Goal: Information Seeking & Learning: Learn about a topic

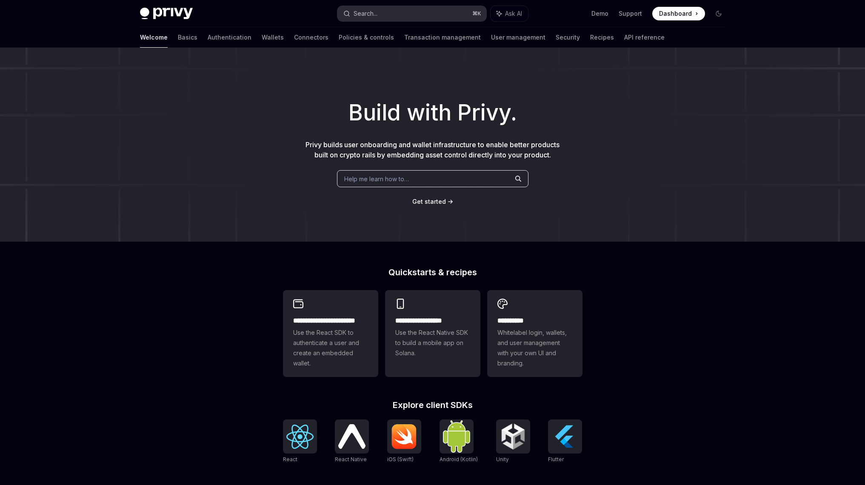
click at [402, 12] on button "Search... ⌘ K" at bounding box center [411, 13] width 149 height 15
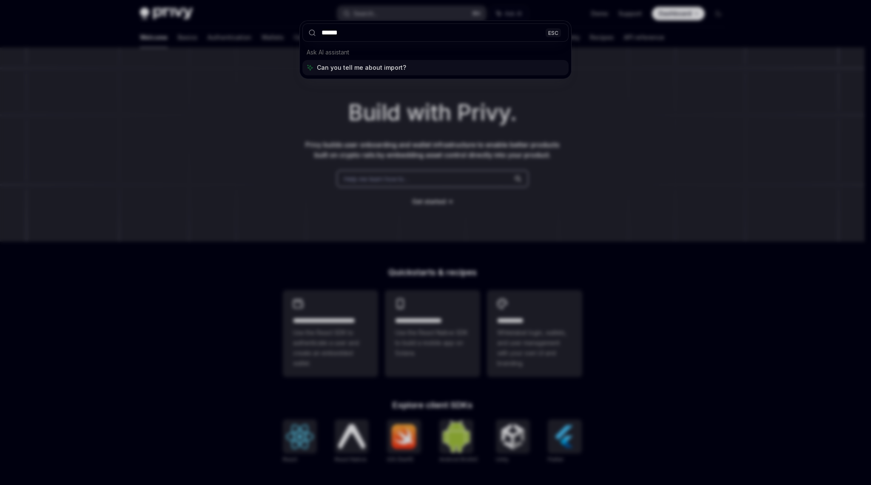
type input "******"
type textarea "*"
type input "**********"
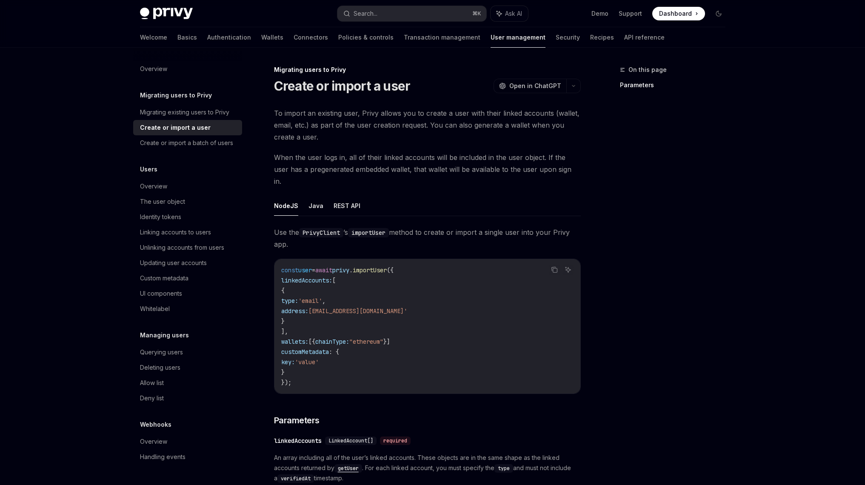
scroll to position [48, 0]
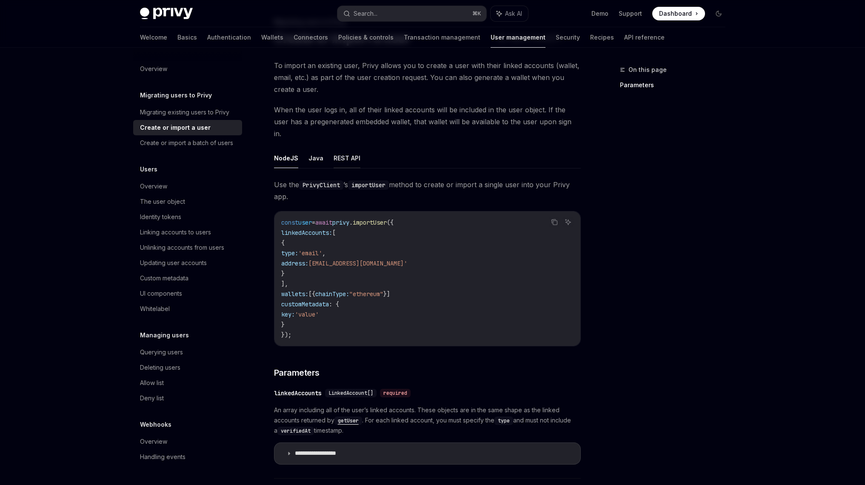
click at [351, 148] on button "REST API" at bounding box center [346, 158] width 27 height 20
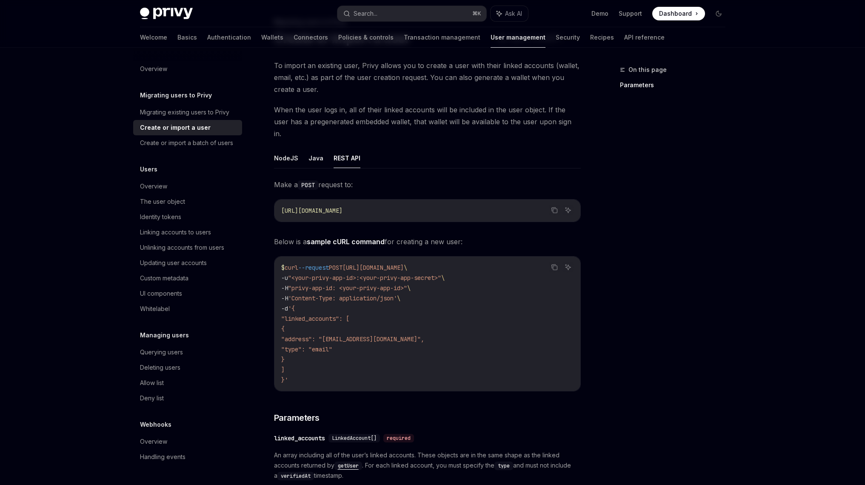
click at [351, 153] on button "REST API" at bounding box center [346, 158] width 27 height 20
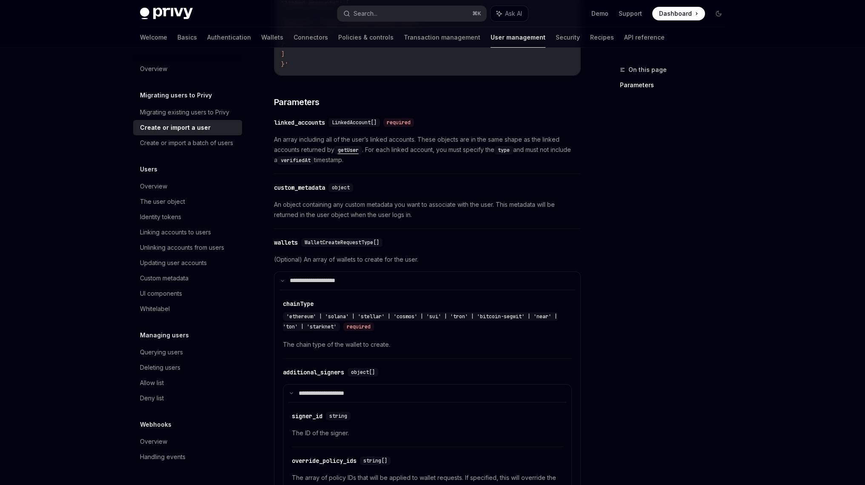
scroll to position [359, 0]
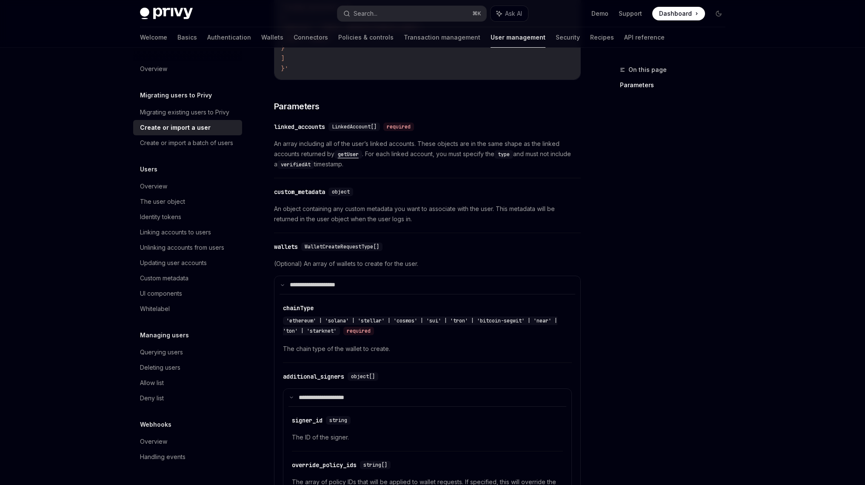
click at [390, 148] on span "An array including all of the user’s linked accounts. These objects are in the …" at bounding box center [427, 154] width 307 height 31
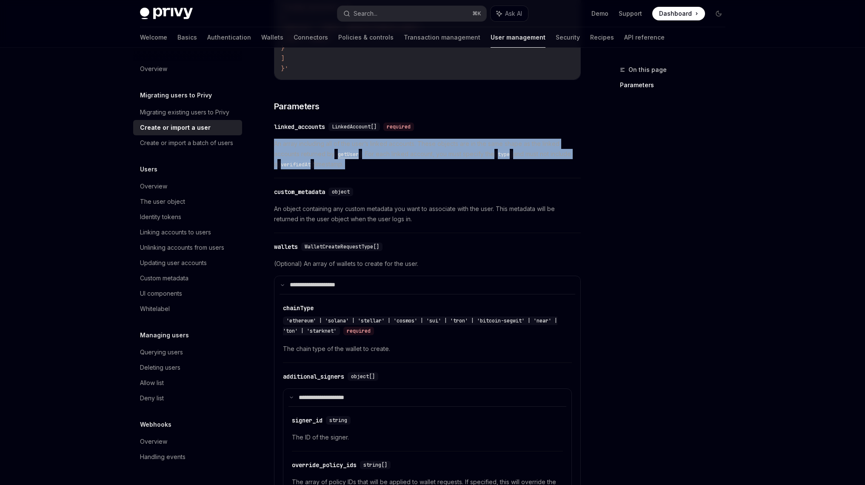
click at [390, 148] on span "An array including all of the user’s linked accounts. These objects are in the …" at bounding box center [427, 154] width 307 height 31
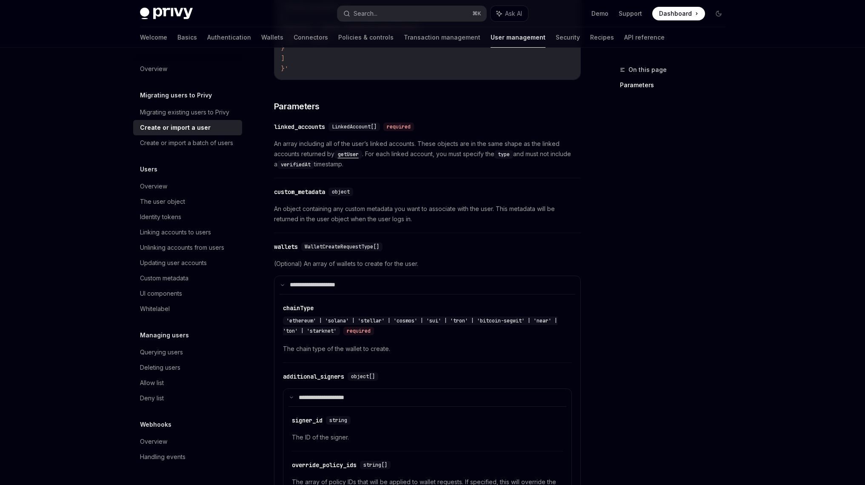
click at [394, 144] on span "An array including all of the user’s linked accounts. These objects are in the …" at bounding box center [427, 154] width 307 height 31
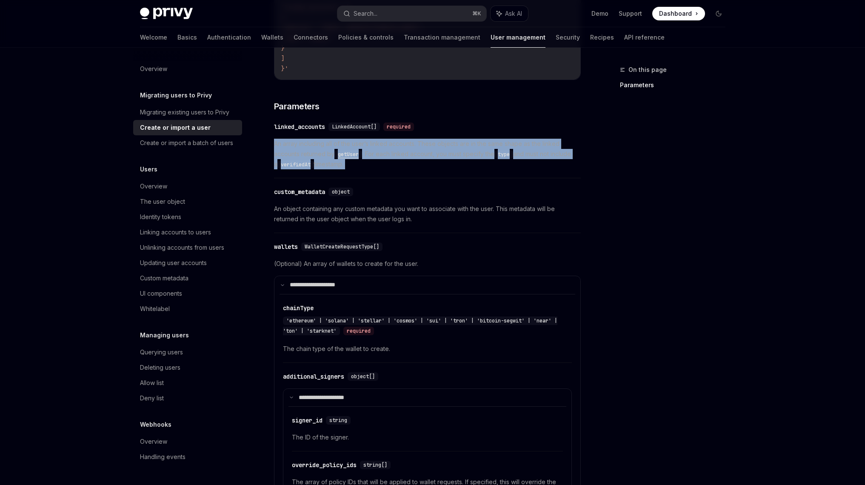
click at [394, 144] on span "An array including all of the user’s linked accounts. These objects are in the …" at bounding box center [427, 154] width 307 height 31
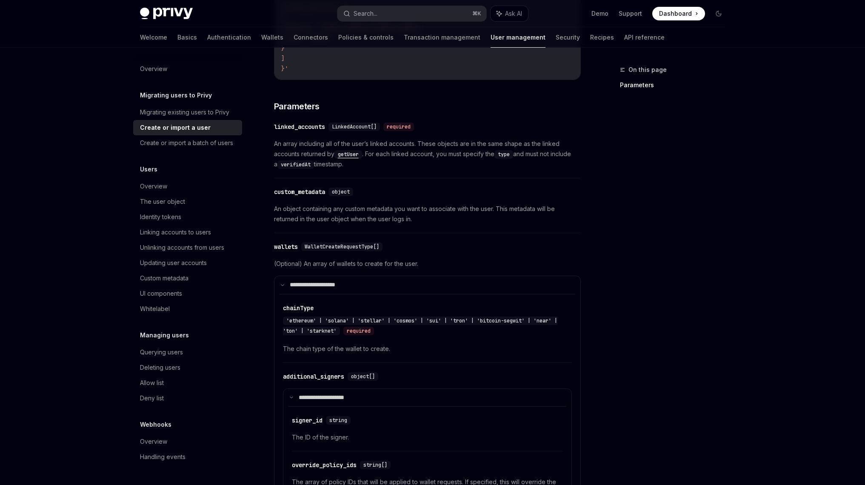
click at [403, 139] on span "An array including all of the user’s linked accounts. These objects are in the …" at bounding box center [427, 154] width 307 height 31
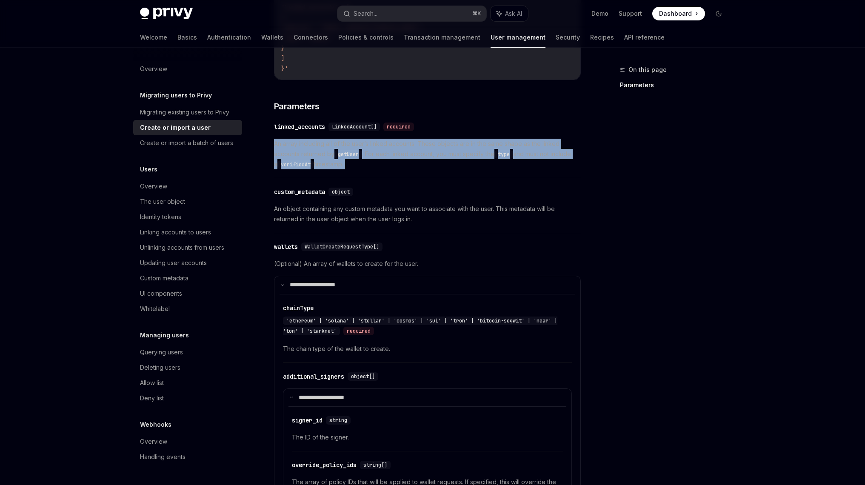
click at [403, 139] on span "An array including all of the user’s linked accounts. These objects are in the …" at bounding box center [427, 154] width 307 height 31
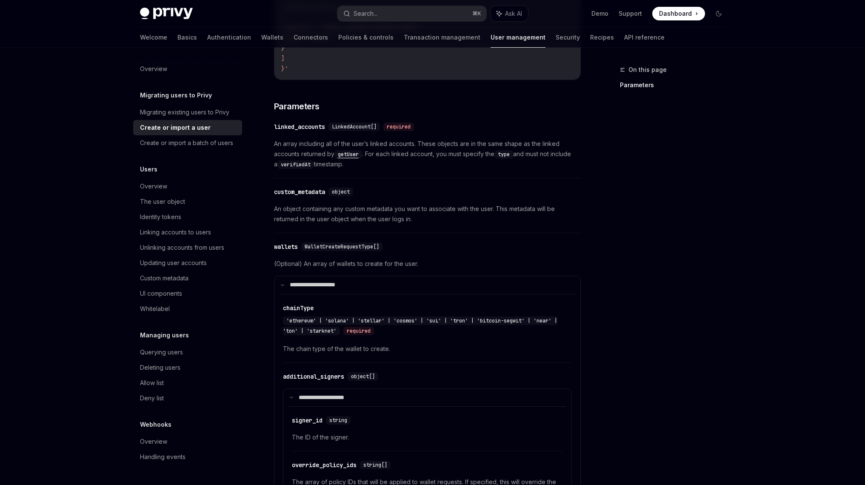
click at [410, 139] on span "An array including all of the user’s linked accounts. These objects are in the …" at bounding box center [427, 154] width 307 height 31
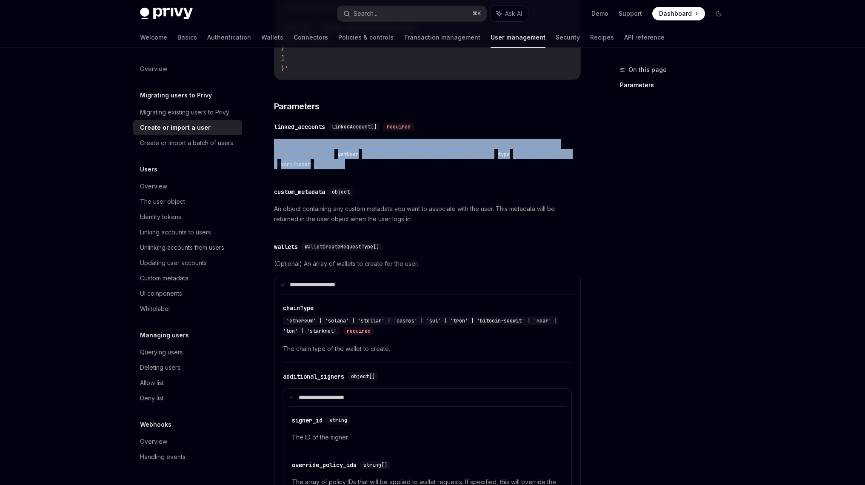
click at [410, 139] on span "An array including all of the user’s linked accounts. These objects are in the …" at bounding box center [427, 154] width 307 height 31
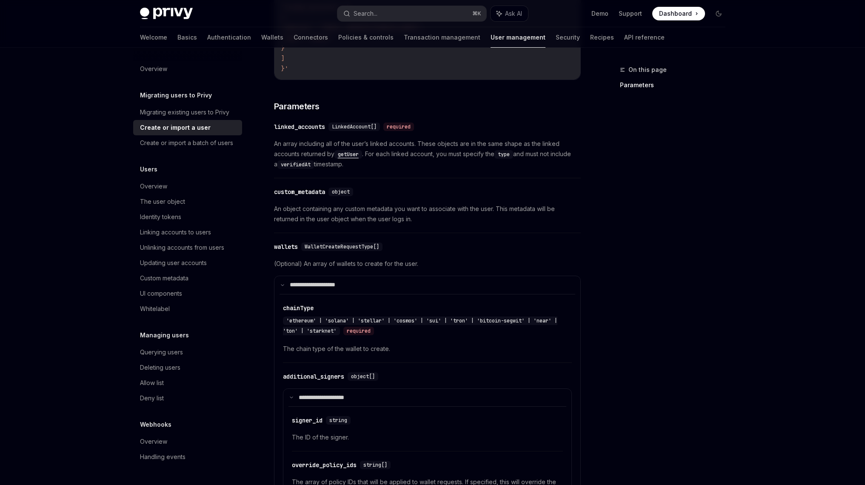
click at [404, 142] on span "An array including all of the user’s linked accounts. These objects are in the …" at bounding box center [427, 154] width 307 height 31
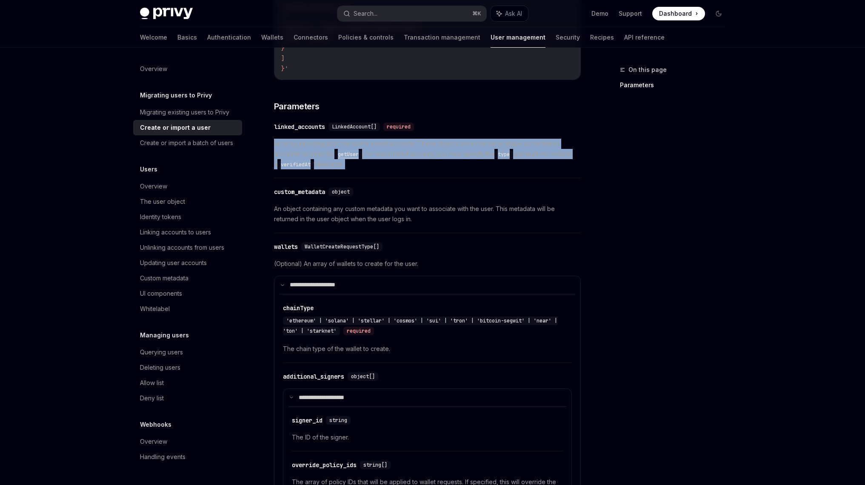
click at [404, 142] on span "An array including all of the user’s linked accounts. These objects are in the …" at bounding box center [427, 154] width 307 height 31
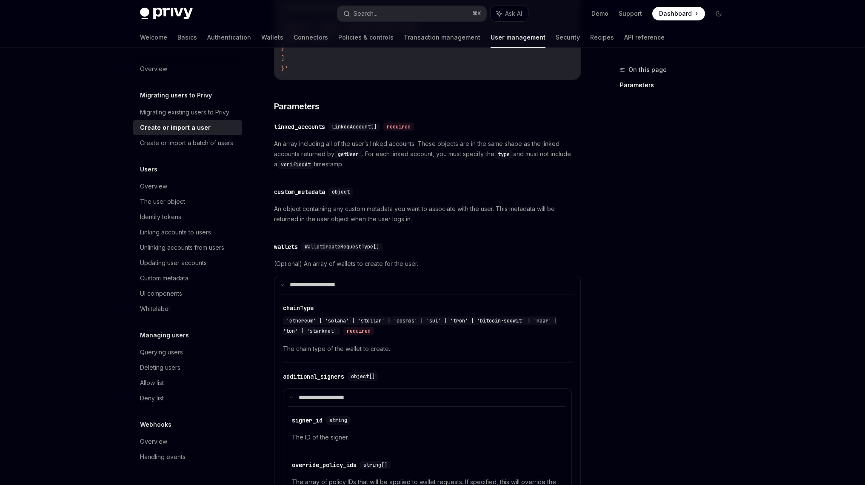
click at [408, 143] on span "An array including all of the user’s linked accounts. These objects are in the …" at bounding box center [427, 154] width 307 height 31
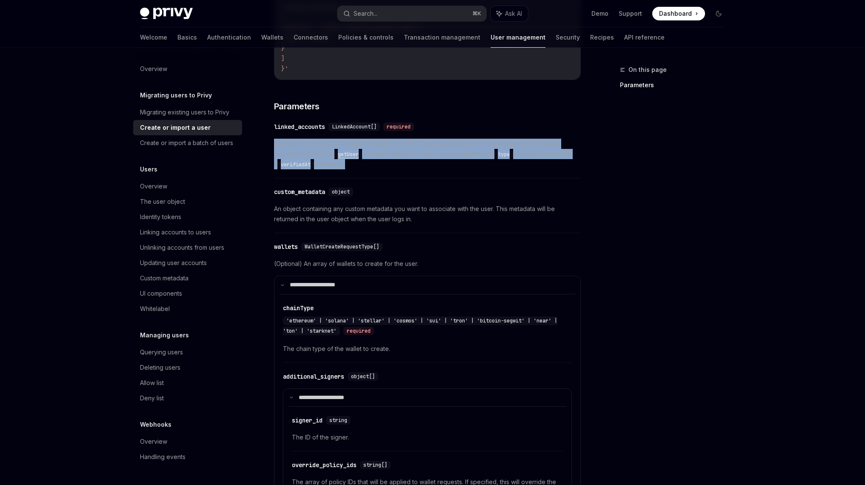
click at [408, 143] on span "An array including all of the user’s linked accounts. These objects are in the …" at bounding box center [427, 154] width 307 height 31
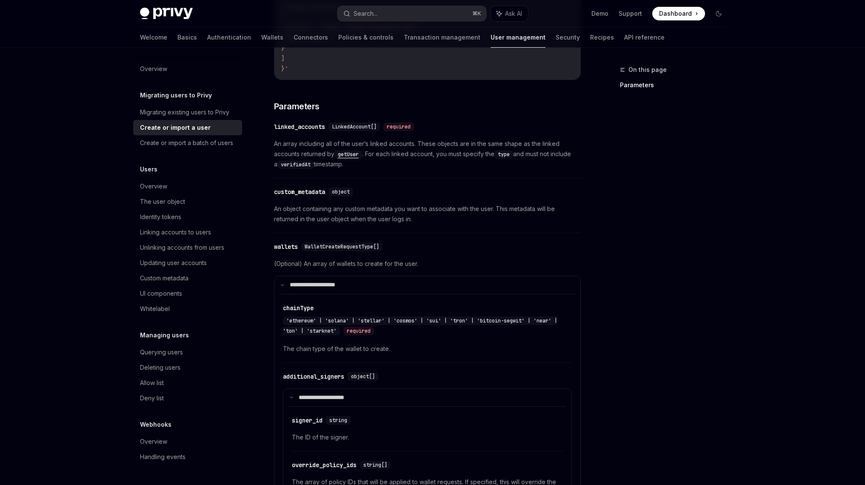
click at [410, 143] on span "An array including all of the user’s linked accounts. These objects are in the …" at bounding box center [427, 154] width 307 height 31
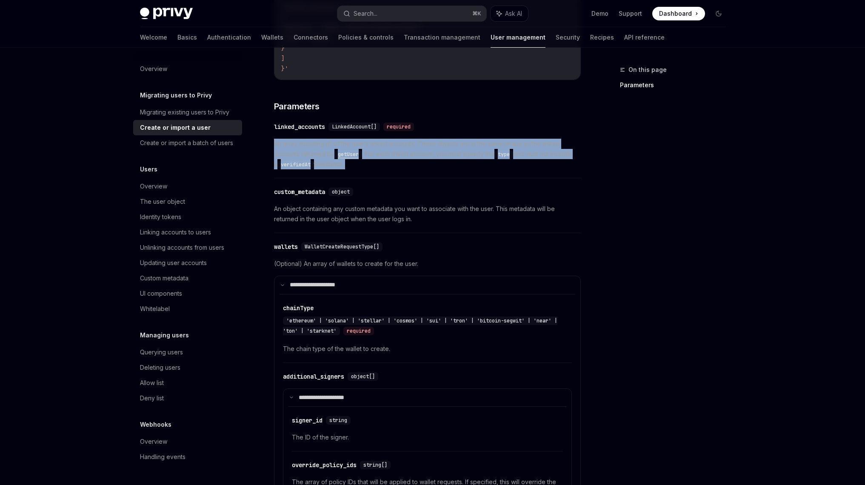
click at [410, 143] on span "An array including all of the user’s linked accounts. These objects are in the …" at bounding box center [427, 154] width 307 height 31
click at [413, 139] on span "An array including all of the user’s linked accounts. These objects are in the …" at bounding box center [427, 154] width 307 height 31
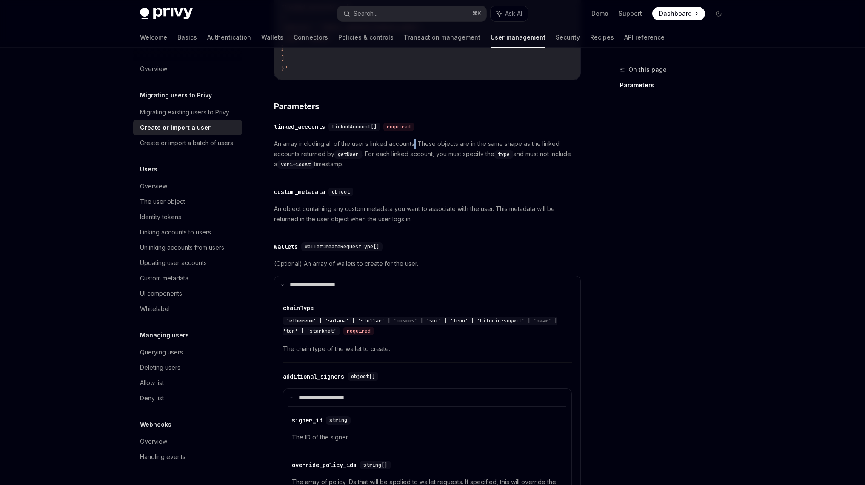
click at [413, 139] on span "An array including all of the user’s linked accounts. These objects are in the …" at bounding box center [427, 154] width 307 height 31
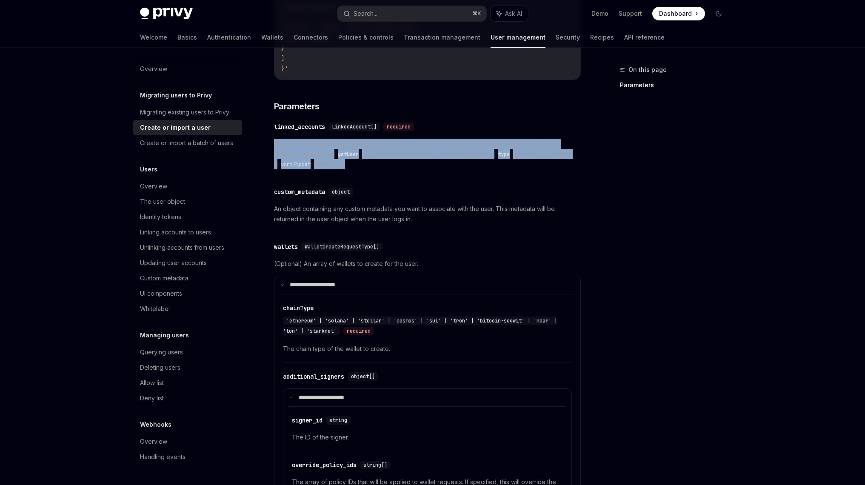
click at [413, 139] on span "An array including all of the user’s linked accounts. These objects are in the …" at bounding box center [427, 154] width 307 height 31
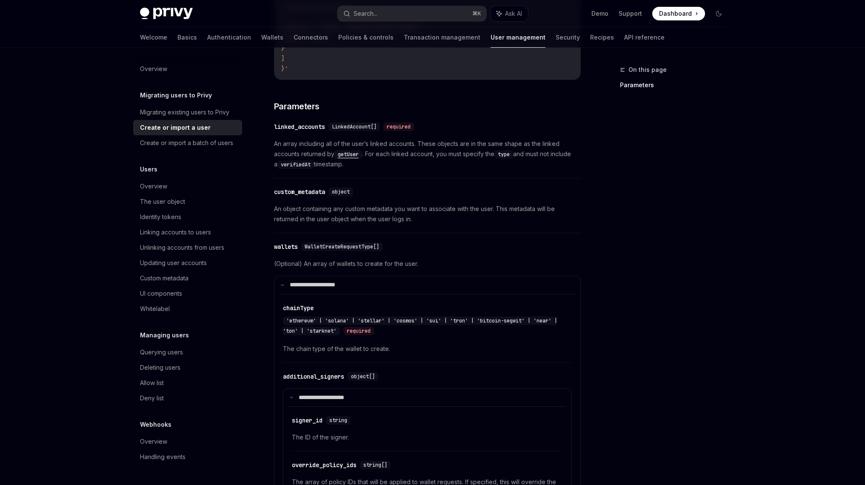
click at [414, 142] on span "An array including all of the user’s linked accounts. These objects are in the …" at bounding box center [427, 154] width 307 height 31
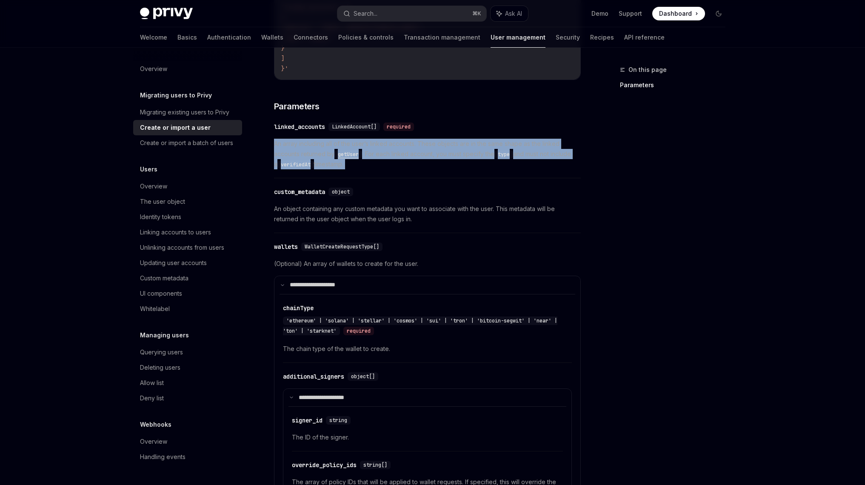
click at [414, 142] on span "An array including all of the user’s linked accounts. These objects are in the …" at bounding box center [427, 154] width 307 height 31
click at [407, 139] on span "An array including all of the user’s linked accounts. These objects are in the …" at bounding box center [427, 154] width 307 height 31
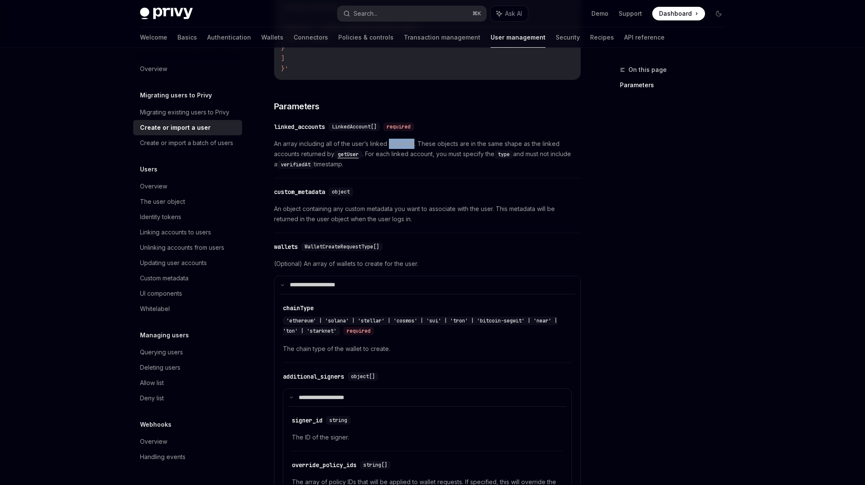
click at [407, 139] on span "An array including all of the user’s linked accounts. These objects are in the …" at bounding box center [427, 154] width 307 height 31
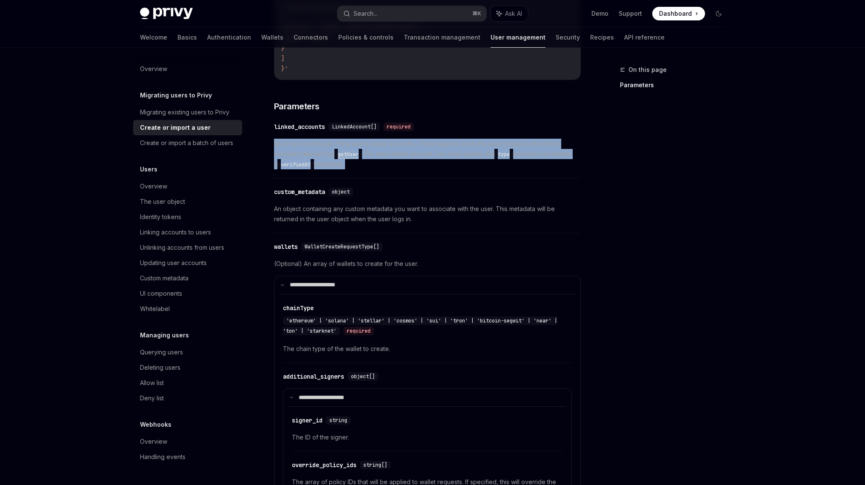
click at [407, 139] on span "An array including all of the user’s linked accounts. These objects are in the …" at bounding box center [427, 154] width 307 height 31
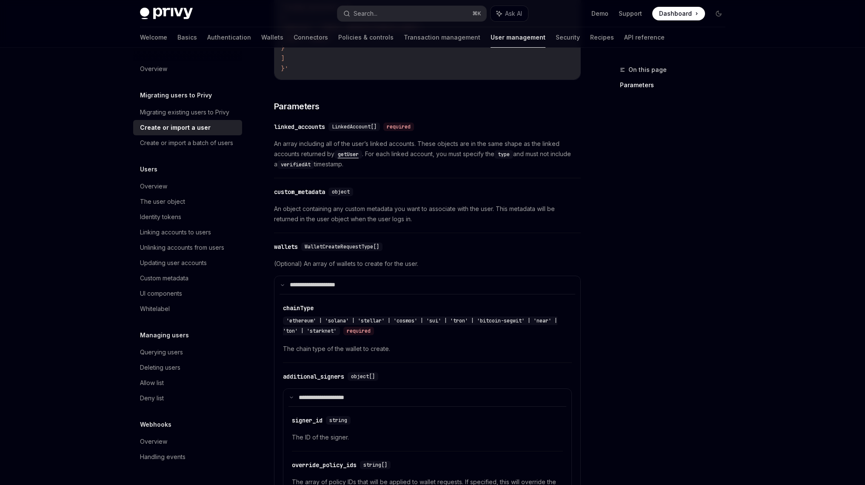
click at [413, 143] on span "An array including all of the user’s linked accounts. These objects are in the …" at bounding box center [427, 154] width 307 height 31
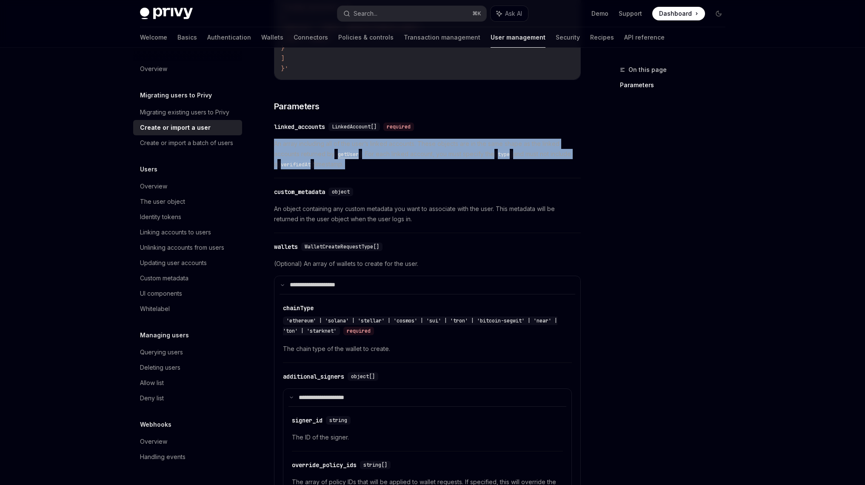
click at [413, 143] on span "An array including all of the user’s linked accounts. These objects are in the …" at bounding box center [427, 154] width 307 height 31
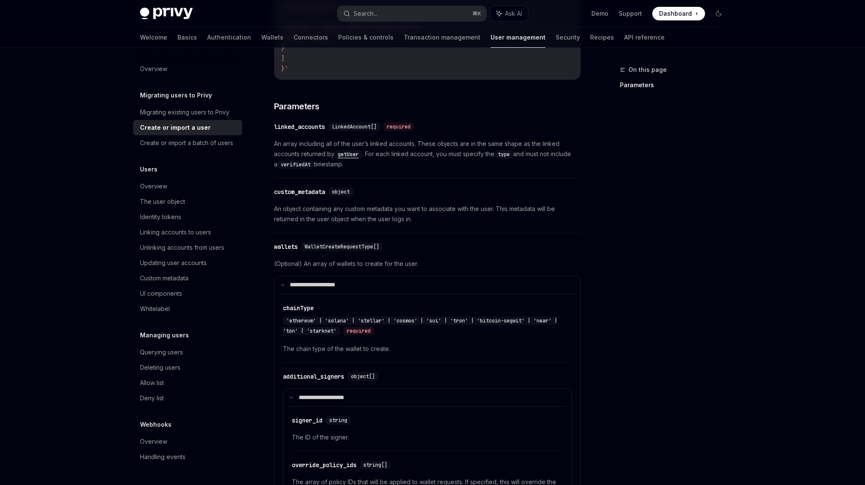
click at [421, 139] on span "An array including all of the user’s linked accounts. These objects are in the …" at bounding box center [427, 154] width 307 height 31
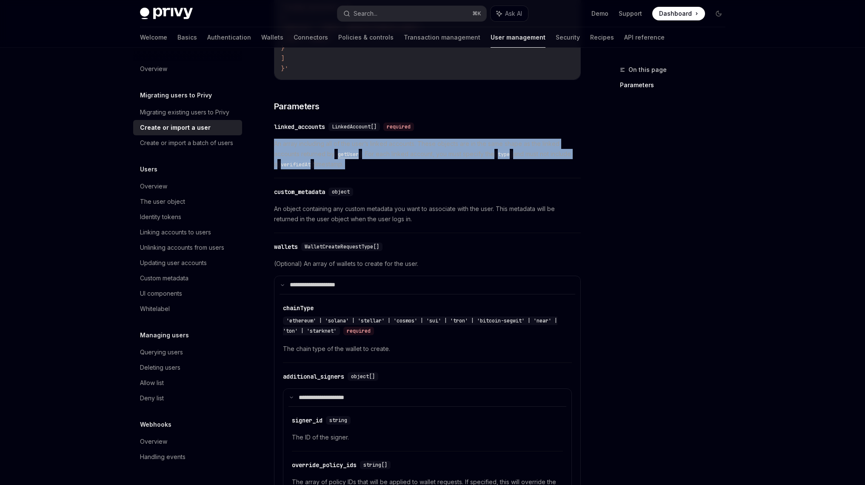
click at [421, 139] on span "An array including all of the user’s linked accounts. These objects are in the …" at bounding box center [427, 154] width 307 height 31
click at [421, 143] on span "An array including all of the user’s linked accounts. These objects are in the …" at bounding box center [427, 154] width 307 height 31
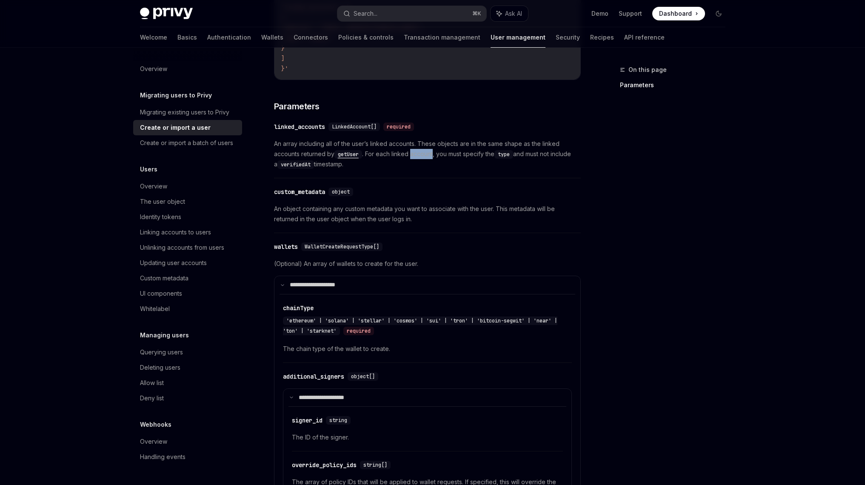
click at [421, 143] on span "An array including all of the user’s linked accounts. These objects are in the …" at bounding box center [427, 154] width 307 height 31
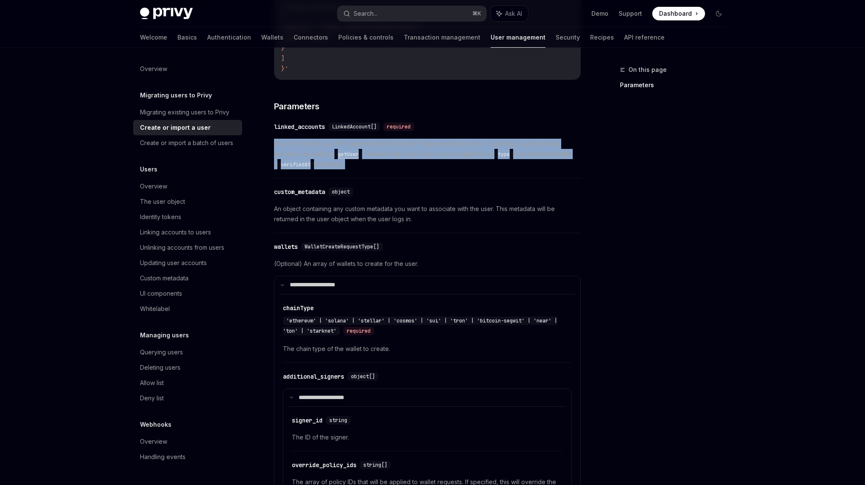
click at [421, 143] on span "An array including all of the user’s linked accounts. These objects are in the …" at bounding box center [427, 154] width 307 height 31
click at [419, 139] on span "An array including all of the user’s linked accounts. These objects are in the …" at bounding box center [427, 154] width 307 height 31
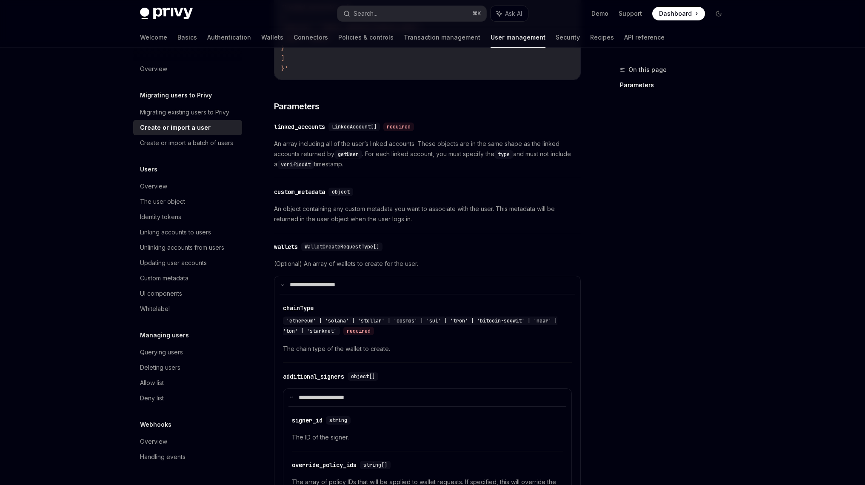
click at [346, 150] on code "getUser" at bounding box center [348, 154] width 28 height 9
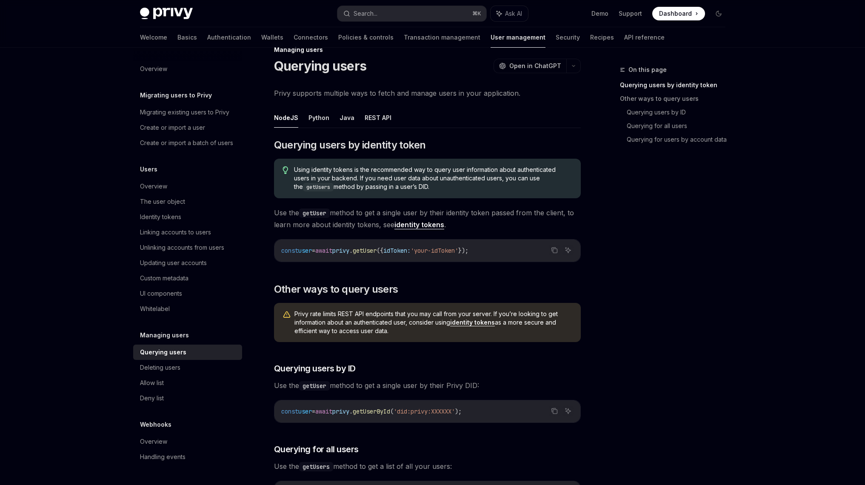
scroll to position [22, 0]
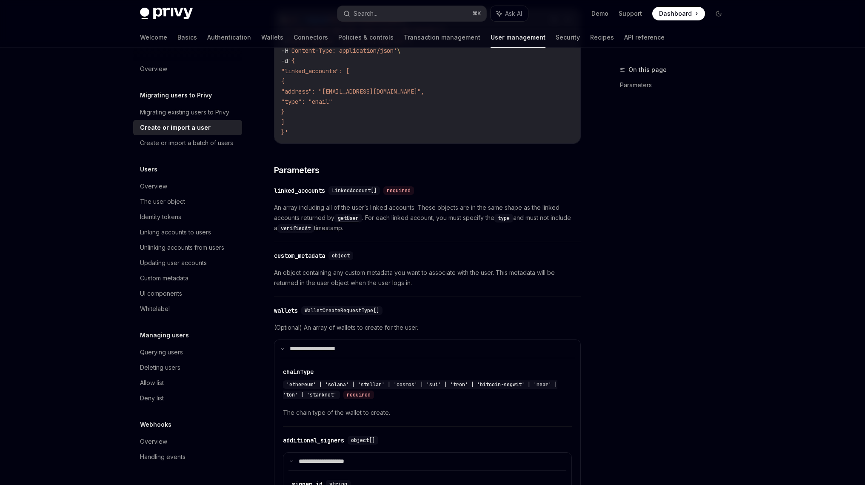
scroll to position [298, 0]
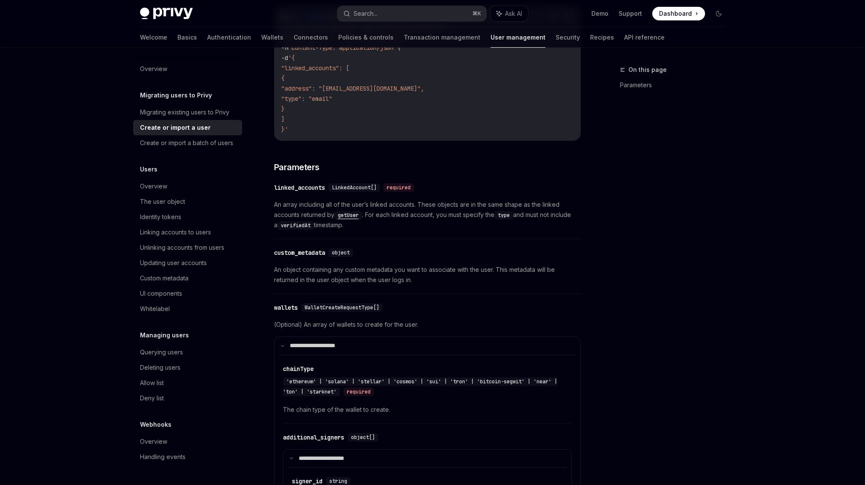
click at [378, 265] on span "An object containing any custom metadata you want to associate with the user. T…" at bounding box center [427, 275] width 307 height 20
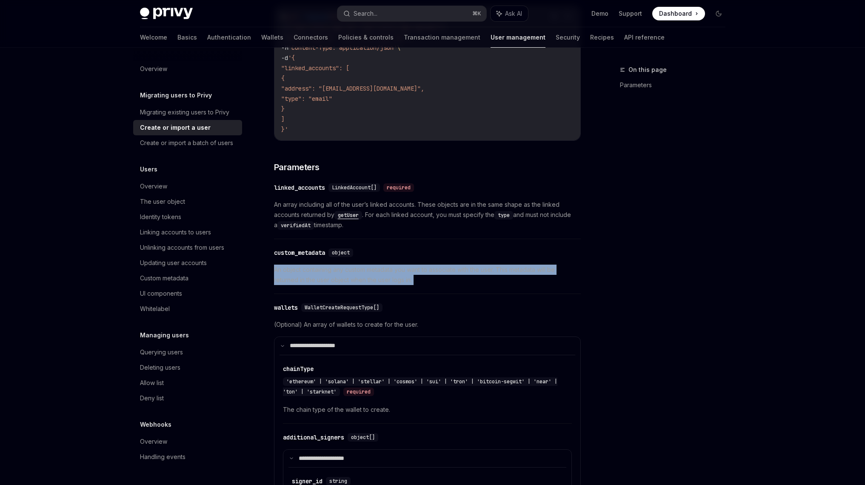
click at [378, 265] on span "An object containing any custom metadata you want to associate with the user. T…" at bounding box center [427, 275] width 307 height 20
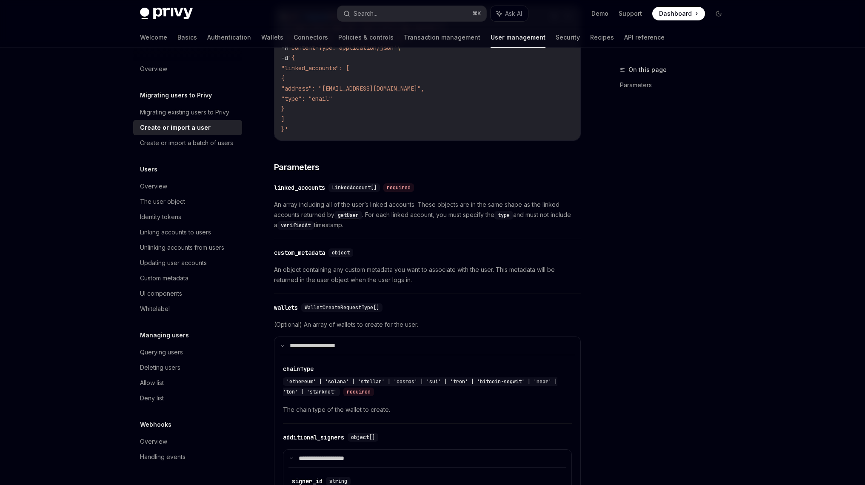
click at [418, 200] on span "An array including all of the user’s linked accounts. These objects are in the …" at bounding box center [427, 215] width 307 height 31
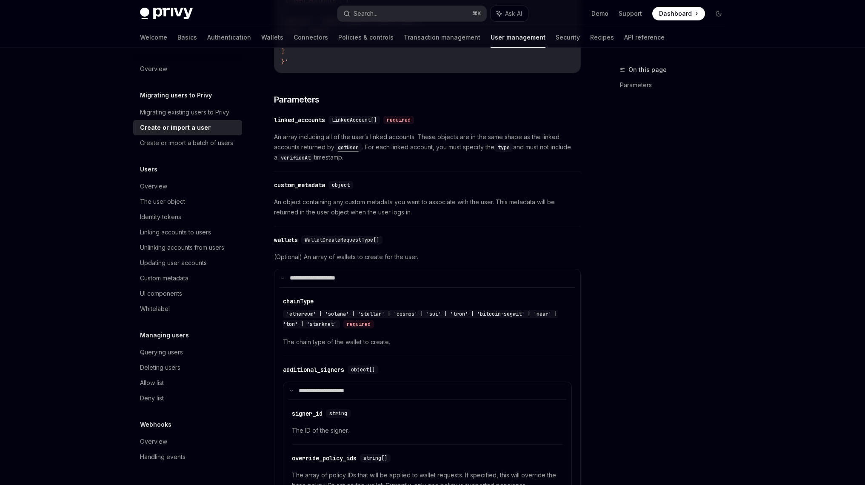
scroll to position [368, 0]
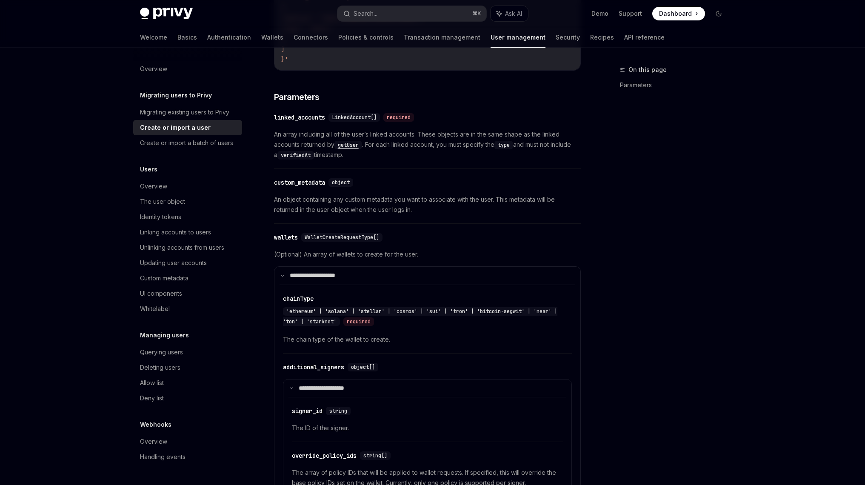
click at [559, 228] on div "**********" at bounding box center [427, 431] width 307 height 406
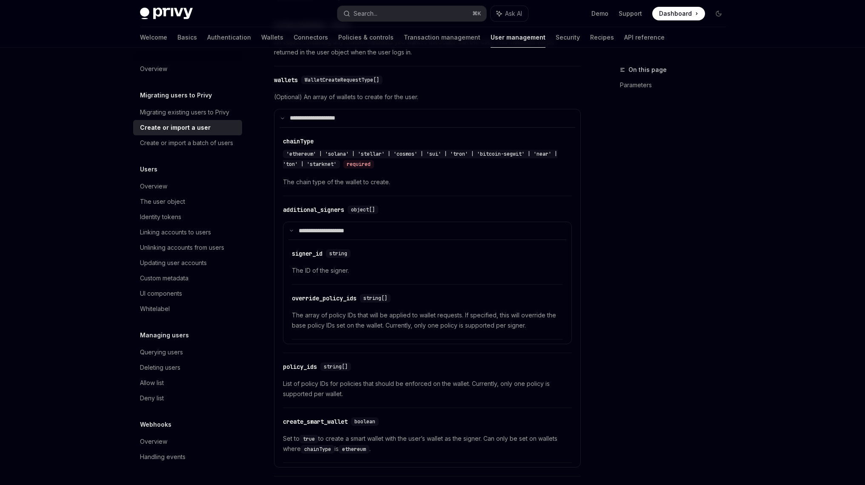
scroll to position [534, 0]
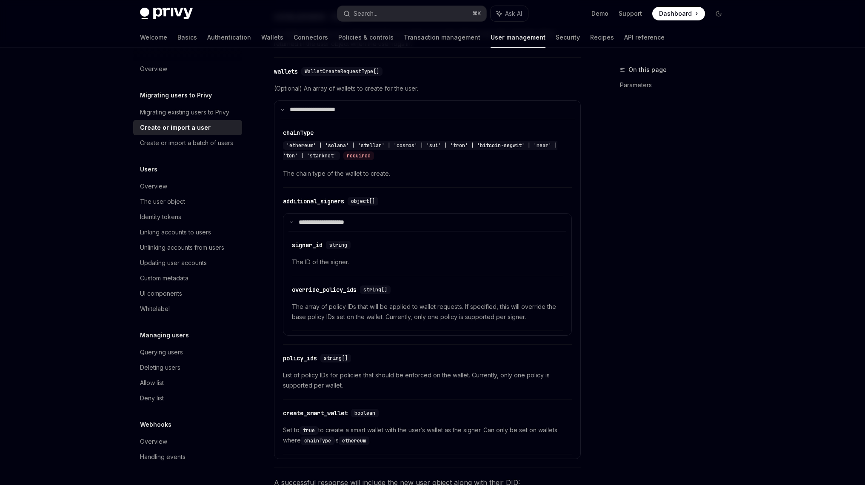
click at [703, 231] on div "On this page Parameters" at bounding box center [667, 275] width 129 height 420
click at [641, 231] on div "On this page Parameters" at bounding box center [667, 275] width 129 height 420
click at [687, 202] on div "On this page Parameters" at bounding box center [667, 275] width 129 height 420
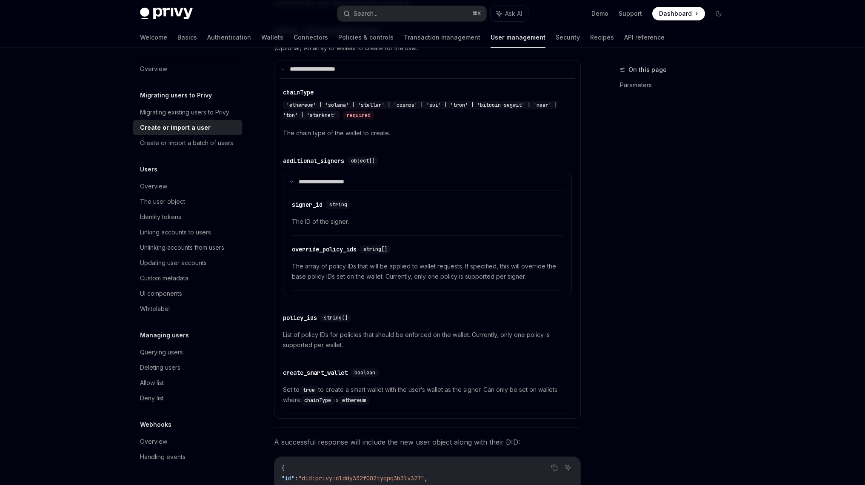
scroll to position [573, 0]
click at [422, 331] on span "List of policy IDs for policies that should be enforced on the wallet. Currentl…" at bounding box center [427, 341] width 289 height 20
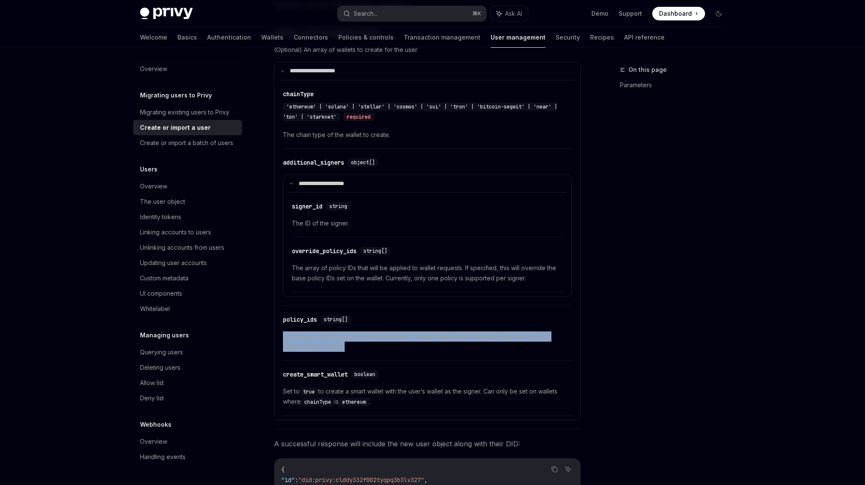
click at [422, 331] on span "List of policy IDs for policies that should be enforced on the wallet. Currentl…" at bounding box center [427, 341] width 289 height 20
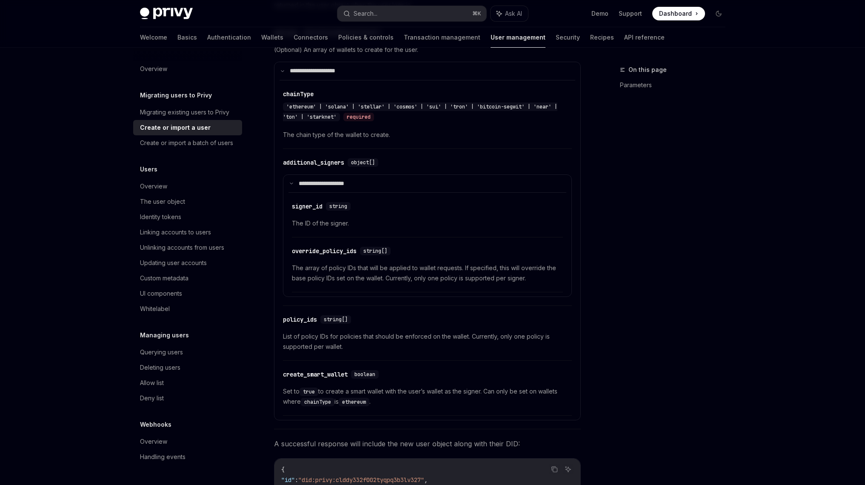
click at [428, 335] on span "List of policy IDs for policies that should be enforced on the wallet. Currentl…" at bounding box center [427, 341] width 289 height 20
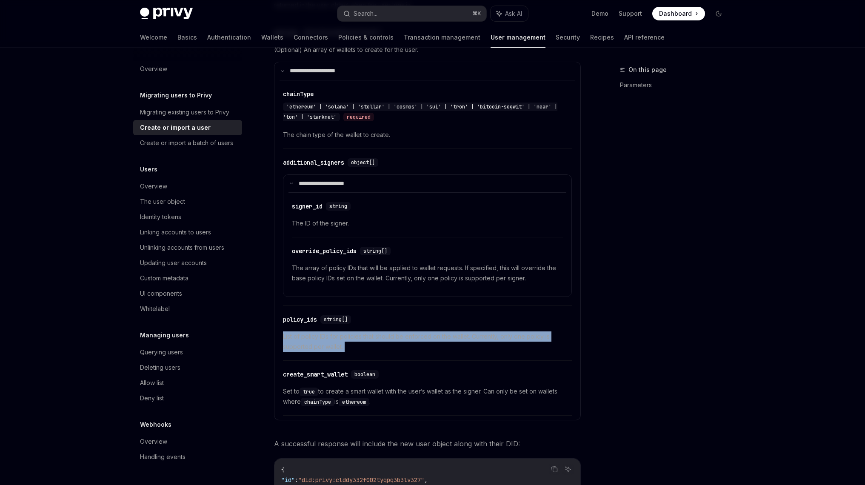
click at [428, 335] on span "List of policy IDs for policies that should be enforced on the wallet. Currentl…" at bounding box center [427, 341] width 289 height 20
click at [430, 331] on span "List of policy IDs for policies that should be enforced on the wallet. Currentl…" at bounding box center [427, 341] width 289 height 20
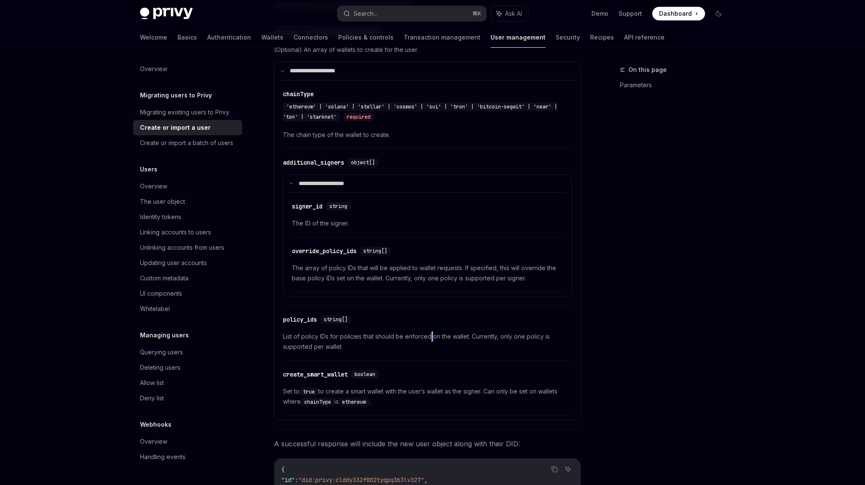
click at [430, 331] on span "List of policy IDs for policies that should be enforced on the wallet. Currentl…" at bounding box center [427, 341] width 289 height 20
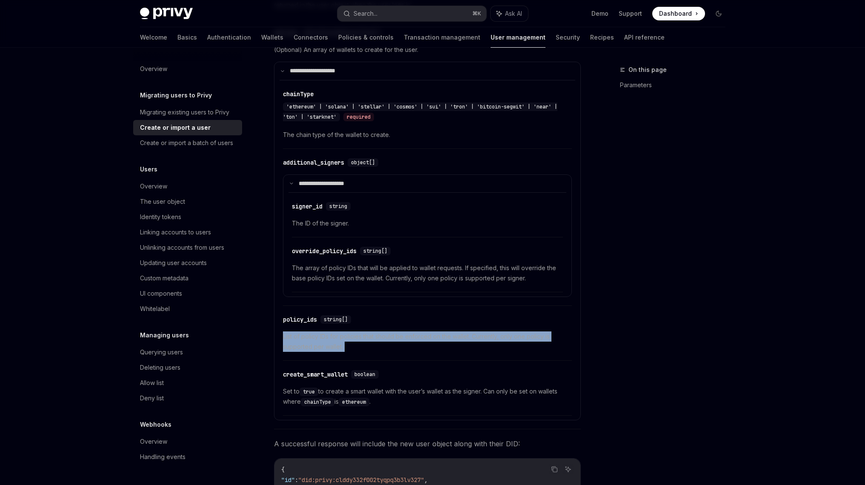
click at [430, 331] on span "List of policy IDs for policies that should be enforced on the wallet. Currentl…" at bounding box center [427, 341] width 289 height 20
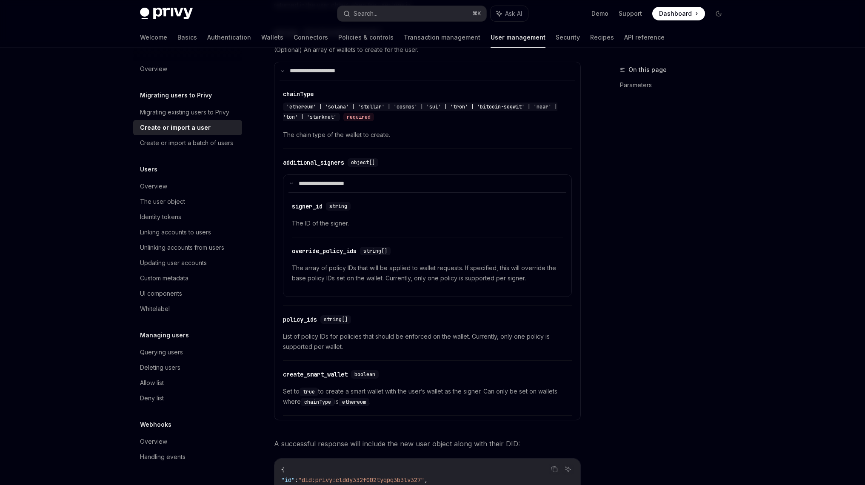
click at [428, 337] on span "List of policy IDs for policies that should be enforced on the wallet. Currentl…" at bounding box center [427, 341] width 289 height 20
click at [430, 331] on span "List of policy IDs for policies that should be enforced on the wallet. Currentl…" at bounding box center [427, 341] width 289 height 20
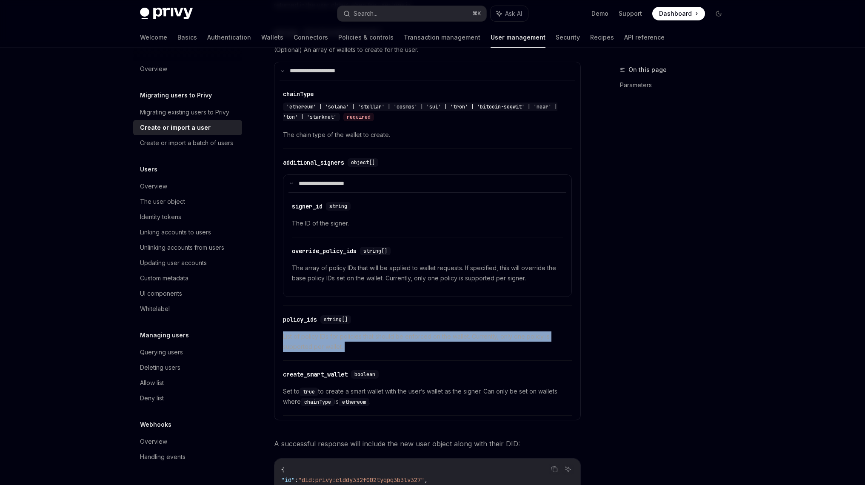
click at [430, 331] on span "List of policy IDs for policies that should be enforced on the wallet. Currentl…" at bounding box center [427, 341] width 289 height 20
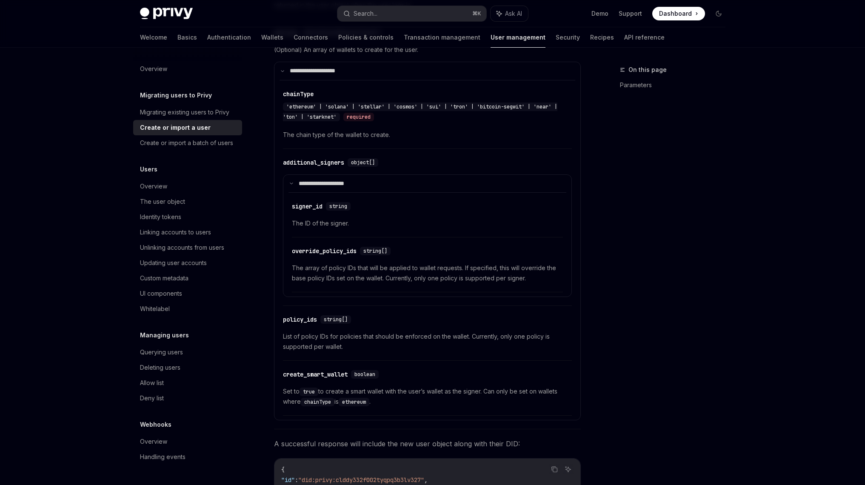
click at [408, 263] on span "The array of policy IDs that will be applied to wallet requests. If specified, …" at bounding box center [427, 273] width 271 height 20
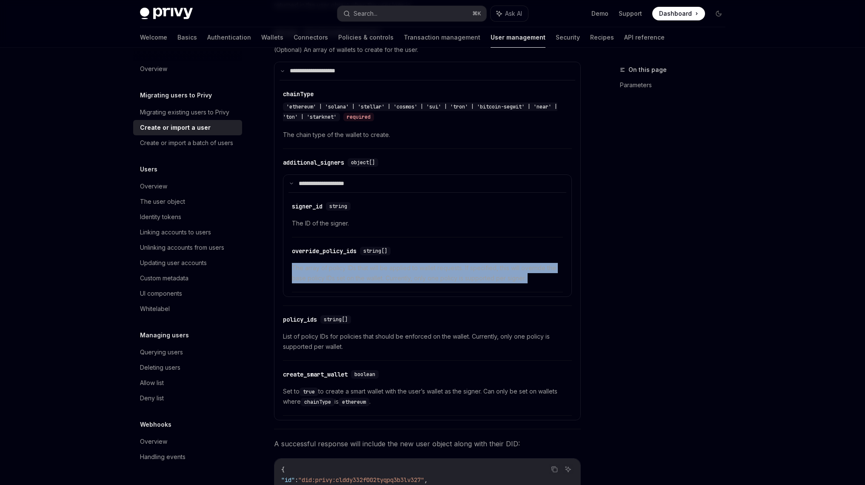
click at [408, 263] on span "The array of policy IDs that will be applied to wallet requests. If specified, …" at bounding box center [427, 273] width 271 height 20
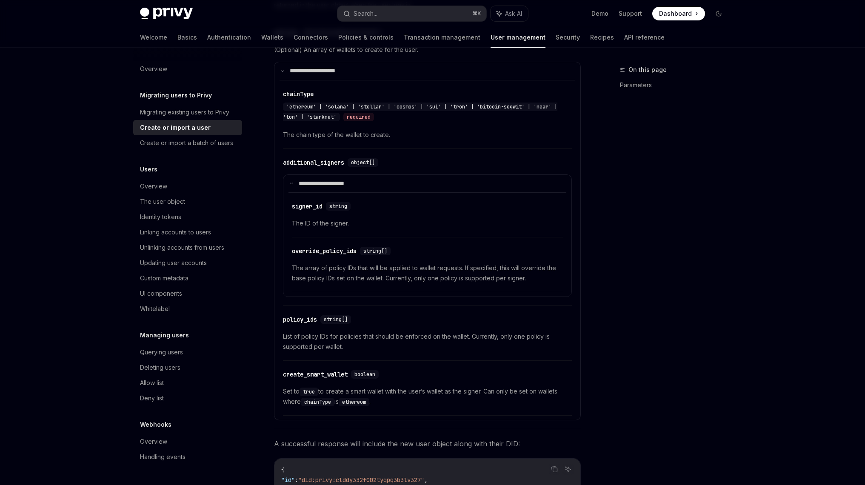
click at [415, 263] on span "The array of policy IDs that will be applied to wallet requests. If specified, …" at bounding box center [427, 273] width 271 height 20
click at [418, 263] on span "The array of policy IDs that will be applied to wallet requests. If specified, …" at bounding box center [427, 273] width 271 height 20
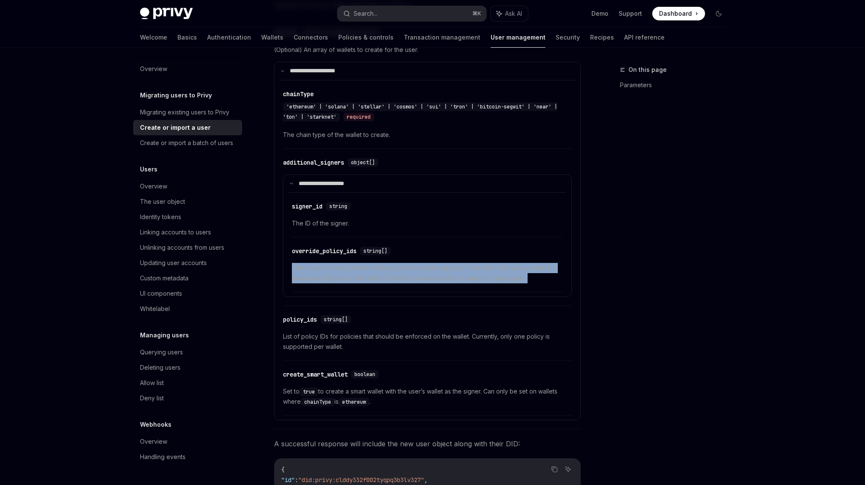
click at [418, 263] on span "The array of policy IDs that will be applied to wallet requests. If specified, …" at bounding box center [427, 273] width 271 height 20
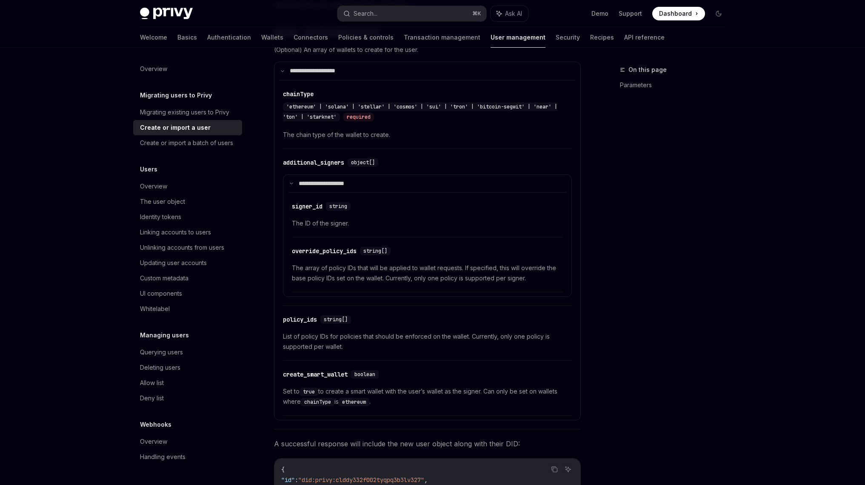
click at [418, 268] on span "The array of policy IDs that will be applied to wallet requests. If specified, …" at bounding box center [427, 273] width 271 height 20
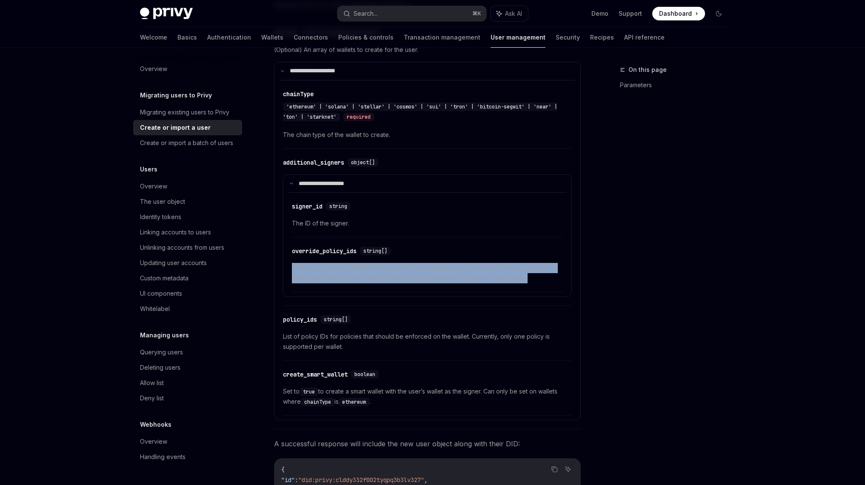
click at [418, 268] on span "The array of policy IDs that will be applied to wallet requests. If specified, …" at bounding box center [427, 273] width 271 height 20
click at [418, 263] on span "The array of policy IDs that will be applied to wallet requests. If specified, …" at bounding box center [427, 273] width 271 height 20
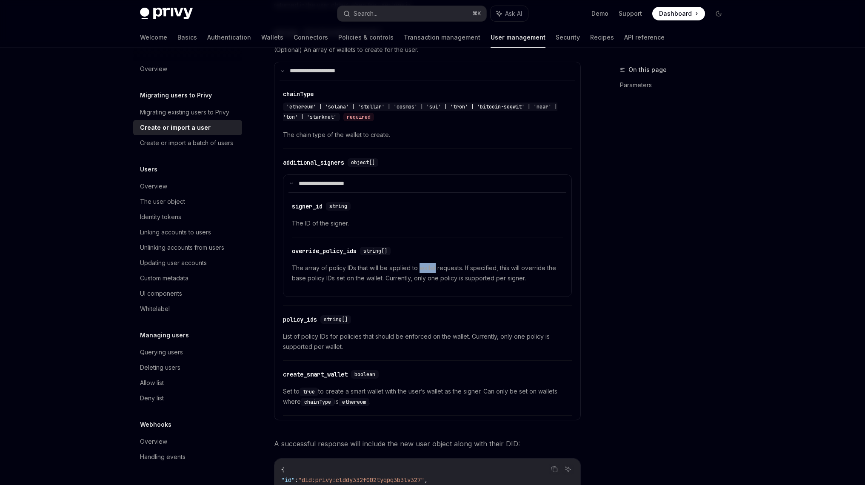
click at [418, 263] on span "The array of policy IDs that will be applied to wallet requests. If specified, …" at bounding box center [427, 273] width 271 height 20
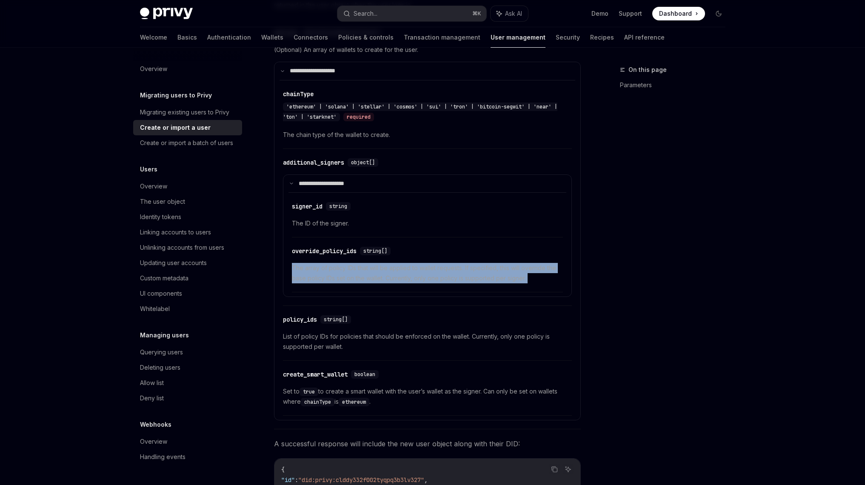
click at [418, 263] on span "The array of policy IDs that will be applied to wallet requests. If specified, …" at bounding box center [427, 273] width 271 height 20
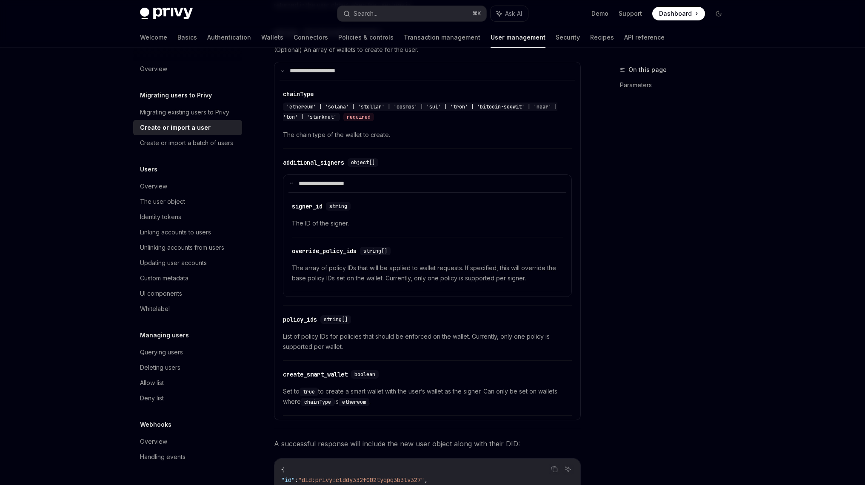
click at [421, 265] on span "The array of policy IDs that will be applied to wallet requests. If specified, …" at bounding box center [427, 273] width 271 height 20
click at [419, 263] on span "The array of policy IDs that will be applied to wallet requests. If specified, …" at bounding box center [427, 273] width 271 height 20
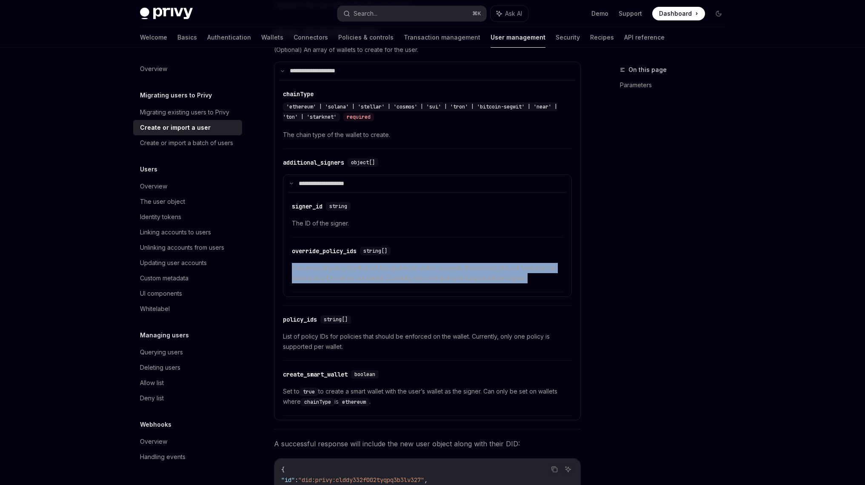
click at [419, 263] on span "The array of policy IDs that will be applied to wallet requests. If specified, …" at bounding box center [427, 273] width 271 height 20
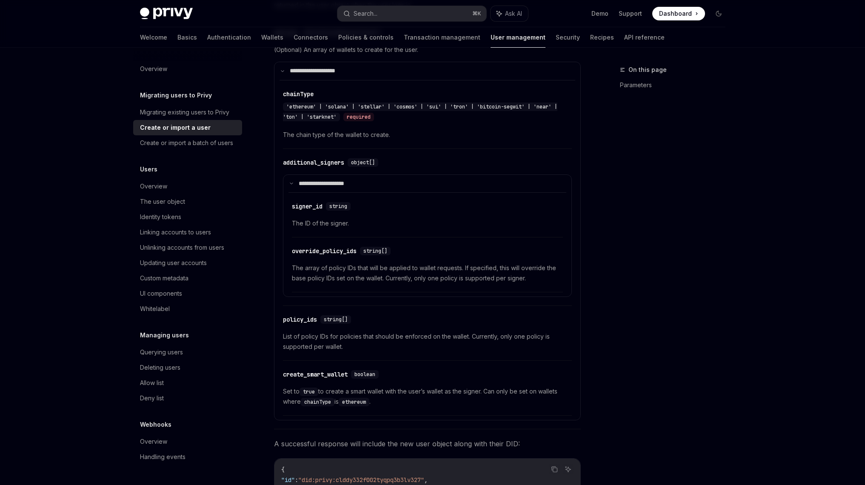
click at [417, 269] on span "The array of policy IDs that will be applied to wallet requests. If specified, …" at bounding box center [427, 273] width 271 height 20
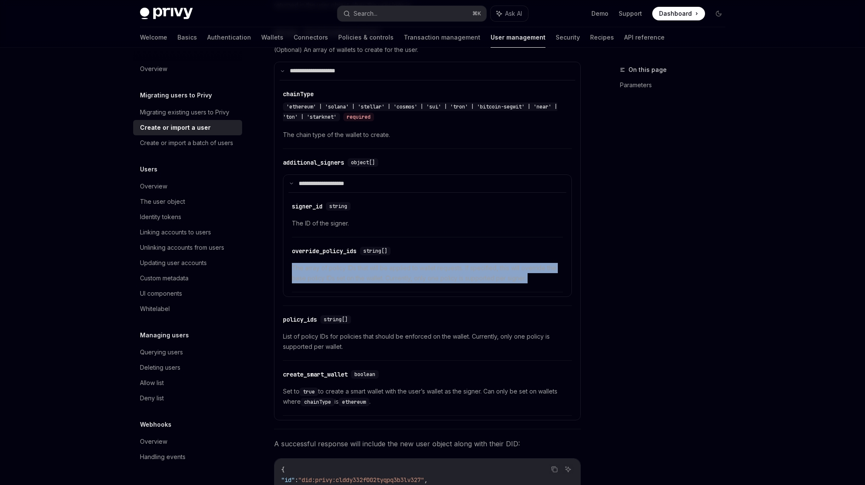
click at [417, 269] on span "The array of policy IDs that will be applied to wallet requests. If specified, …" at bounding box center [427, 273] width 271 height 20
click at [416, 263] on span "The array of policy IDs that will be applied to wallet requests. If specified, …" at bounding box center [427, 273] width 271 height 20
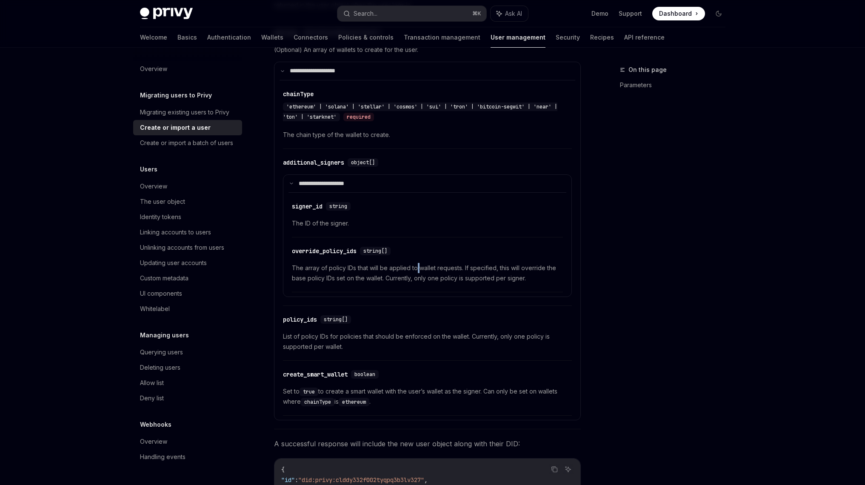
click at [416, 263] on span "The array of policy IDs that will be applied to wallet requests. If specified, …" at bounding box center [427, 273] width 271 height 20
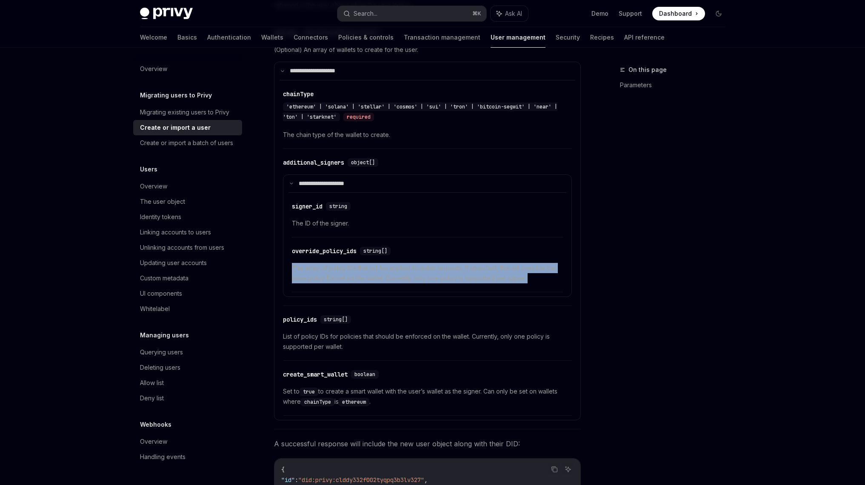
click at [416, 263] on span "The array of policy IDs that will be applied to wallet requests. If specified, …" at bounding box center [427, 273] width 271 height 20
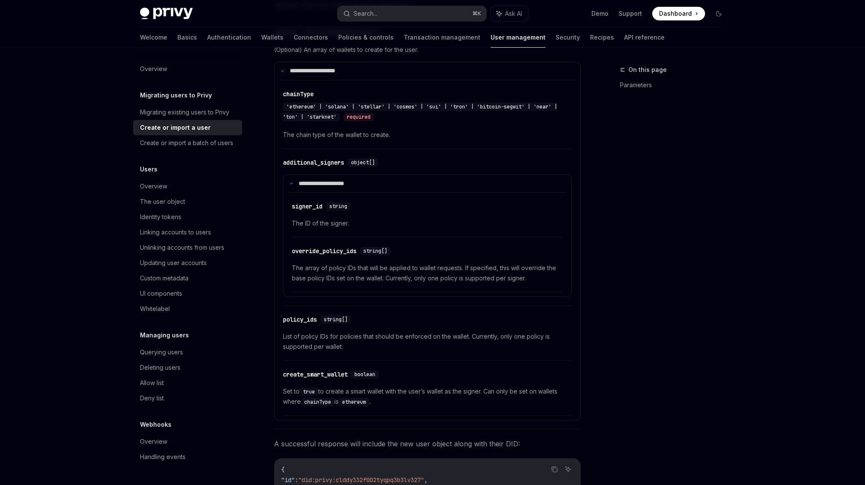
click at [416, 265] on span "The array of policy IDs that will be applied to wallet requests. If specified, …" at bounding box center [427, 273] width 271 height 20
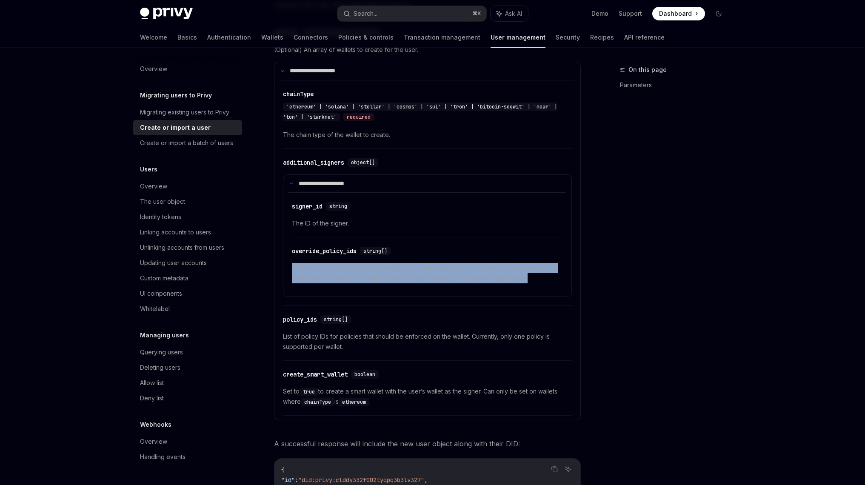
click at [416, 265] on span "The array of policy IDs that will be applied to wallet requests. If specified, …" at bounding box center [427, 273] width 271 height 20
click at [408, 263] on span "The array of policy IDs that will be applied to wallet requests. If specified, …" at bounding box center [427, 273] width 271 height 20
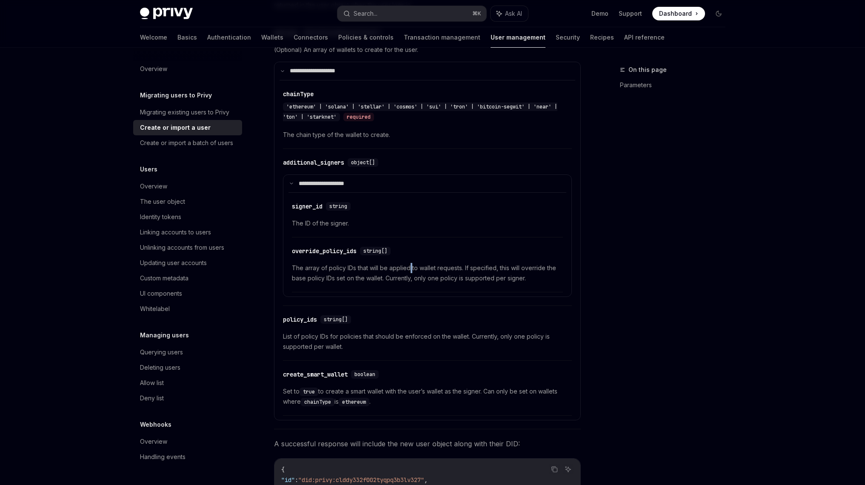
click at [408, 263] on span "The array of policy IDs that will be applied to wallet requests. If specified, …" at bounding box center [427, 273] width 271 height 20
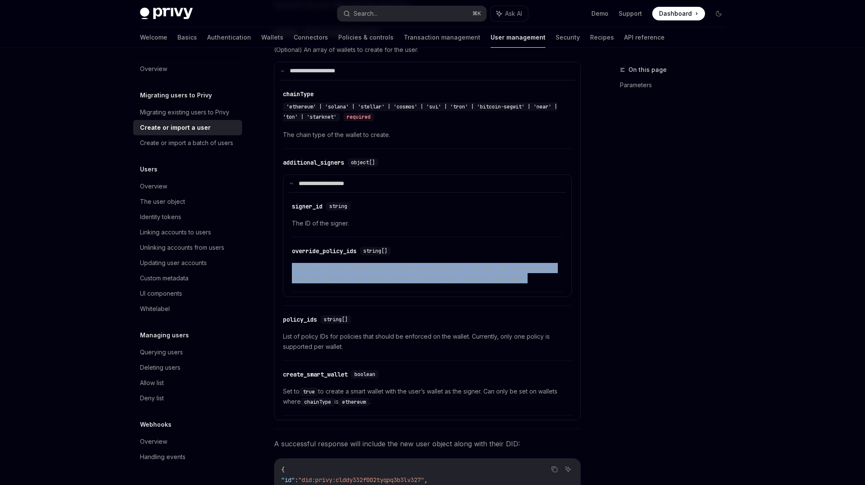
click at [408, 263] on span "The array of policy IDs that will be applied to wallet requests. If specified, …" at bounding box center [427, 273] width 271 height 20
click at [400, 263] on span "The array of policy IDs that will be applied to wallet requests. If specified, …" at bounding box center [427, 273] width 271 height 20
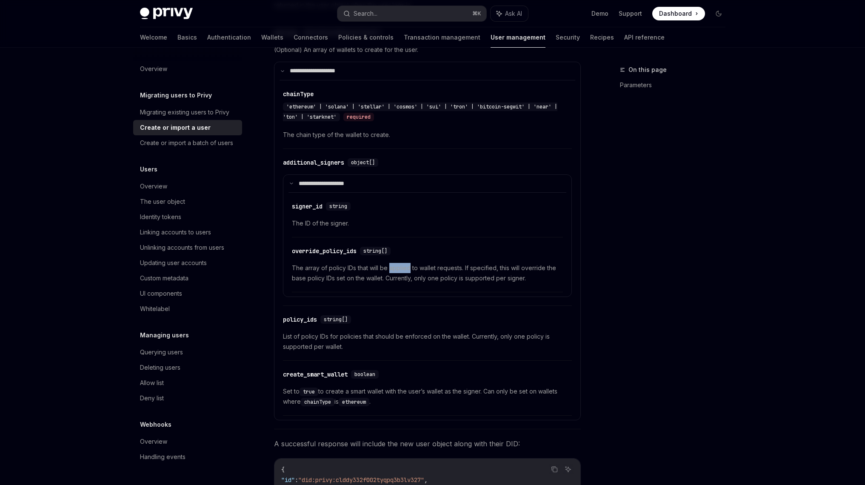
click at [400, 263] on span "The array of policy IDs that will be applied to wallet requests. If specified, …" at bounding box center [427, 273] width 271 height 20
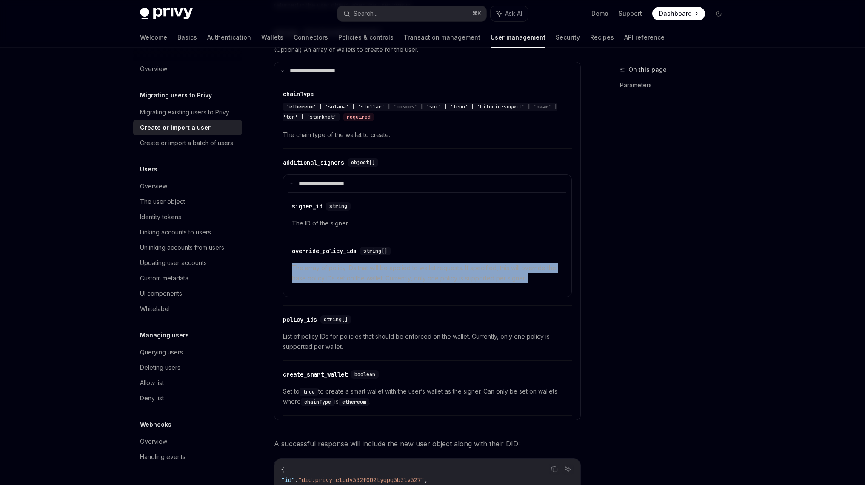
click at [400, 263] on span "The array of policy IDs that will be applied to wallet requests. If specified, …" at bounding box center [427, 273] width 271 height 20
click at [396, 263] on span "The array of policy IDs that will be applied to wallet requests. If specified, …" at bounding box center [427, 273] width 271 height 20
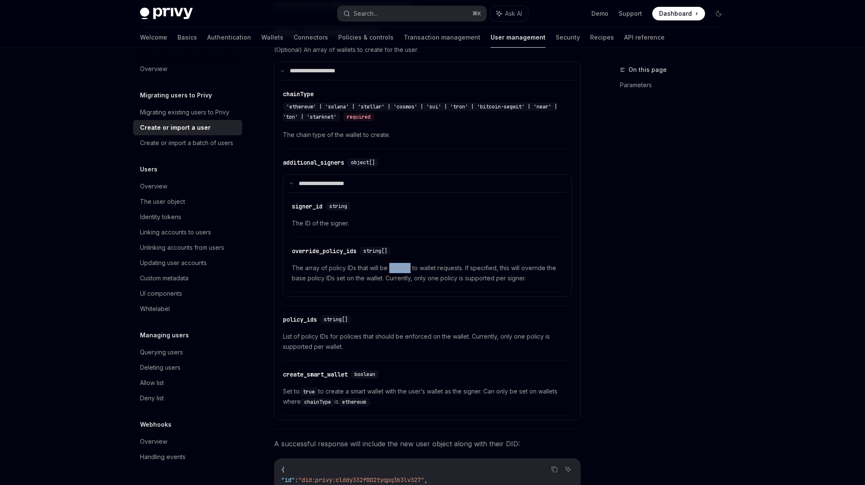
click at [396, 263] on span "The array of policy IDs that will be applied to wallet requests. If specified, …" at bounding box center [427, 273] width 271 height 20
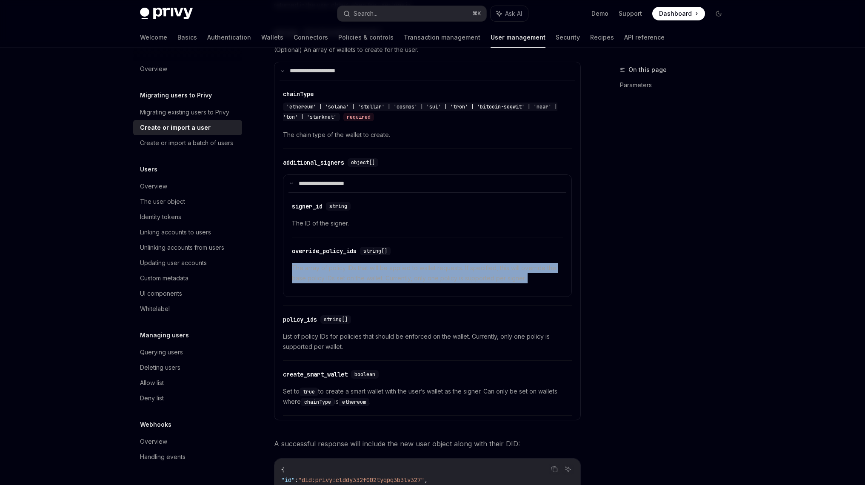
click at [396, 263] on span "The array of policy IDs that will be applied to wallet requests. If specified, …" at bounding box center [427, 273] width 271 height 20
click at [395, 264] on span "The array of policy IDs that will be applied to wallet requests. If specified, …" at bounding box center [427, 273] width 271 height 20
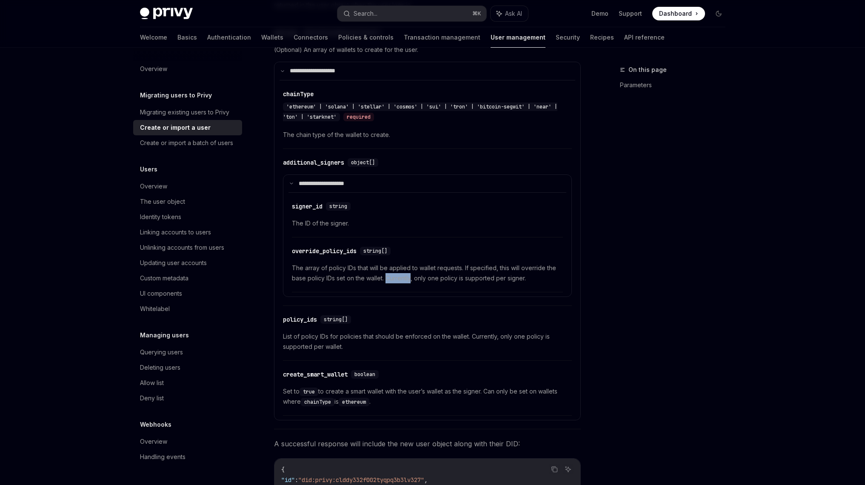
click at [395, 264] on span "The array of policy IDs that will be applied to wallet requests. If specified, …" at bounding box center [427, 273] width 271 height 20
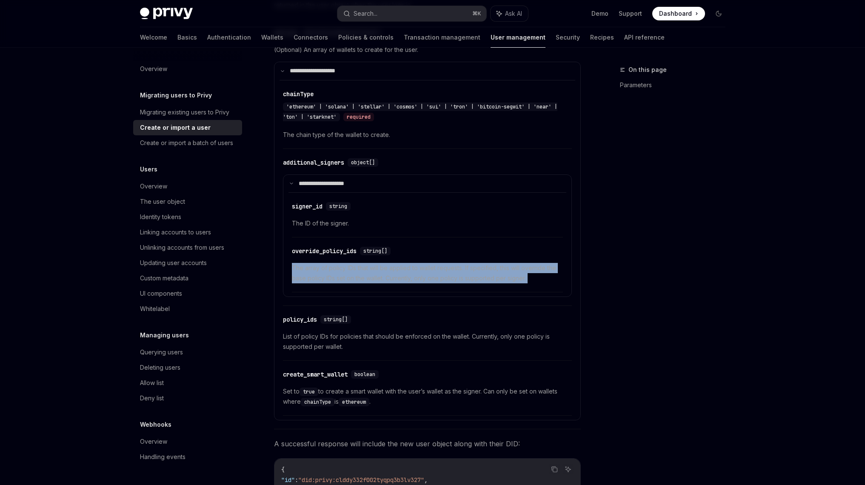
click at [395, 264] on span "The array of policy IDs that will be applied to wallet requests. If specified, …" at bounding box center [427, 273] width 271 height 20
click at [400, 263] on span "The array of policy IDs that will be applied to wallet requests. If specified, …" at bounding box center [427, 273] width 271 height 20
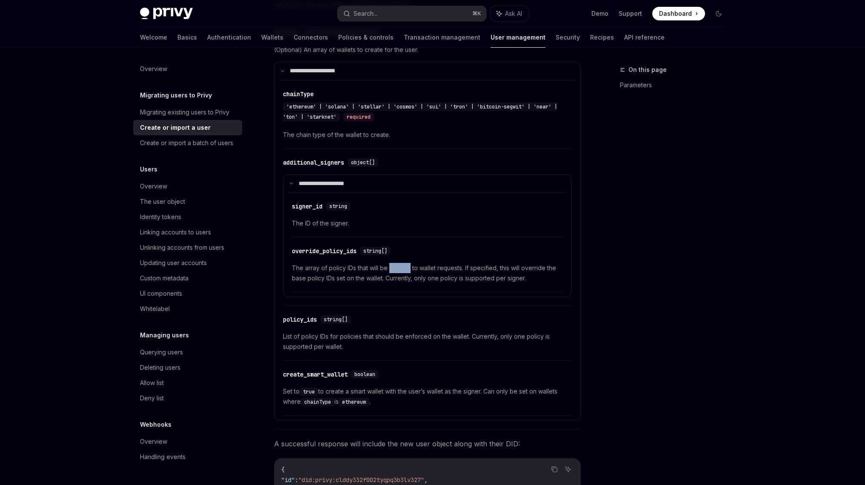
click at [400, 263] on span "The array of policy IDs that will be applied to wallet requests. If specified, …" at bounding box center [427, 273] width 271 height 20
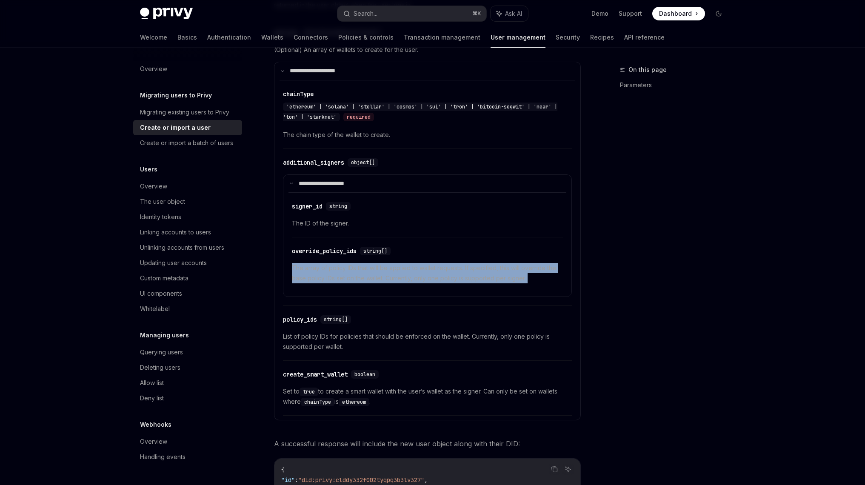
click at [400, 263] on span "The array of policy IDs that will be applied to wallet requests. If specified, …" at bounding box center [427, 273] width 271 height 20
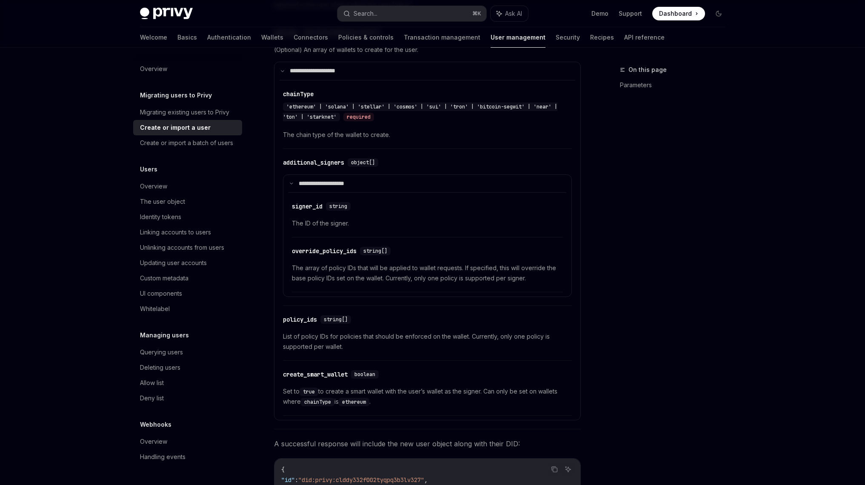
click at [407, 263] on span "The array of policy IDs that will be applied to wallet requests. If specified, …" at bounding box center [427, 273] width 271 height 20
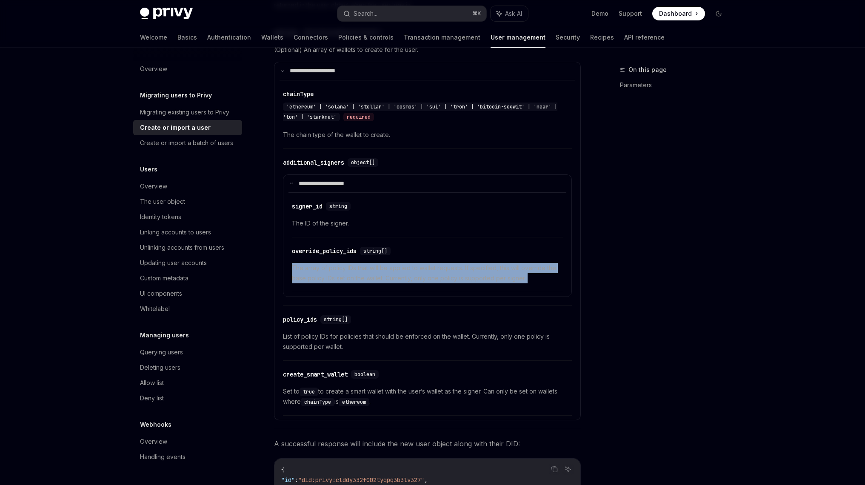
click at [407, 263] on span "The array of policy IDs that will be applied to wallet requests. If specified, …" at bounding box center [427, 273] width 271 height 20
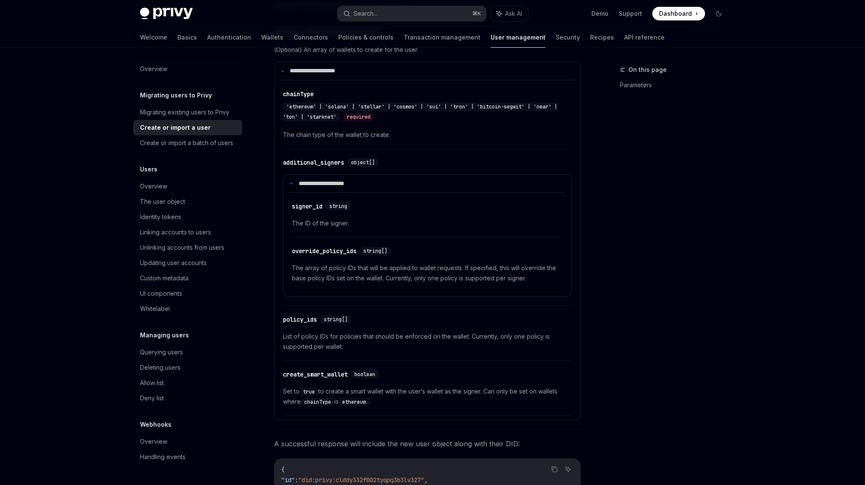
click at [419, 263] on span "The array of policy IDs that will be applied to wallet requests. If specified, …" at bounding box center [427, 273] width 271 height 20
click at [418, 265] on span "The array of policy IDs that will be applied to wallet requests. If specified, …" at bounding box center [427, 273] width 271 height 20
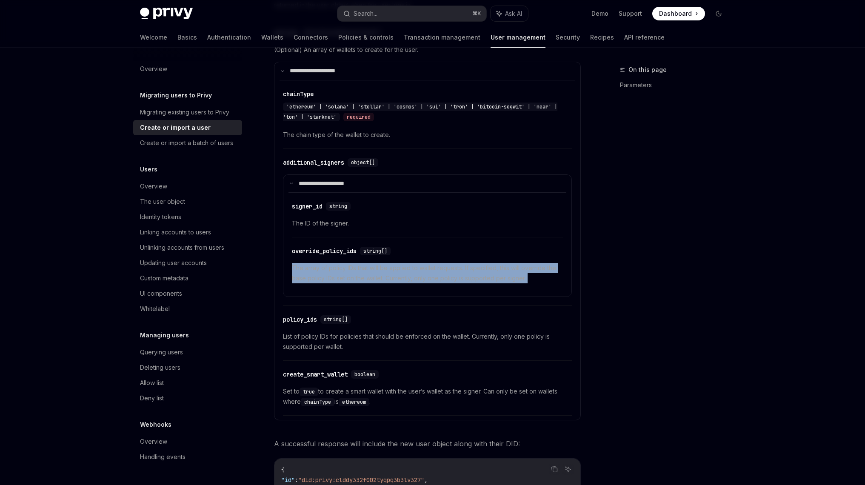
click at [418, 265] on span "The array of policy IDs that will be applied to wallet requests. If specified, …" at bounding box center [427, 273] width 271 height 20
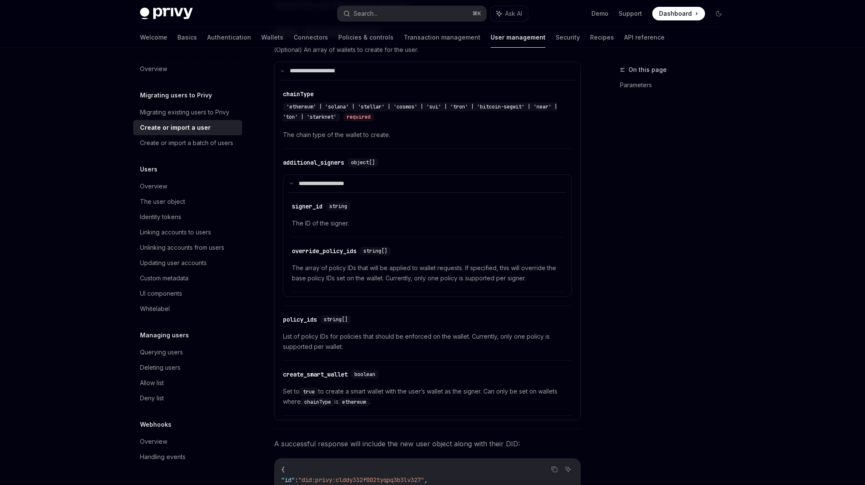
click at [430, 263] on span "The array of policy IDs that will be applied to wallet requests. If specified, …" at bounding box center [427, 273] width 271 height 20
drag, startPoint x: 373, startPoint y: 214, endPoint x: 317, endPoint y: 185, distance: 63.4
click at [317, 197] on div "​ signer_id string The ID of the signer." at bounding box center [427, 217] width 271 height 40
click at [357, 218] on span "The ID of the signer." at bounding box center [427, 223] width 271 height 10
drag, startPoint x: 370, startPoint y: 209, endPoint x: 311, endPoint y: 190, distance: 62.1
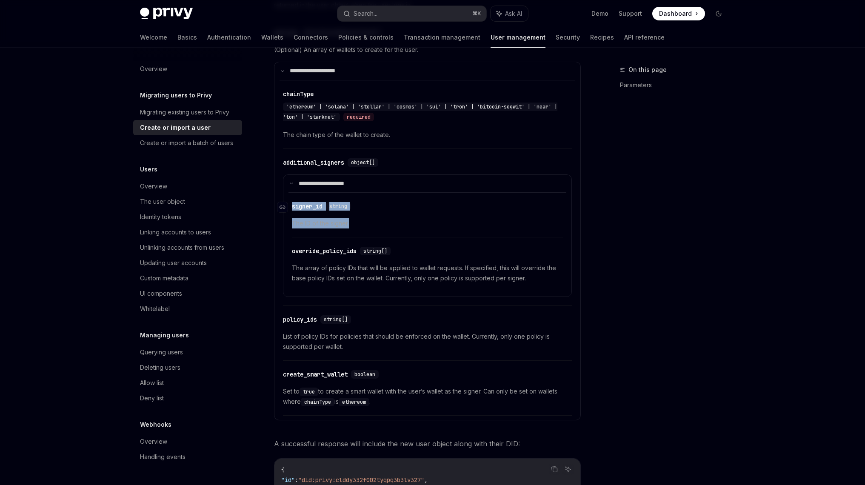
click at [312, 197] on div "​ signer_id string The ID of the signer." at bounding box center [427, 217] width 271 height 40
click at [399, 218] on span "The ID of the signer." at bounding box center [427, 223] width 271 height 10
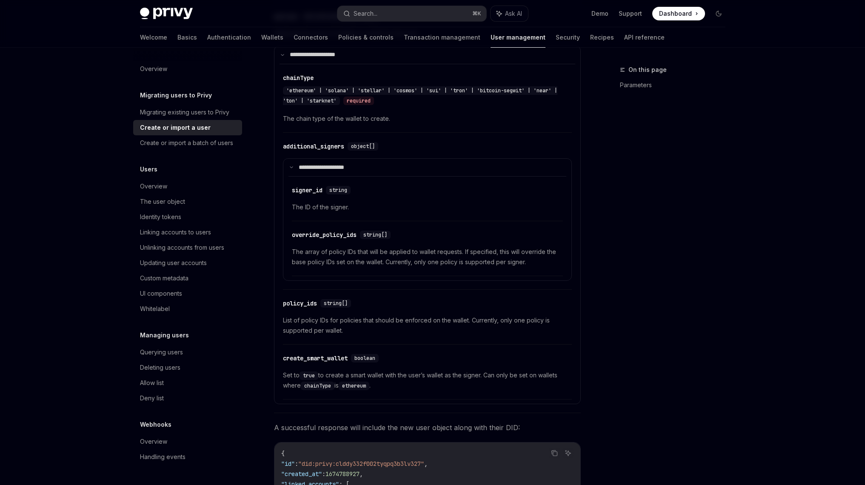
scroll to position [591, 0]
click at [601, 278] on div "On this page Parameters Migrating users to Privy Create or import a user OpenAI…" at bounding box center [432, 104] width 599 height 1294
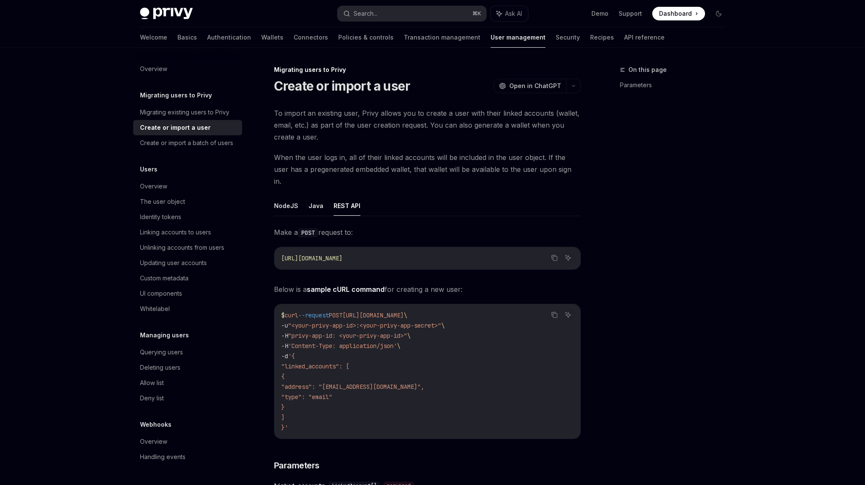
scroll to position [1, 0]
click at [200, 190] on div "Overview" at bounding box center [188, 186] width 97 height 10
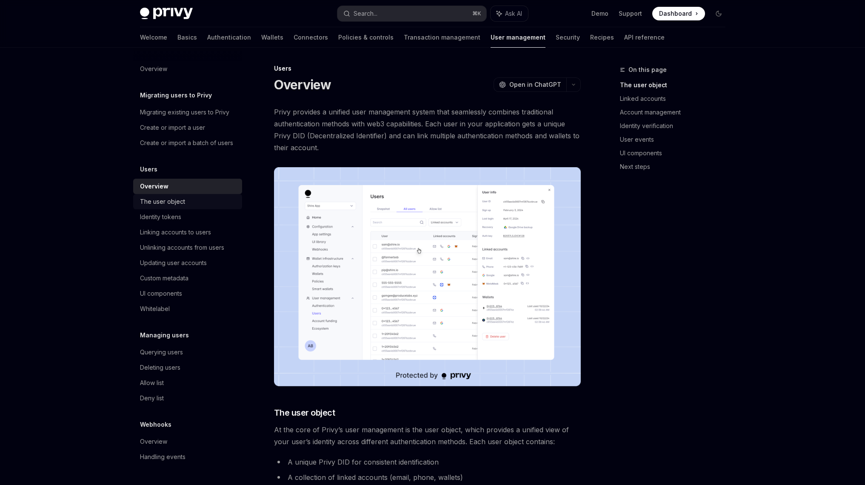
click at [200, 202] on div "The user object" at bounding box center [188, 202] width 97 height 10
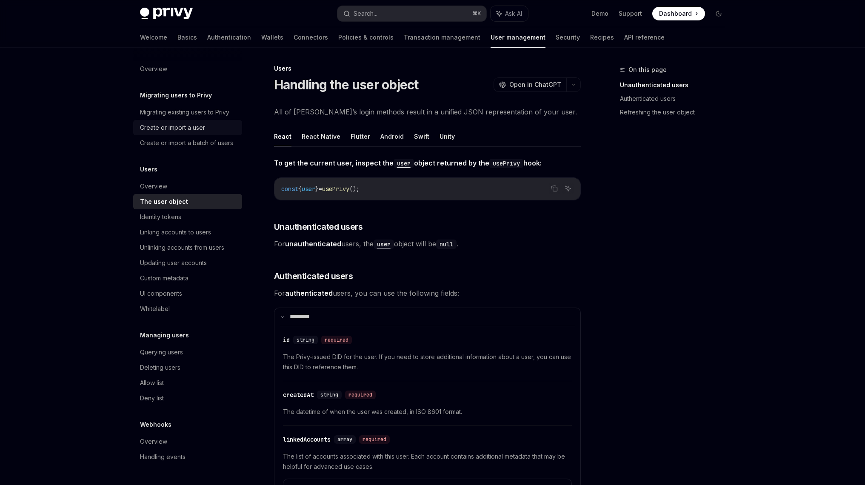
click at [216, 124] on div "Create or import a user" at bounding box center [188, 128] width 97 height 10
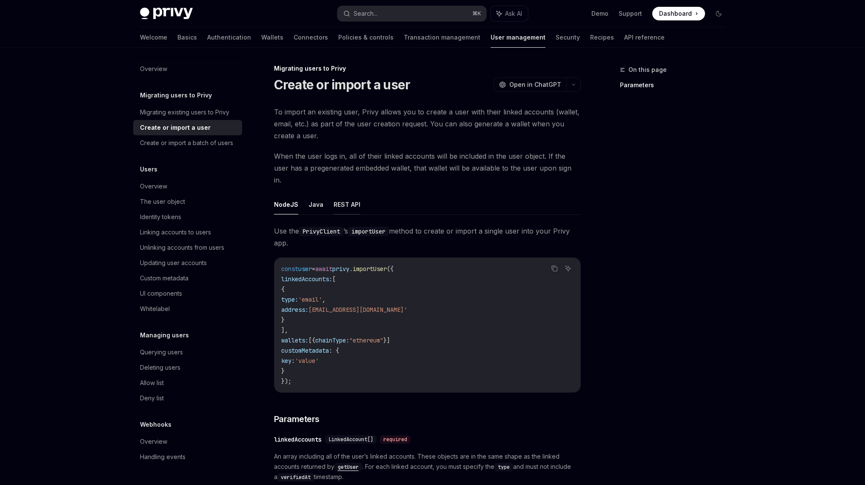
click at [345, 197] on button "REST API" at bounding box center [346, 204] width 27 height 20
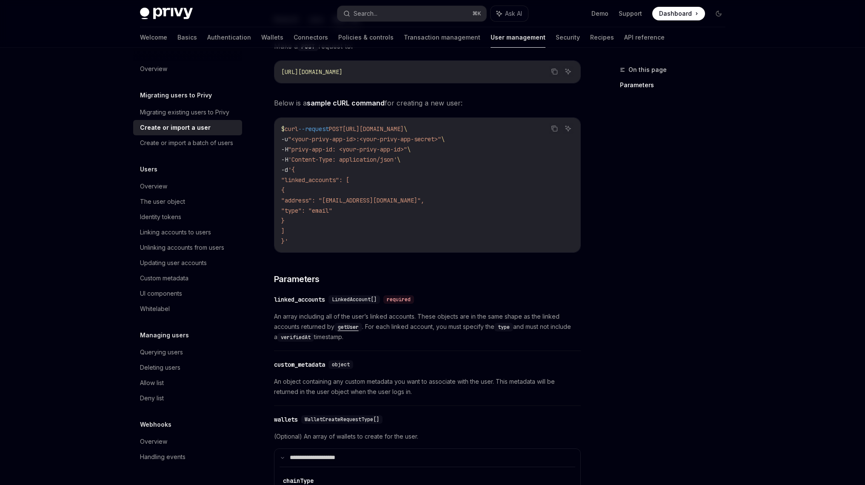
scroll to position [187, 0]
drag, startPoint x: 377, startPoint y: 192, endPoint x: 371, endPoint y: 140, distance: 52.8
click at [371, 142] on code "$ curl --request POST [URL][DOMAIN_NAME] \ -u "<your-privy-app-id>:<your-privy-…" at bounding box center [427, 184] width 292 height 123
click at [371, 197] on code "$ curl --request POST [URL][DOMAIN_NAME] \ -u "<your-privy-app-id>:<your-privy-…" at bounding box center [427, 184] width 292 height 123
drag, startPoint x: 356, startPoint y: 178, endPoint x: 351, endPoint y: 143, distance: 34.9
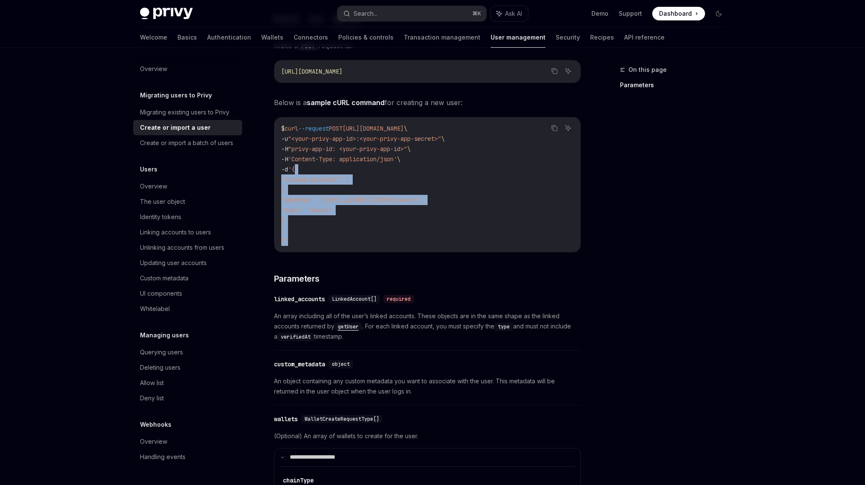
click at [351, 146] on code "$ curl --request POST [URL][DOMAIN_NAME] \ -u "<your-privy-app-id>:<your-privy-…" at bounding box center [427, 184] width 292 height 123
click at [353, 226] on code "$ curl --request POST [URL][DOMAIN_NAME] \ -u "<your-privy-app-id>:<your-privy-…" at bounding box center [427, 184] width 292 height 123
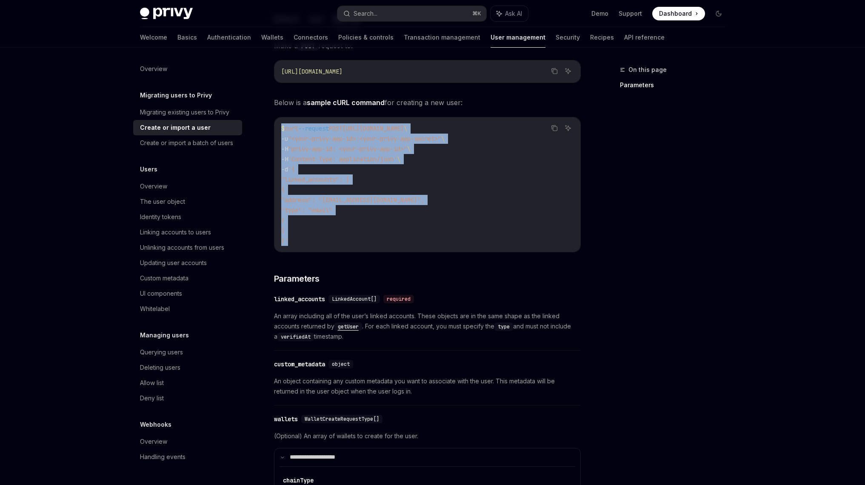
drag, startPoint x: 352, startPoint y: 237, endPoint x: 339, endPoint y: 90, distance: 146.9
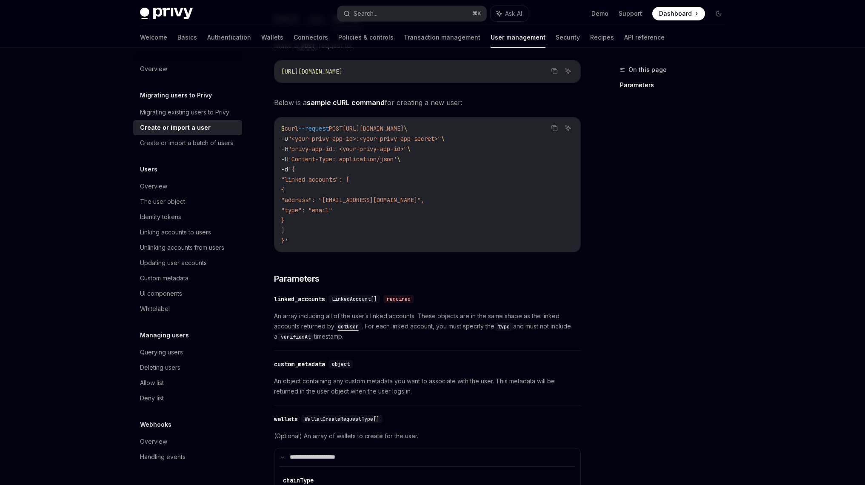
click at [340, 206] on code "$ curl --request POST [URL][DOMAIN_NAME] \ -u "<your-privy-app-id>:<your-privy-…" at bounding box center [427, 184] width 292 height 123
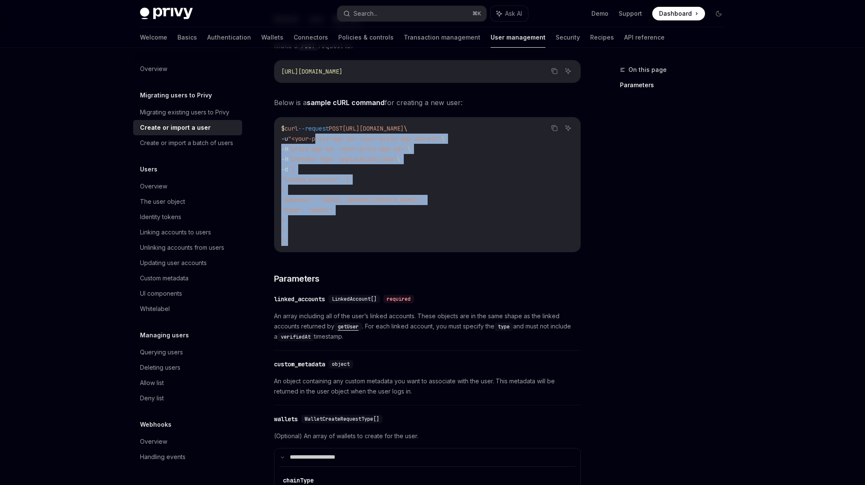
drag, startPoint x: 340, startPoint y: 232, endPoint x: 320, endPoint y: 121, distance: 112.5
click at [320, 123] on code "$ curl --request POST [URL][DOMAIN_NAME] \ -u "<your-privy-app-id>:<your-privy-…" at bounding box center [427, 184] width 292 height 123
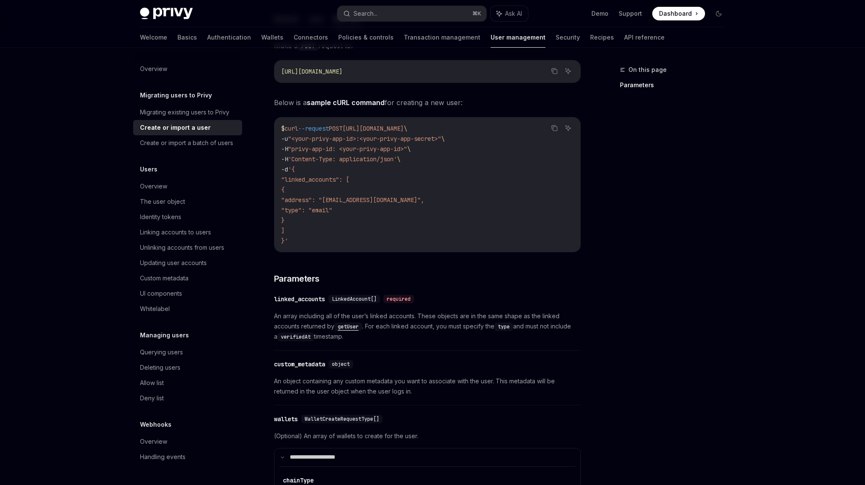
click at [325, 159] on code "$ curl --request POST [URL][DOMAIN_NAME] \ -u "<your-privy-app-id>:<your-privy-…" at bounding box center [427, 184] width 292 height 123
click at [206, 234] on div "Linking accounts to users" at bounding box center [175, 232] width 71 height 10
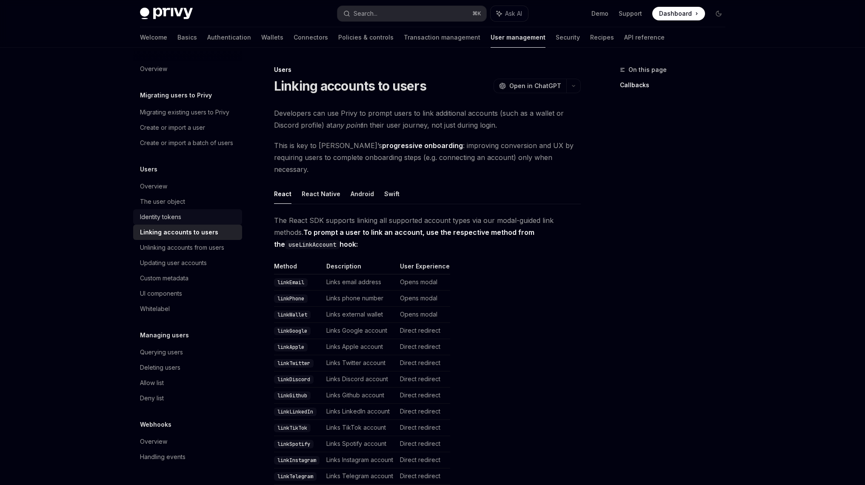
click at [211, 218] on div "Identity tokens" at bounding box center [188, 217] width 97 height 10
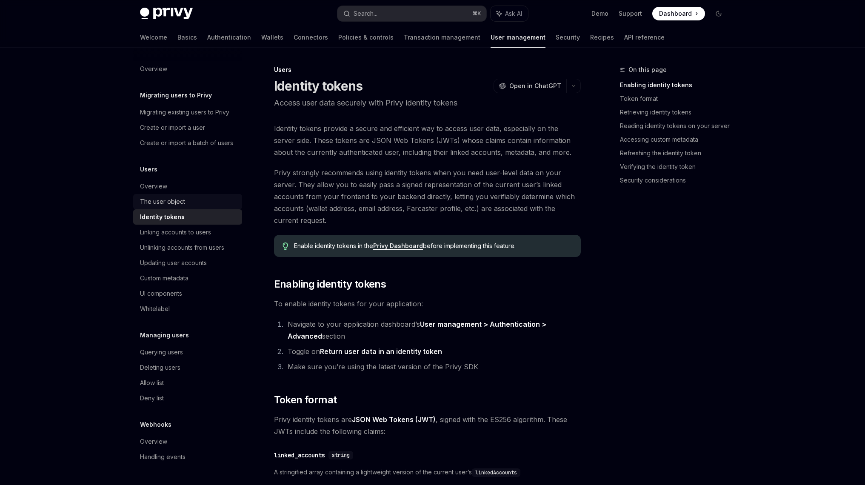
click at [215, 203] on div "The user object" at bounding box center [188, 202] width 97 height 10
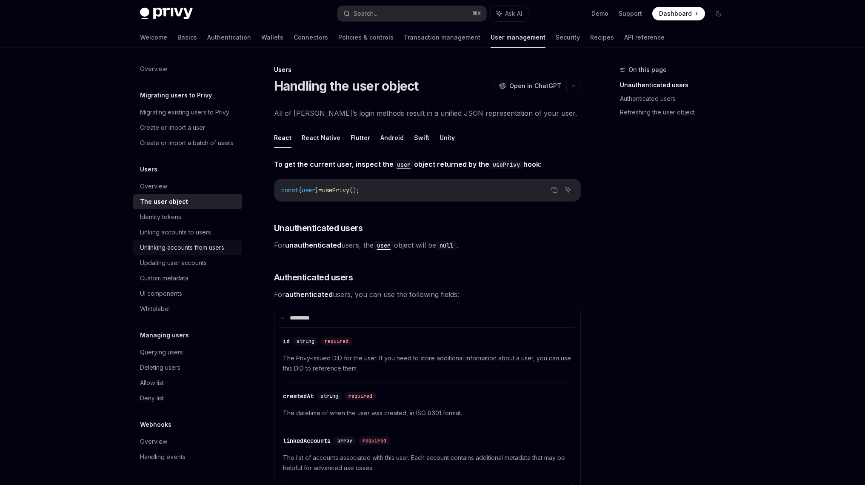
click at [199, 247] on div "Unlinking accounts from users" at bounding box center [182, 247] width 84 height 10
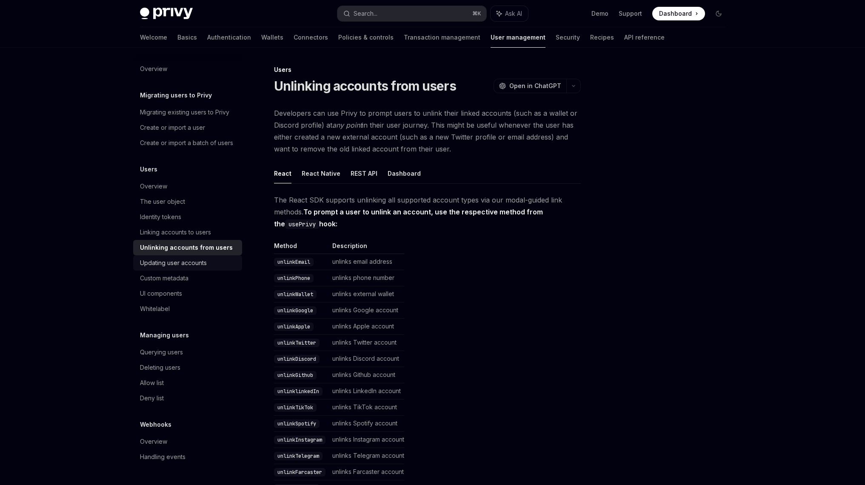
click at [197, 260] on div "Updating user accounts" at bounding box center [173, 263] width 67 height 10
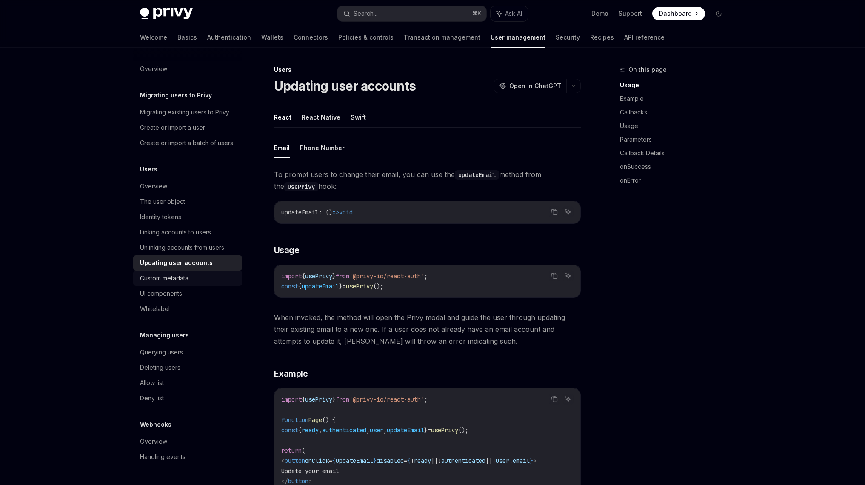
click at [195, 279] on div "Custom metadata" at bounding box center [188, 278] width 97 height 10
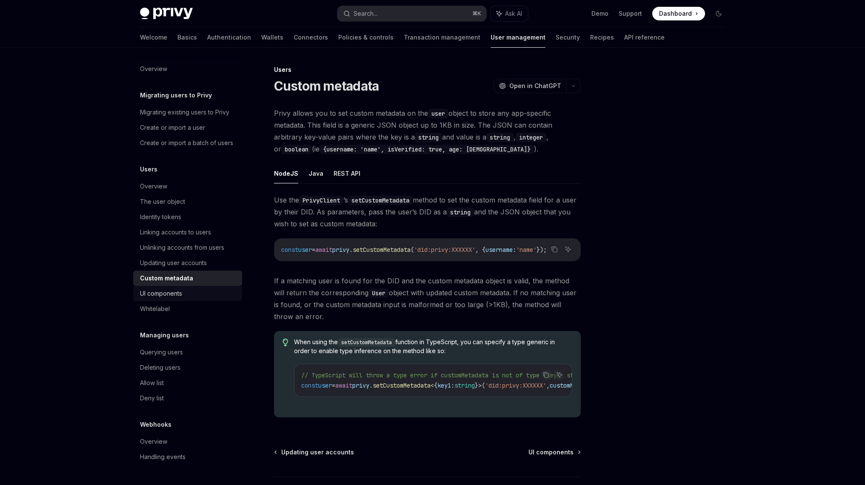
click at [194, 299] on link "UI components" at bounding box center [187, 293] width 109 height 15
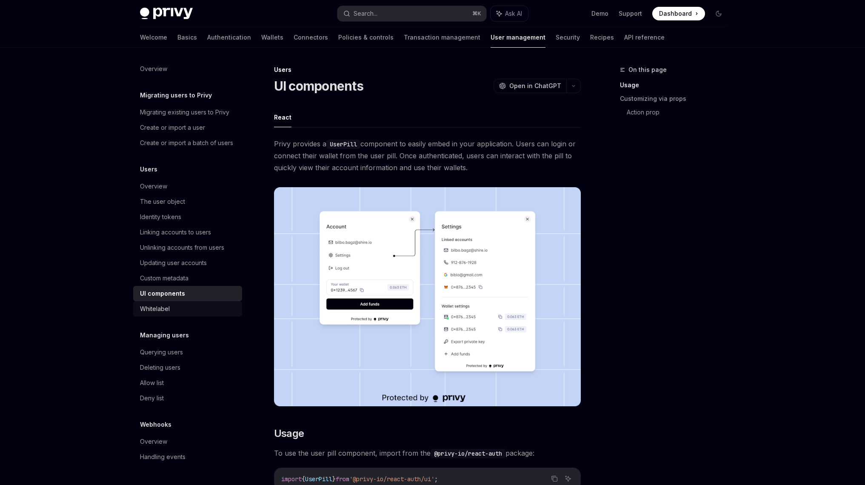
click at [193, 315] on link "Whitelabel" at bounding box center [187, 308] width 109 height 15
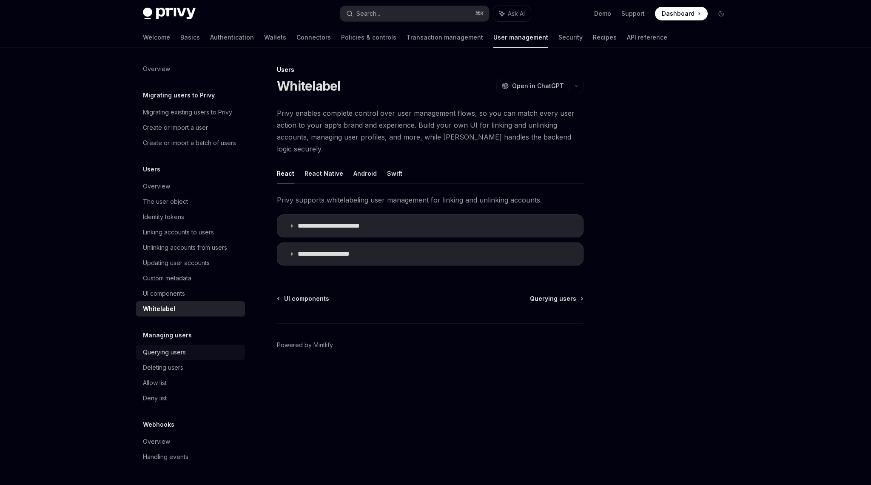
click at [178, 355] on div "Querying users" at bounding box center [164, 352] width 43 height 10
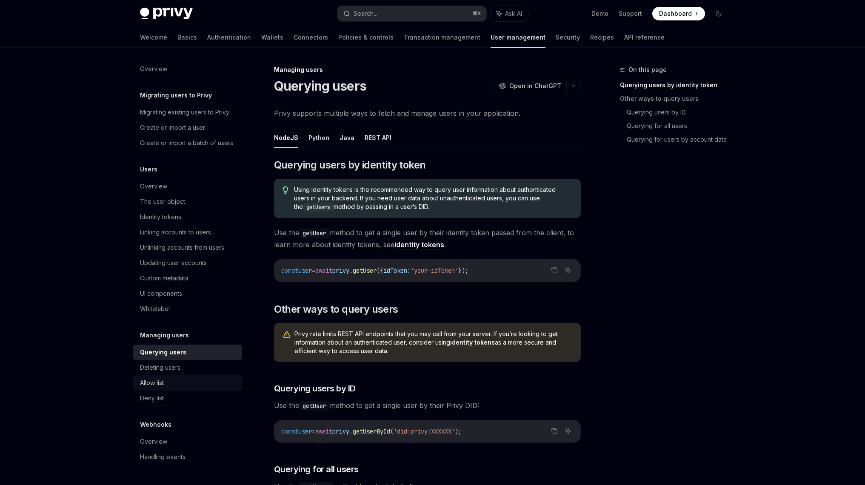
click at [179, 378] on div "Allow list" at bounding box center [188, 383] width 97 height 10
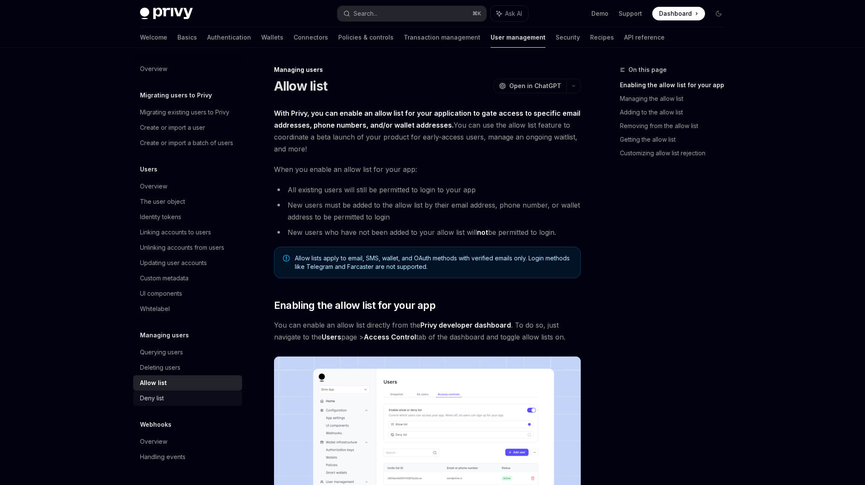
click at [178, 392] on link "Deny list" at bounding box center [187, 398] width 109 height 15
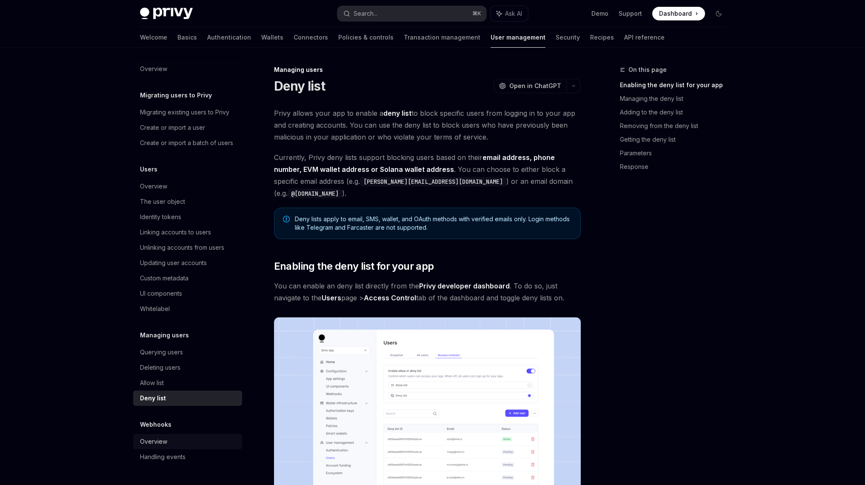
click at [176, 440] on div "Overview" at bounding box center [188, 441] width 97 height 10
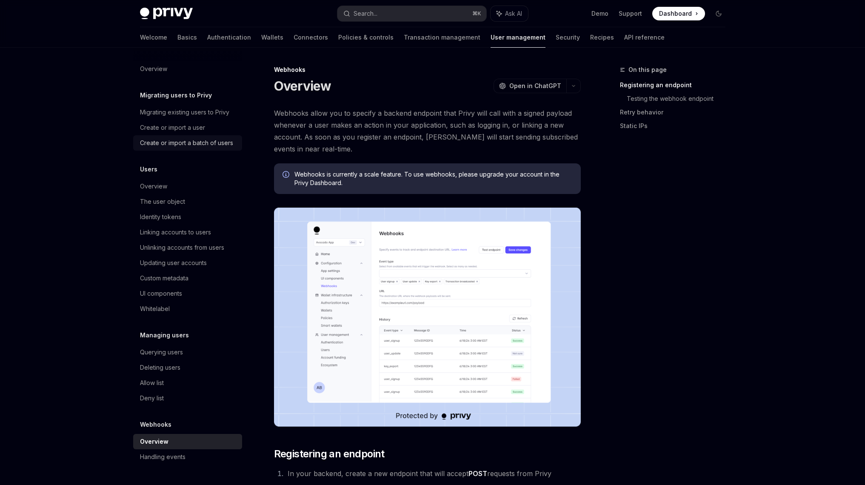
click at [196, 136] on link "Create or import a batch of users" at bounding box center [187, 142] width 109 height 15
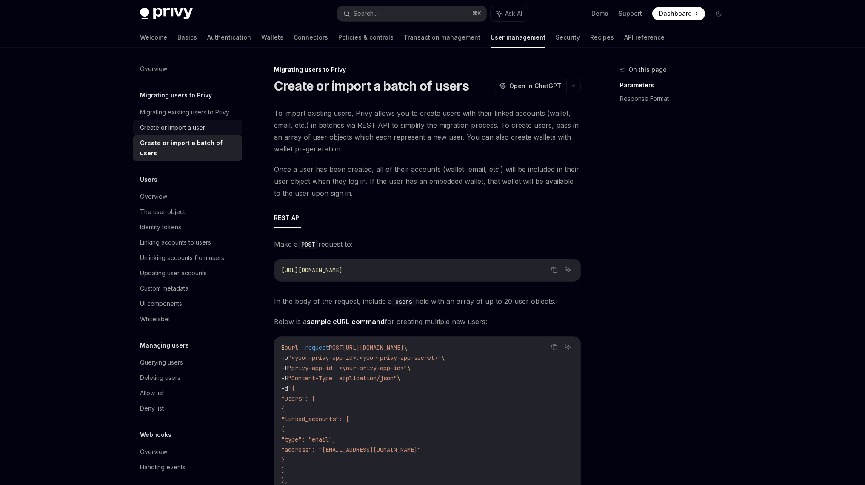
click at [198, 123] on div "Create or import a user" at bounding box center [172, 128] width 65 height 10
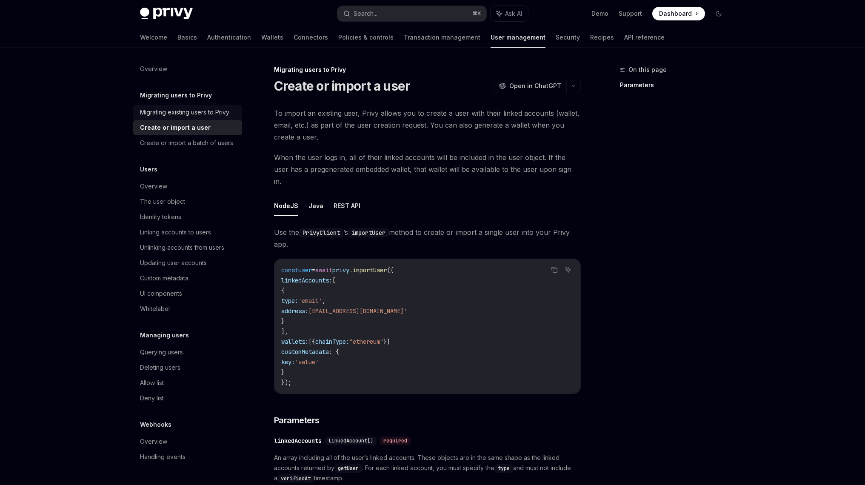
click at [199, 118] on link "Migrating existing users to Privy" at bounding box center [187, 112] width 109 height 15
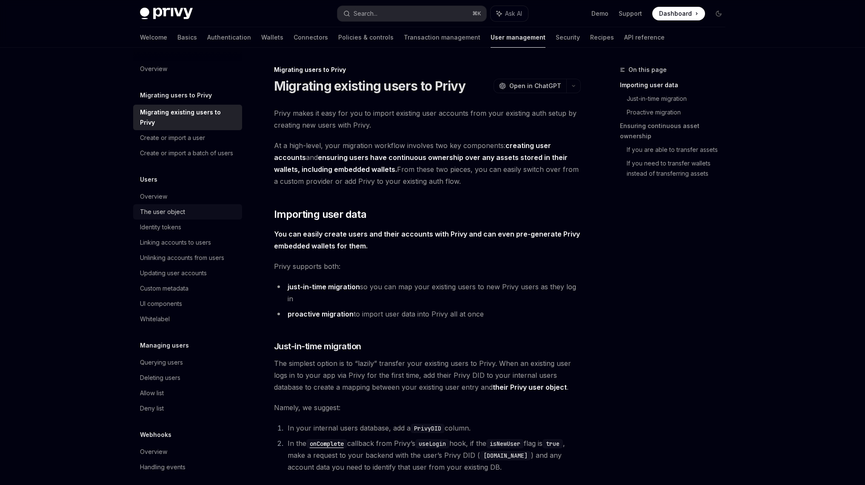
click at [194, 207] on link "The user object" at bounding box center [187, 211] width 109 height 15
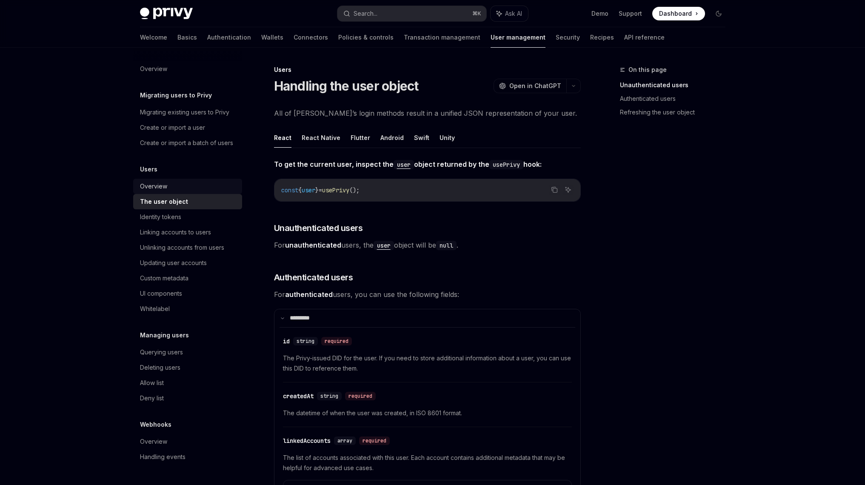
click at [196, 189] on div "Overview" at bounding box center [188, 186] width 97 height 10
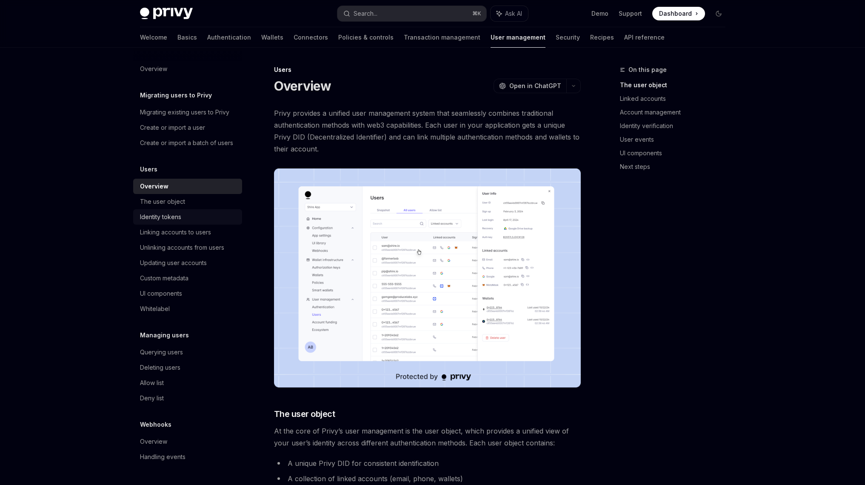
click at [195, 214] on div "Identity tokens" at bounding box center [188, 217] width 97 height 10
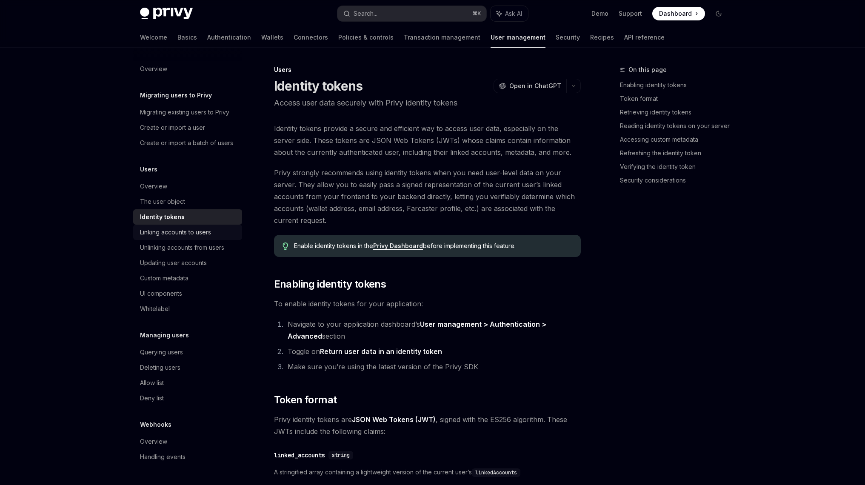
click at [196, 234] on div "Linking accounts to users" at bounding box center [175, 232] width 71 height 10
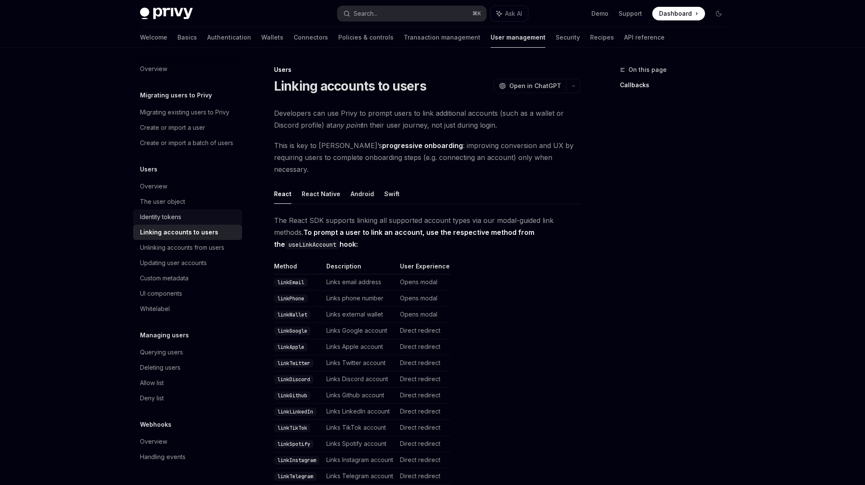
click at [197, 219] on div "Identity tokens" at bounding box center [188, 217] width 97 height 10
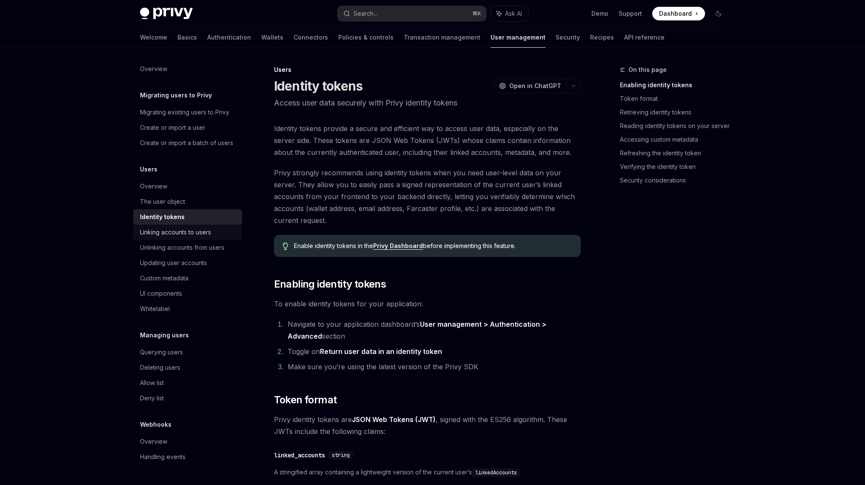
click at [197, 230] on div "Linking accounts to users" at bounding box center [175, 232] width 71 height 10
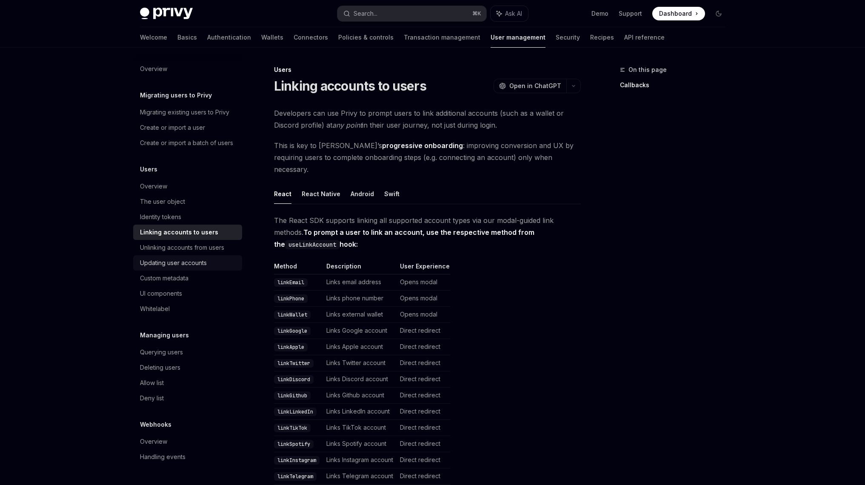
click at [191, 268] on link "Updating user accounts" at bounding box center [187, 262] width 109 height 15
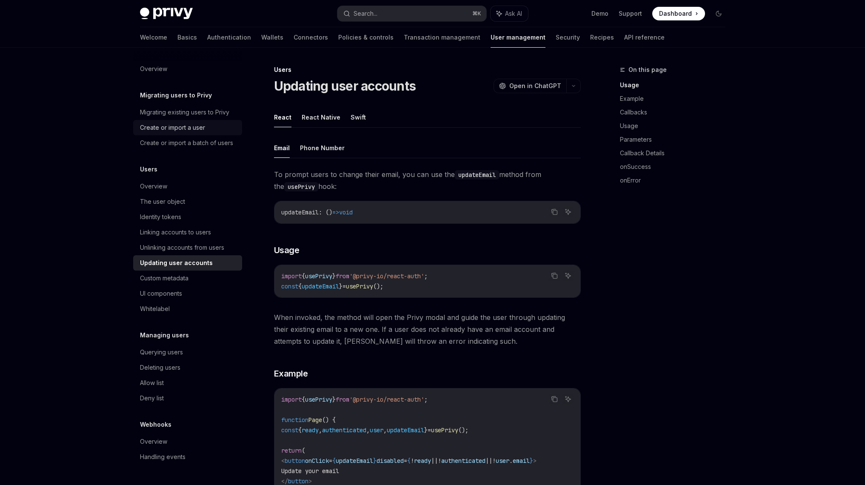
click at [202, 126] on div "Create or import a user" at bounding box center [172, 128] width 65 height 10
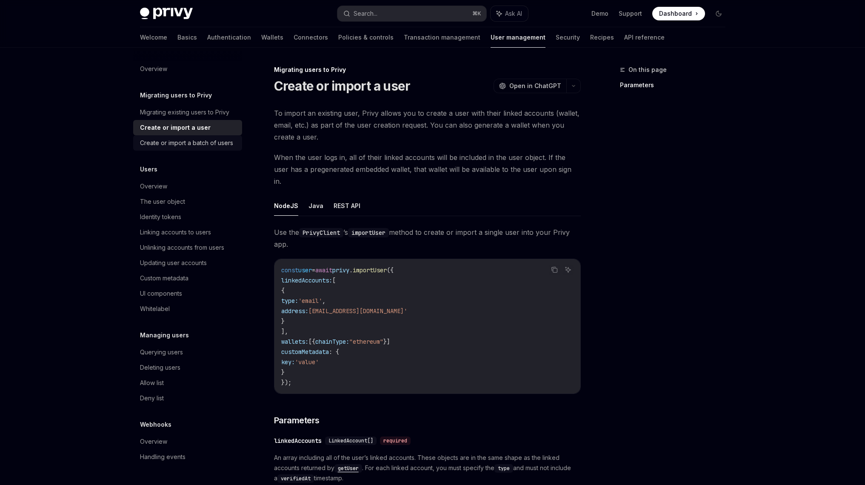
click at [205, 140] on div "Create or import a batch of users" at bounding box center [186, 143] width 93 height 10
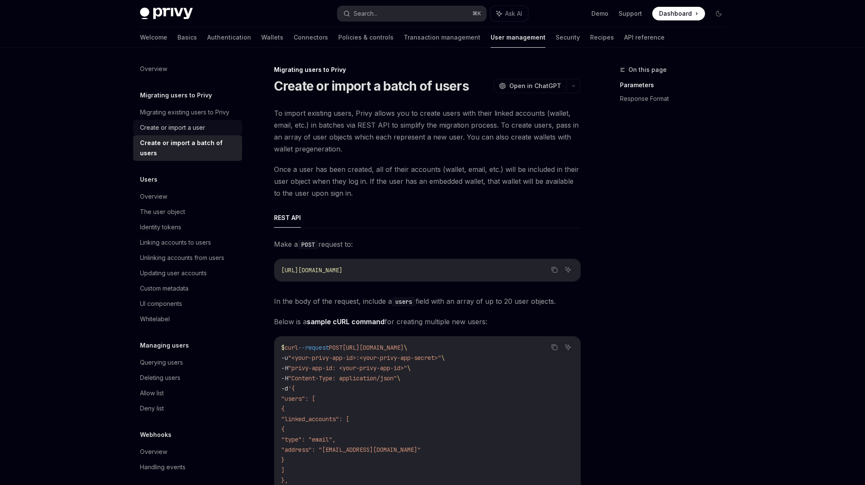
click at [212, 130] on div "Create or import a user" at bounding box center [188, 128] width 97 height 10
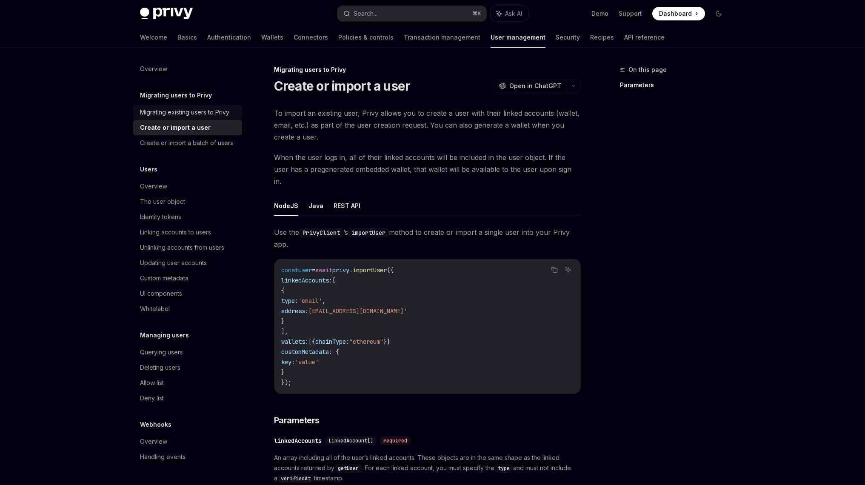
click at [214, 113] on div "Migrating existing users to Privy" at bounding box center [184, 112] width 89 height 10
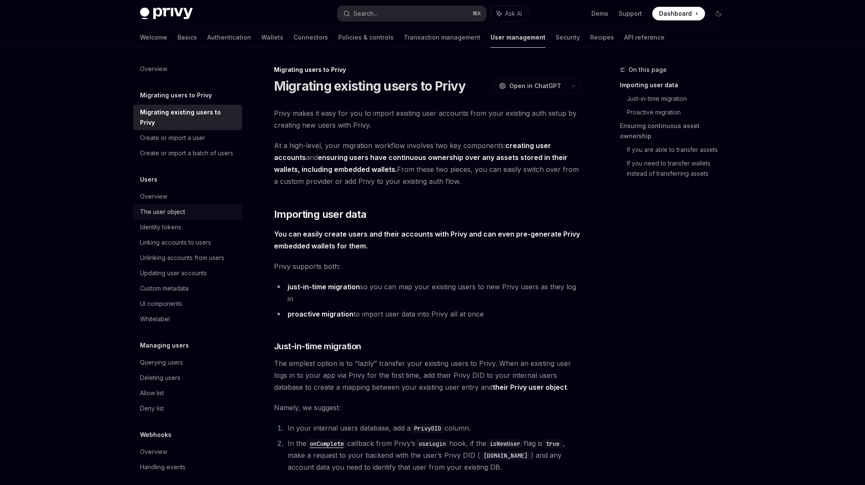
click at [193, 207] on div "The user object" at bounding box center [188, 212] width 97 height 10
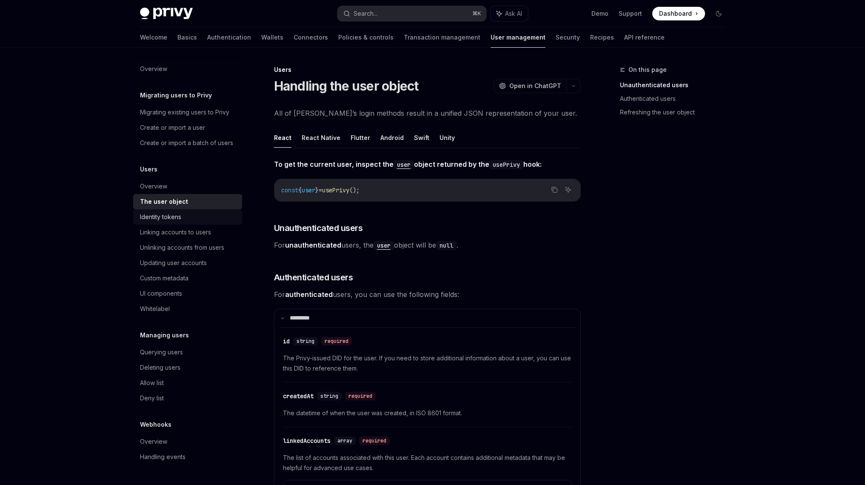
click at [216, 220] on div "Identity tokens" at bounding box center [188, 217] width 97 height 10
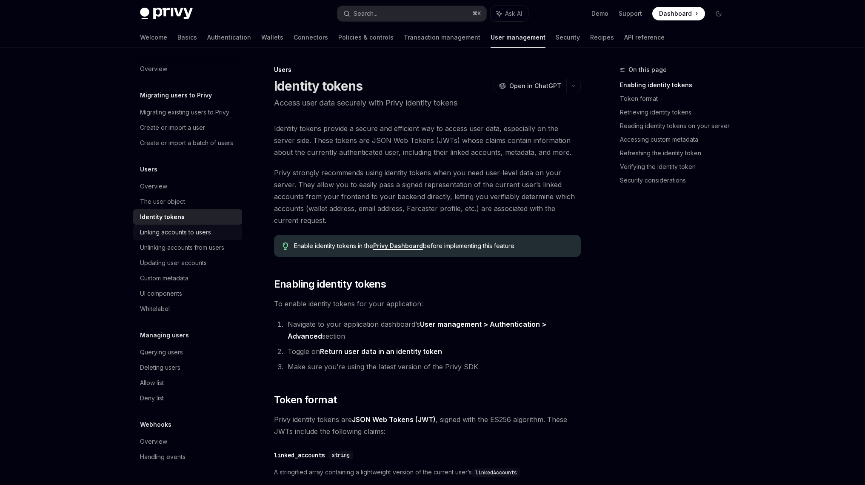
click at [214, 234] on div "Linking accounts to users" at bounding box center [188, 232] width 97 height 10
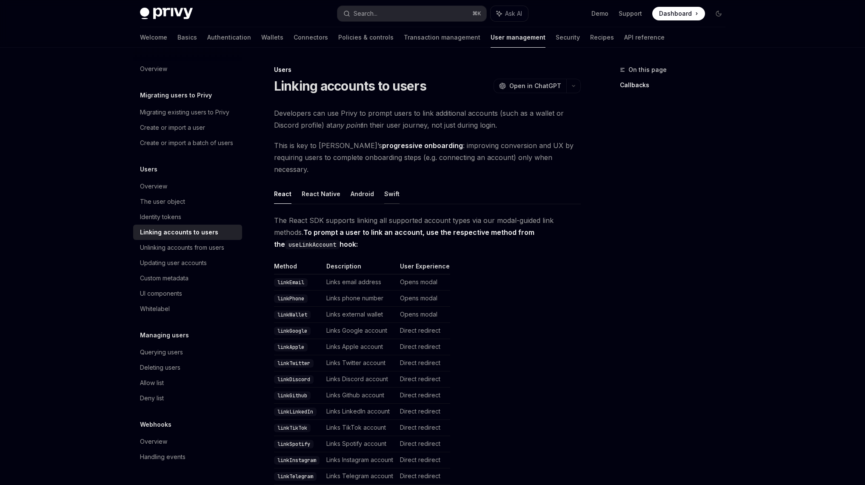
click at [384, 184] on button "Swift" at bounding box center [391, 194] width 15 height 20
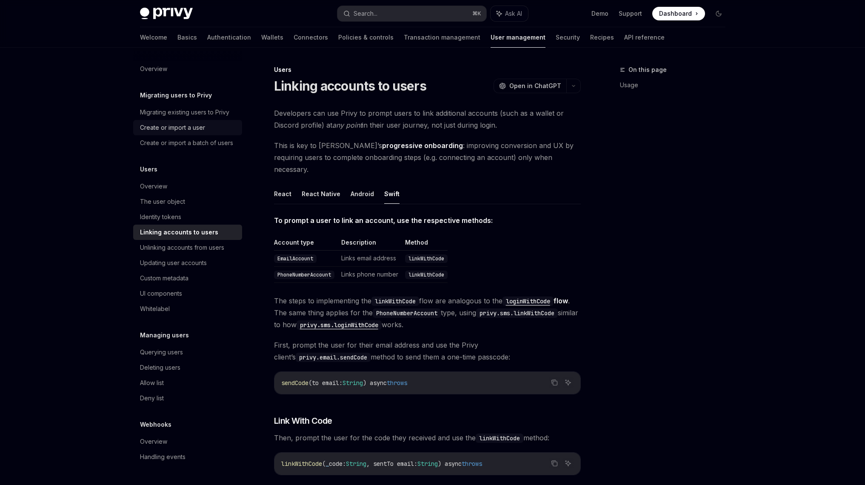
click at [200, 129] on div "Create or import a user" at bounding box center [172, 128] width 65 height 10
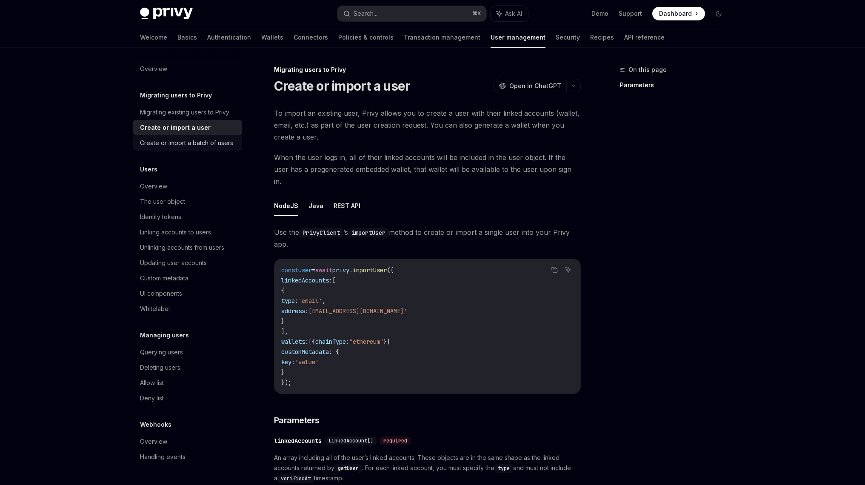
click at [206, 143] on div "Create or import a batch of users" at bounding box center [186, 143] width 93 height 10
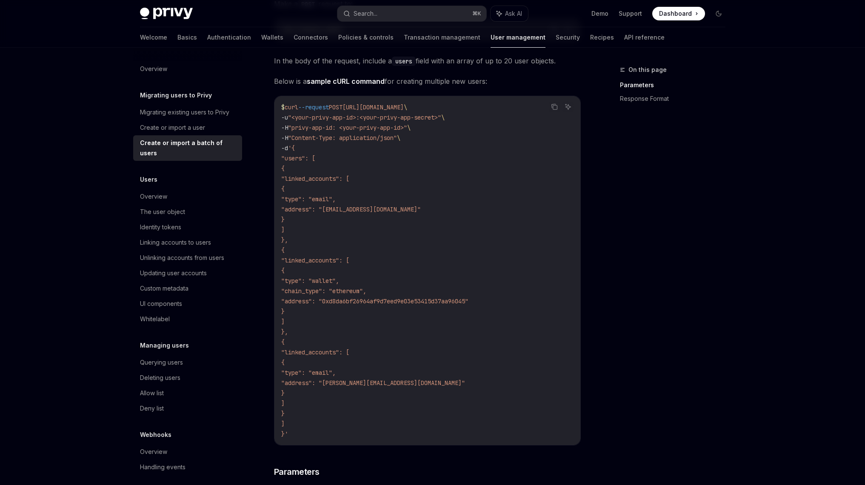
scroll to position [240, 0]
click at [204, 123] on div "Create or import a user" at bounding box center [172, 128] width 65 height 10
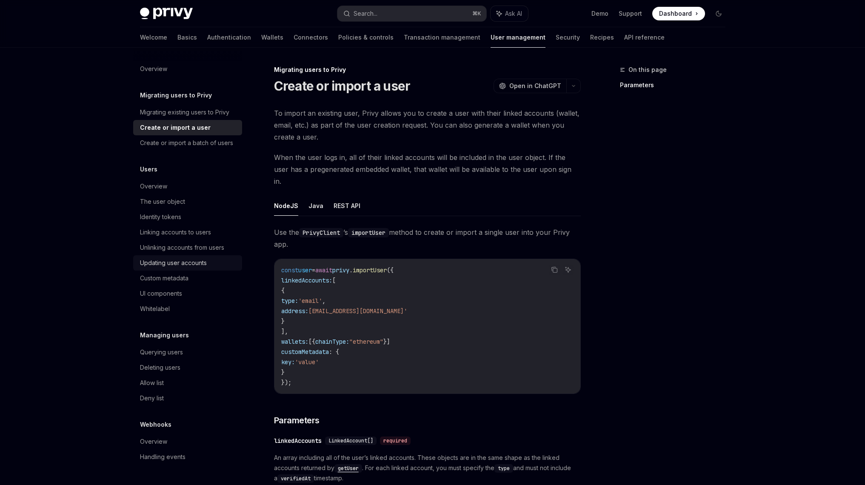
click at [180, 258] on div "Updating user accounts" at bounding box center [173, 263] width 67 height 10
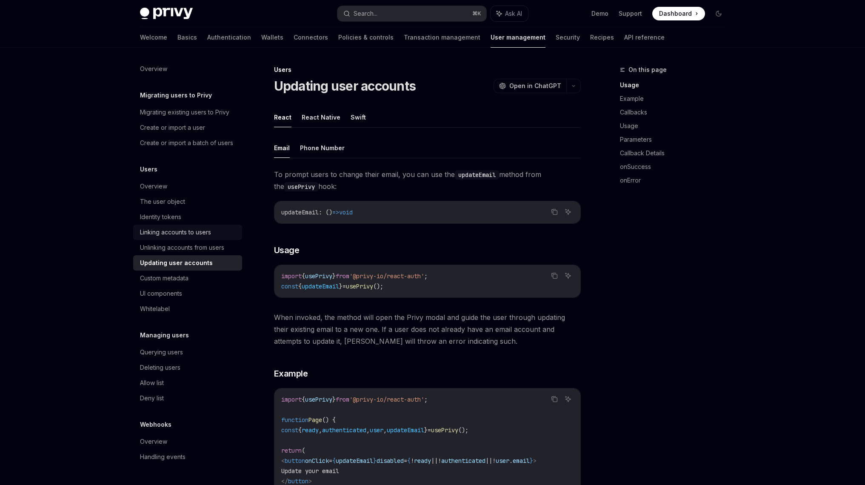
click at [221, 228] on div "Linking accounts to users" at bounding box center [188, 232] width 97 height 10
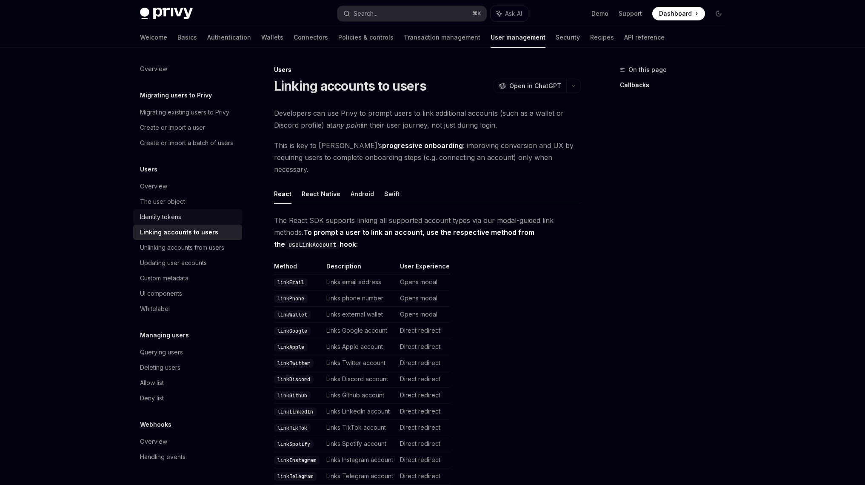
click at [213, 216] on div "Identity tokens" at bounding box center [188, 217] width 97 height 10
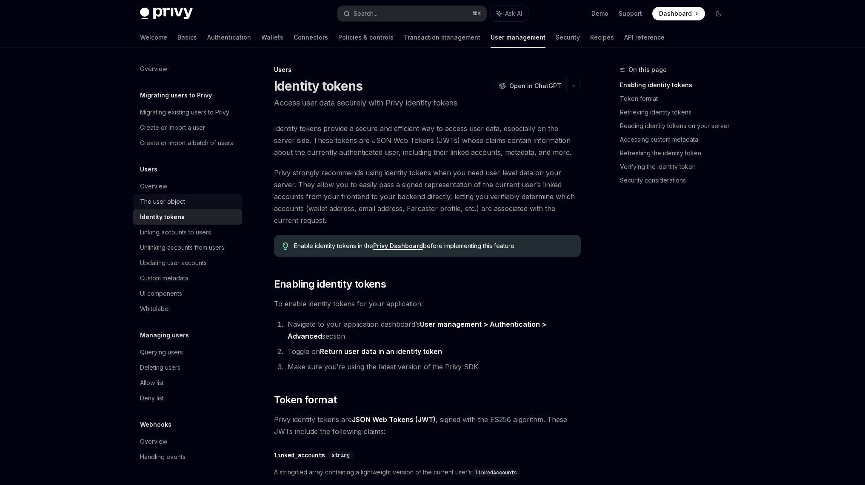
click at [214, 206] on div "The user object" at bounding box center [188, 202] width 97 height 10
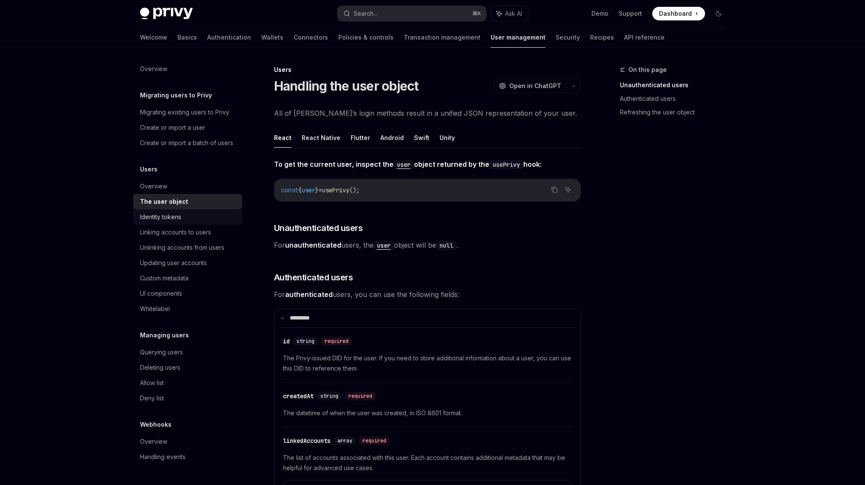
click at [210, 221] on div "Identity tokens" at bounding box center [188, 217] width 97 height 10
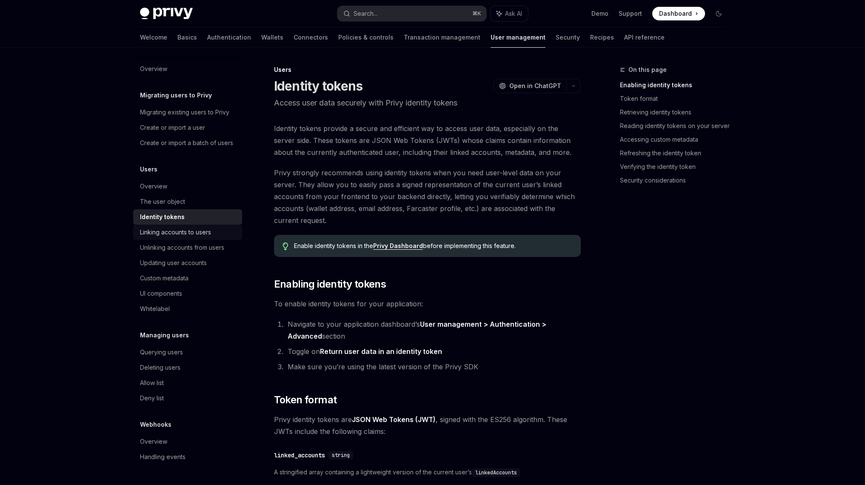
click at [208, 237] on div "Linking accounts to users" at bounding box center [175, 232] width 71 height 10
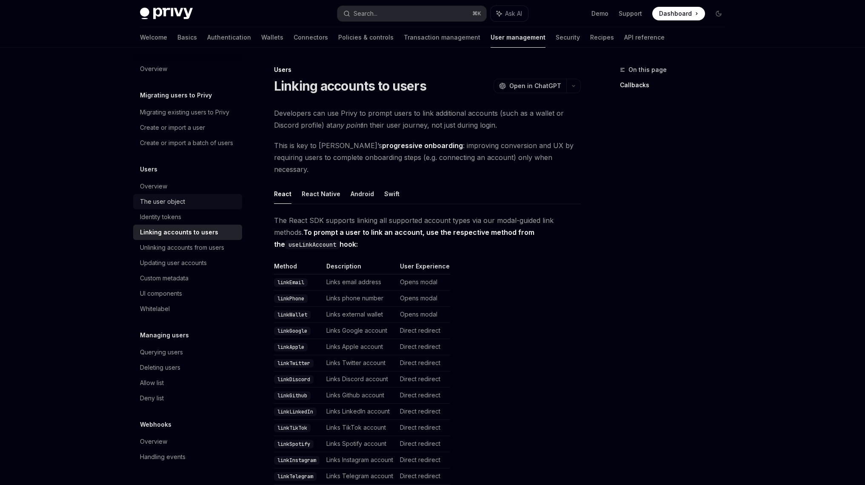
click at [211, 206] on div "The user object" at bounding box center [188, 202] width 97 height 10
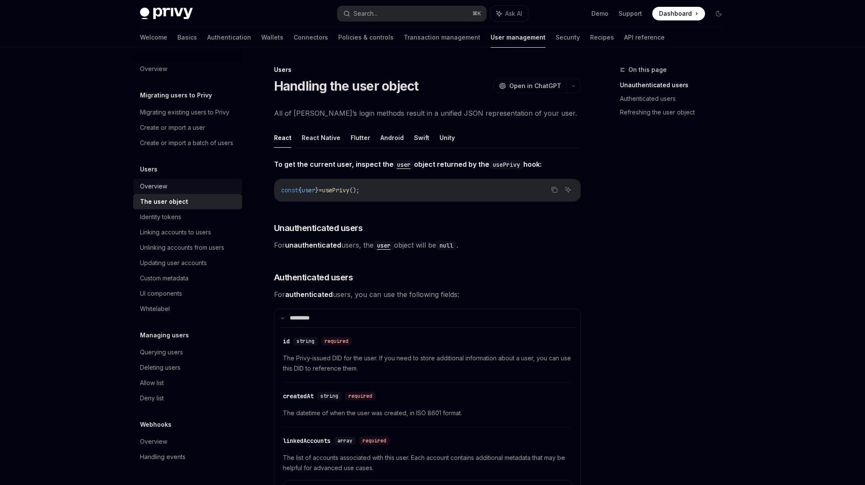
click at [210, 193] on link "Overview" at bounding box center [187, 186] width 109 height 15
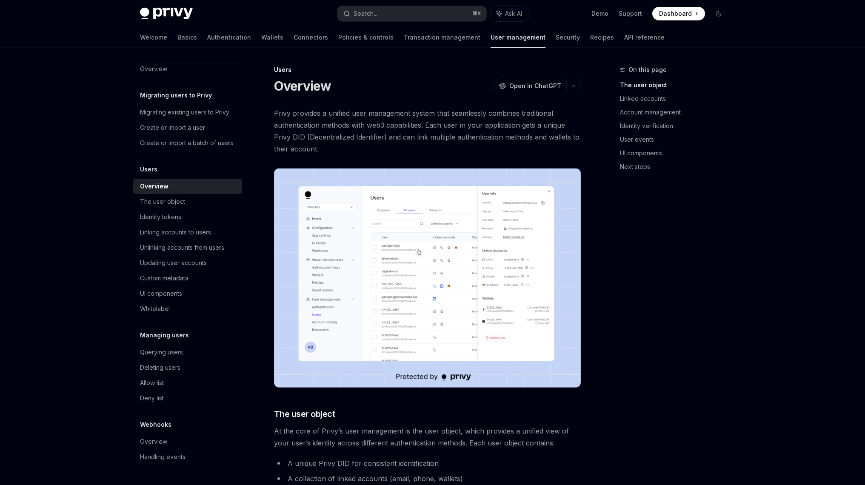
type textarea "*"
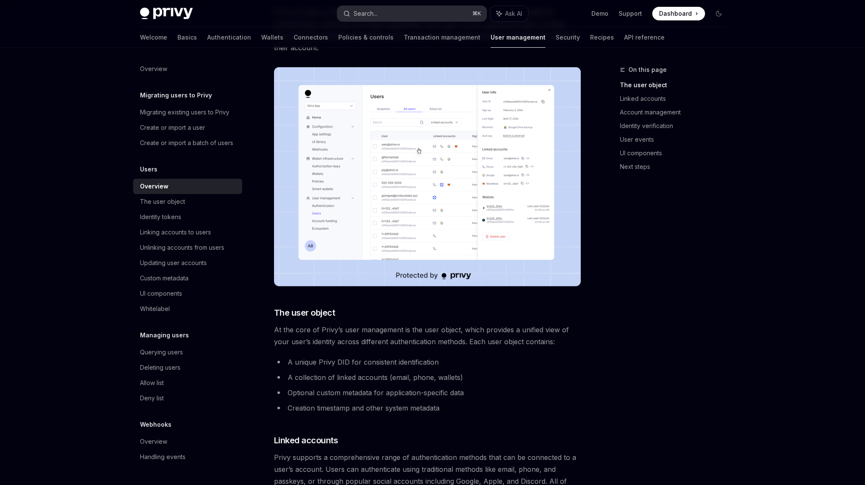
scroll to position [55, 0]
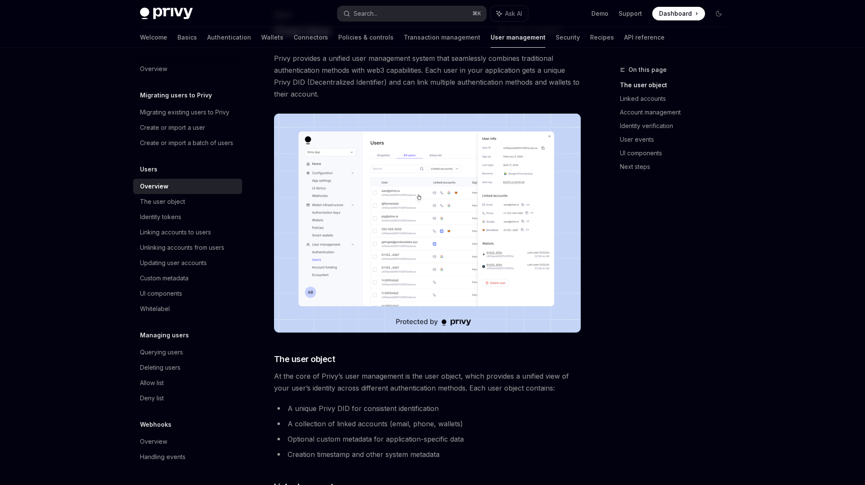
click at [693, 348] on div "On this page The user object Linked accounts Account management Identity verifi…" at bounding box center [667, 275] width 129 height 420
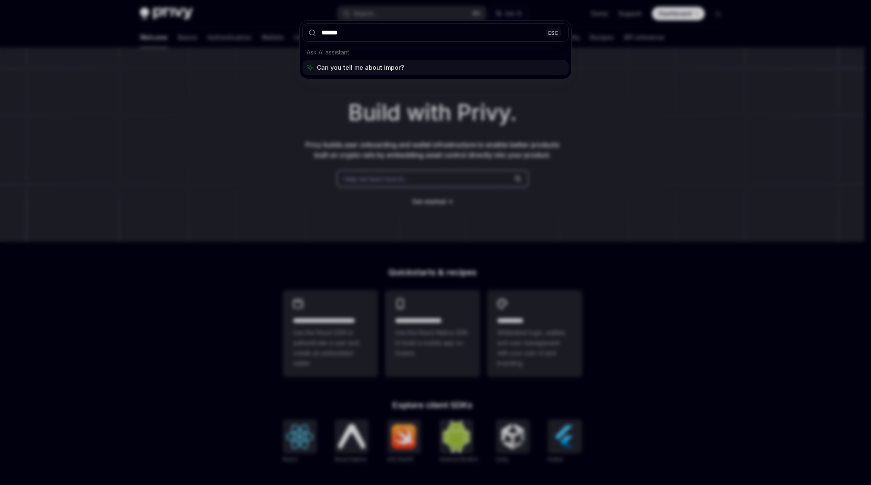
type input "******"
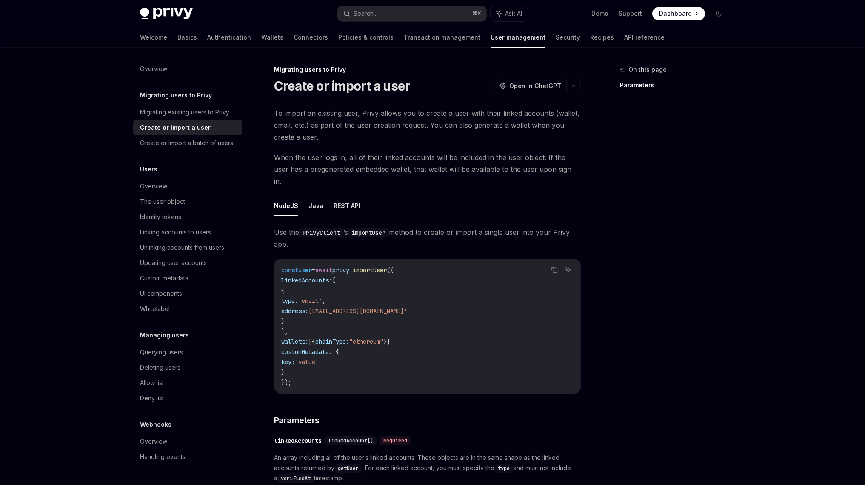
scroll to position [48, 0]
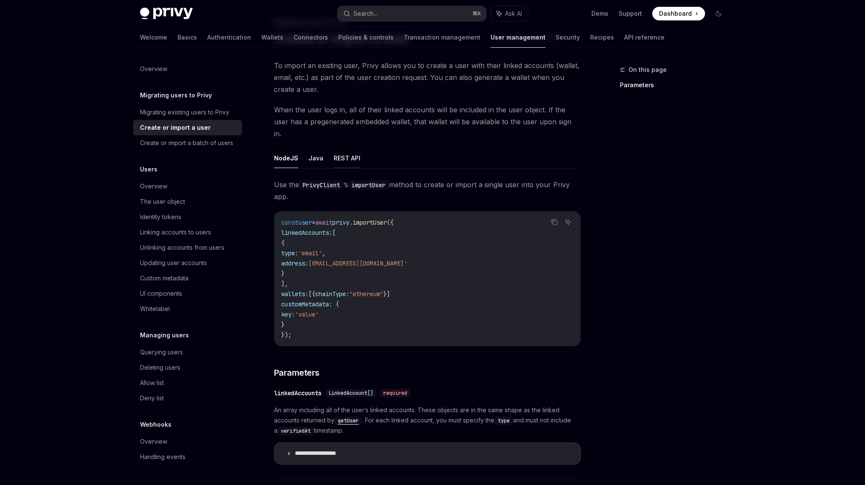
click at [352, 151] on button "REST API" at bounding box center [346, 158] width 27 height 20
type textarea "*"
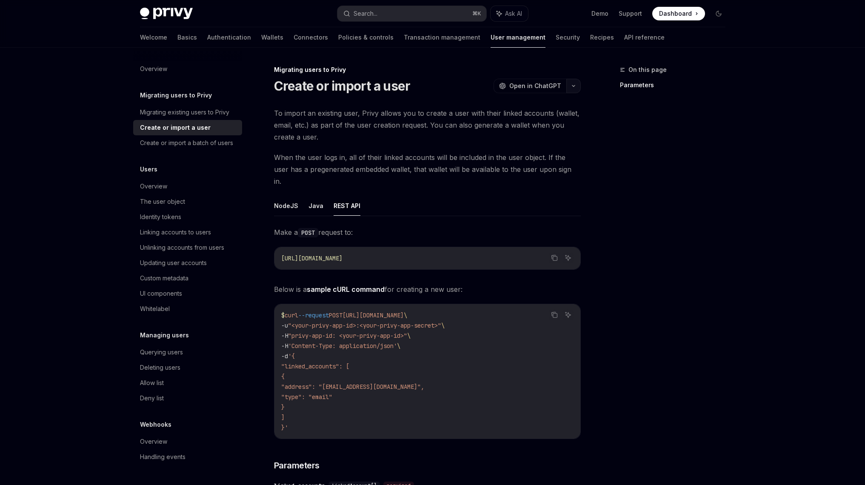
click at [571, 83] on button "button" at bounding box center [573, 86] width 14 height 14
click at [546, 148] on div "Copy page" at bounding box center [532, 144] width 83 height 9
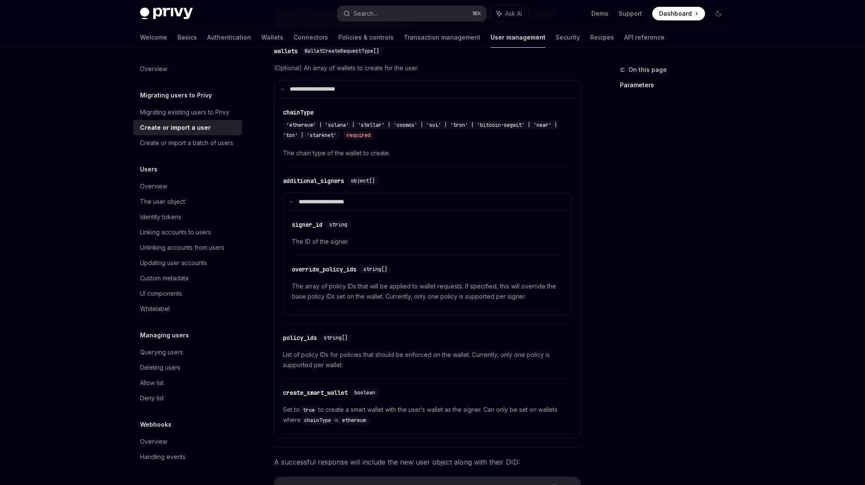
scroll to position [556, 0]
click at [406, 403] on span "Set to true to create a smart wallet with the user’s wallet as the signer. Can …" at bounding box center [427, 413] width 289 height 20
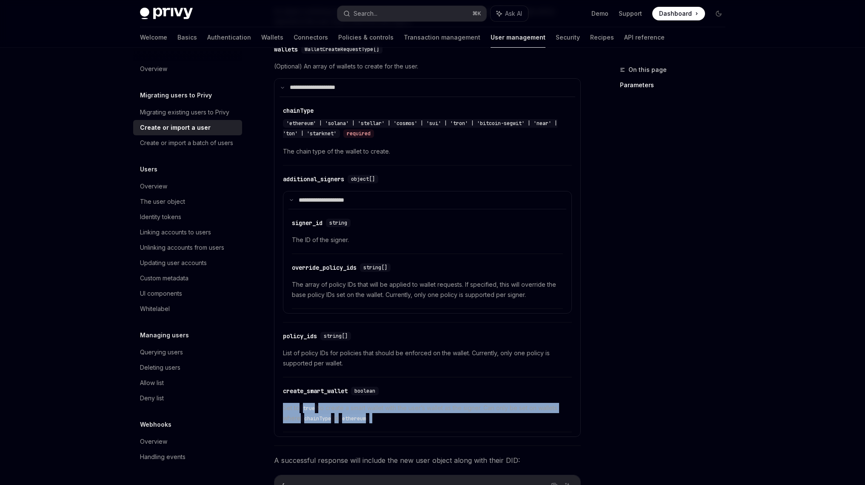
click at [406, 403] on span "Set to true to create a smart wallet with the user’s wallet as the signer. Can …" at bounding box center [427, 413] width 289 height 20
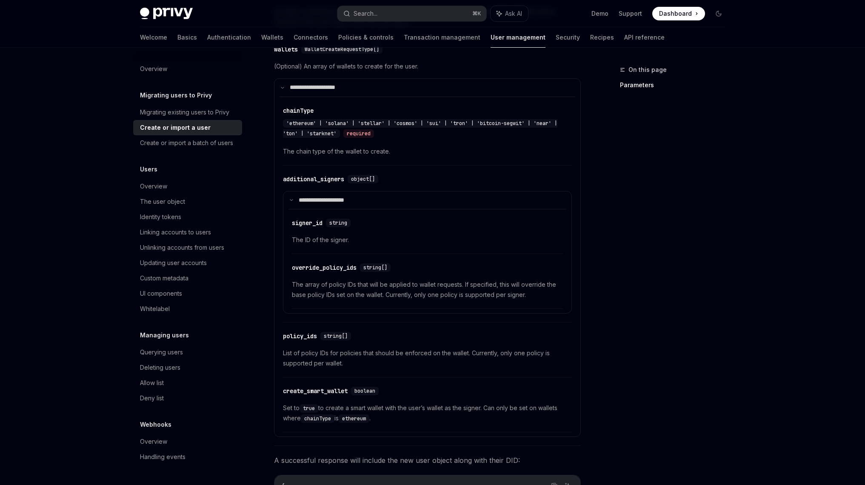
click at [417, 403] on span "Set to true to create a smart wallet with the user’s wallet as the signer. Can …" at bounding box center [427, 413] width 289 height 20
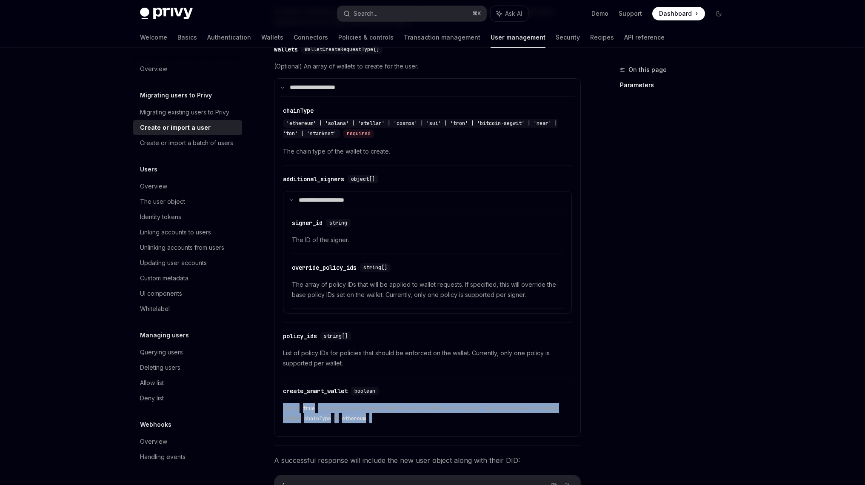
click at [417, 403] on span "Set to true to create a smart wallet with the user’s wallet as the signer. Can …" at bounding box center [427, 413] width 289 height 20
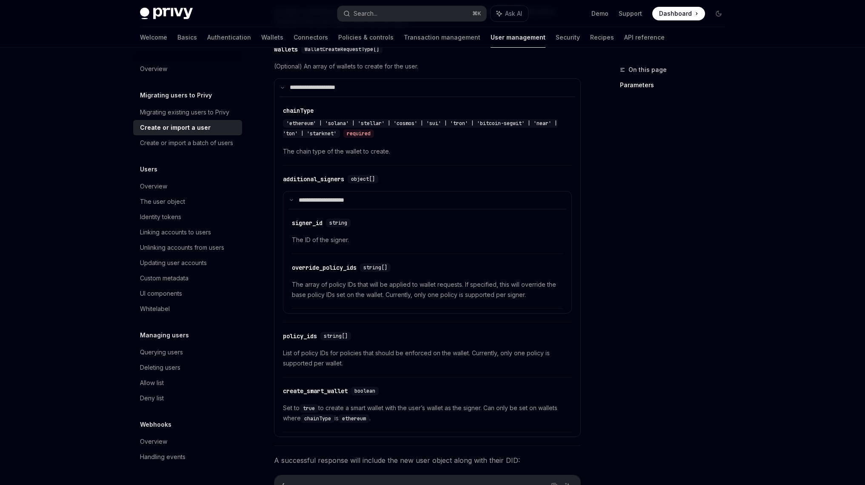
click at [426, 403] on span "Set to true to create a smart wallet with the user’s wallet as the signer. Can …" at bounding box center [427, 413] width 289 height 20
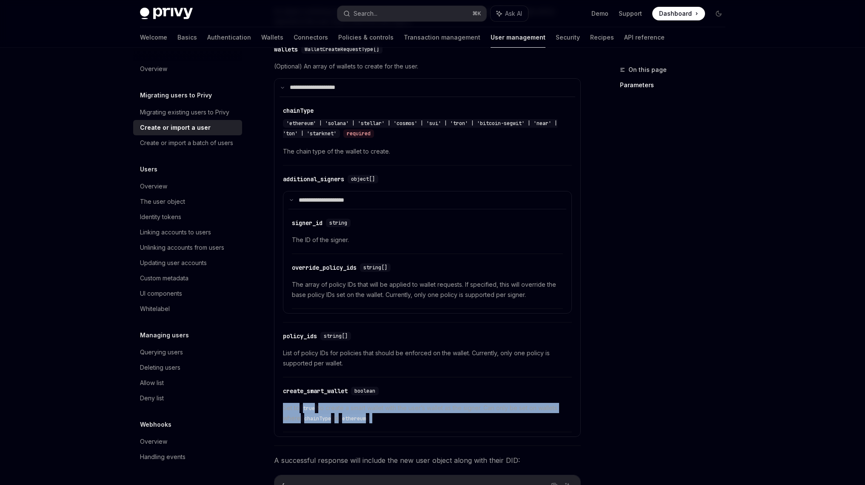
click at [426, 403] on span "Set to true to create a smart wallet with the user’s wallet as the signer. Can …" at bounding box center [427, 413] width 289 height 20
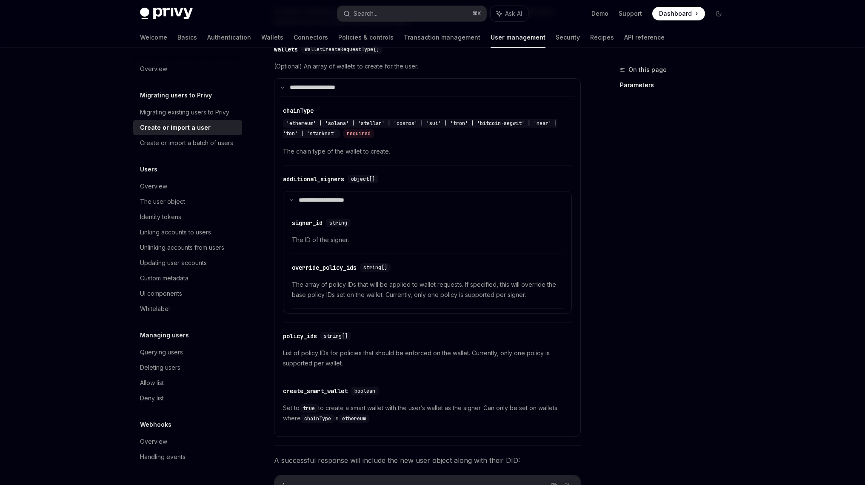
click at [97, 175] on div "Privy Docs home page Search... ⌘ K Ask AI Demo Support Dashboard Dashboard Sear…" at bounding box center [432, 115] width 865 height 1342
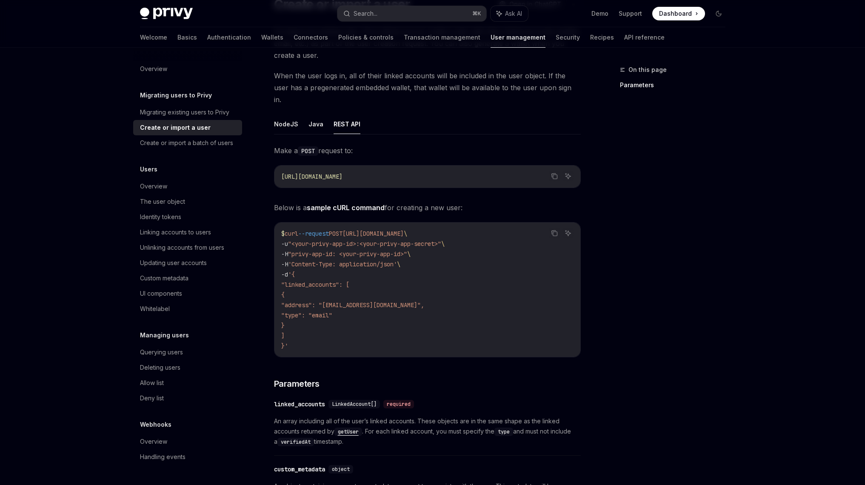
scroll to position [0, 0]
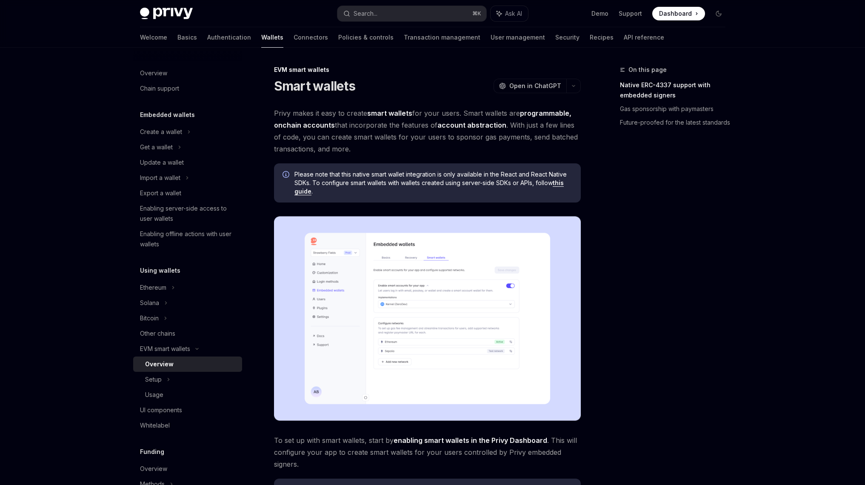
click at [371, 140] on span "Privy makes it easy to create smart wallets for your users. Smart wallets are p…" at bounding box center [427, 131] width 307 height 48
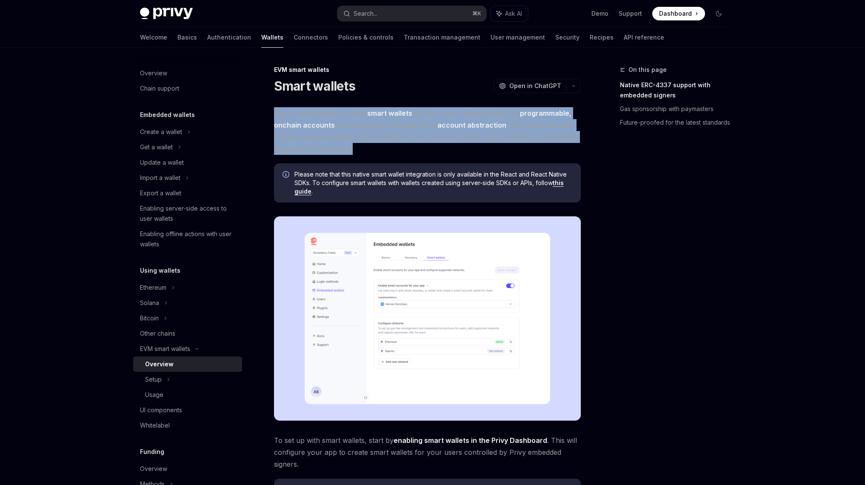
click at [371, 140] on span "Privy makes it easy to create smart wallets for your users. Smart wallets are p…" at bounding box center [427, 131] width 307 height 48
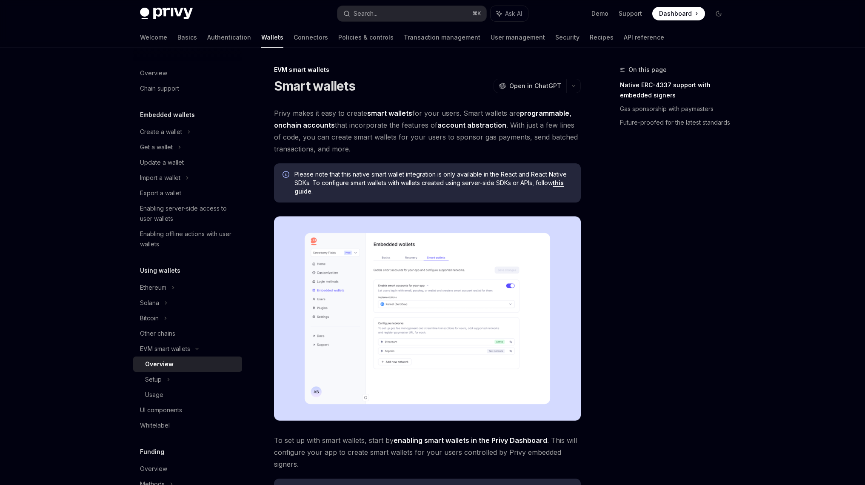
click at [376, 142] on span "Privy makes it easy to create smart wallets for your users. Smart wallets are p…" at bounding box center [427, 131] width 307 height 48
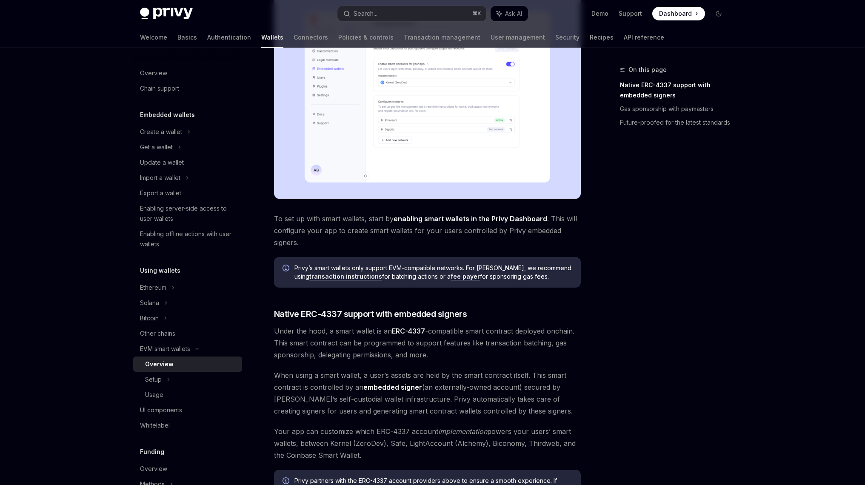
scroll to position [222, 0]
click at [390, 267] on span "Privy’s smart wallets only support EVM-compatible networks. For Solana, we reco…" at bounding box center [433, 271] width 278 height 17
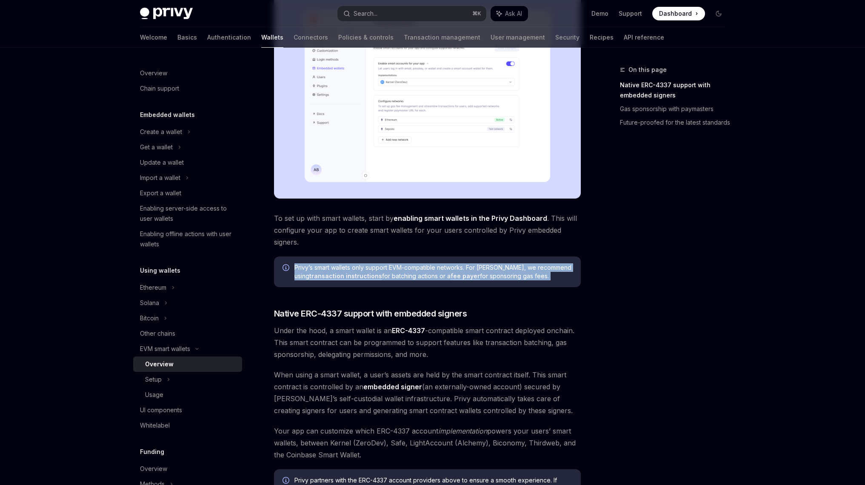
click at [390, 267] on span "Privy’s smart wallets only support EVM-compatible networks. For Solana, we reco…" at bounding box center [433, 271] width 278 height 17
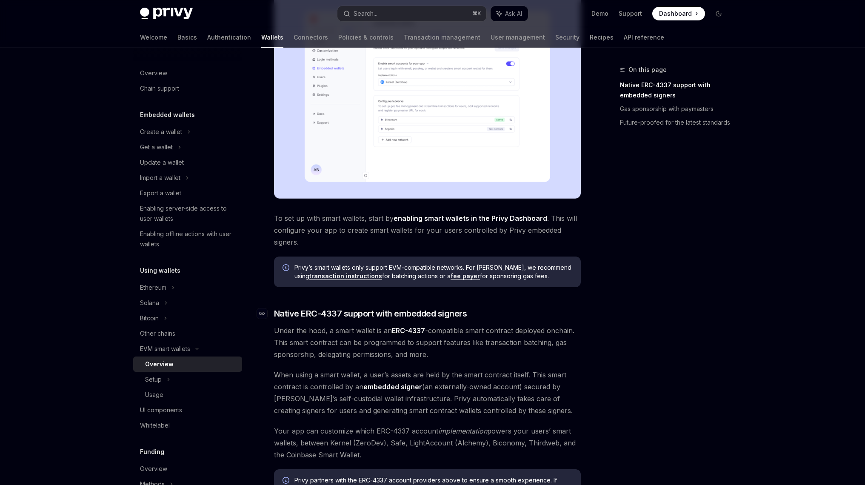
click at [380, 316] on span "Native ERC-4337 support with embedded signers" at bounding box center [370, 314] width 193 height 12
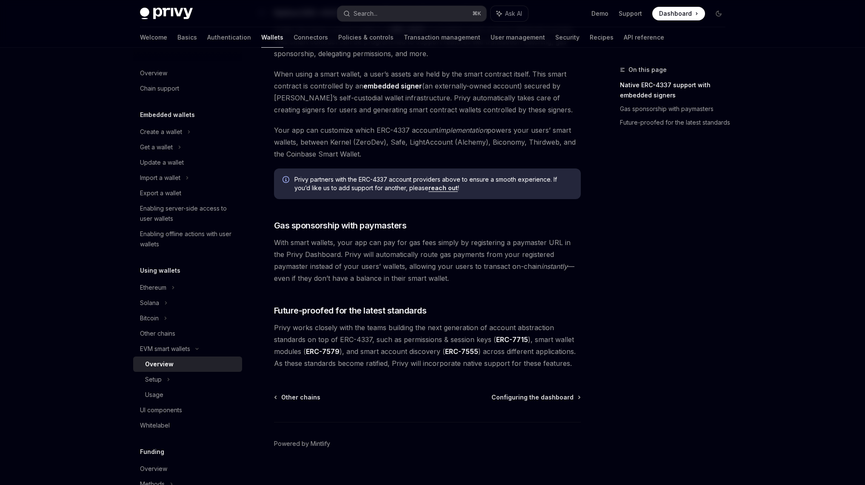
scroll to position [514, 0]
